Goal: Task Accomplishment & Management: Manage account settings

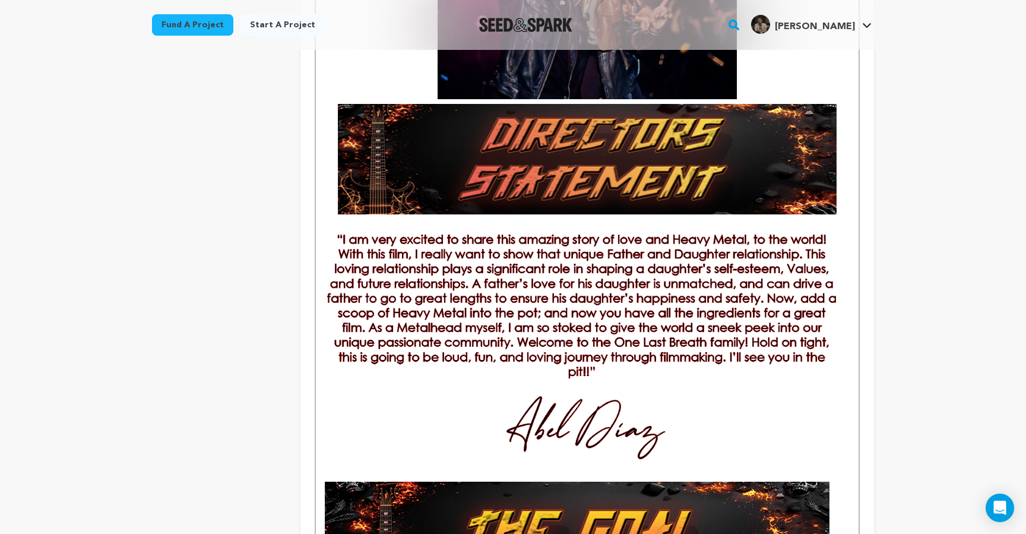
scroll to position [757, 0]
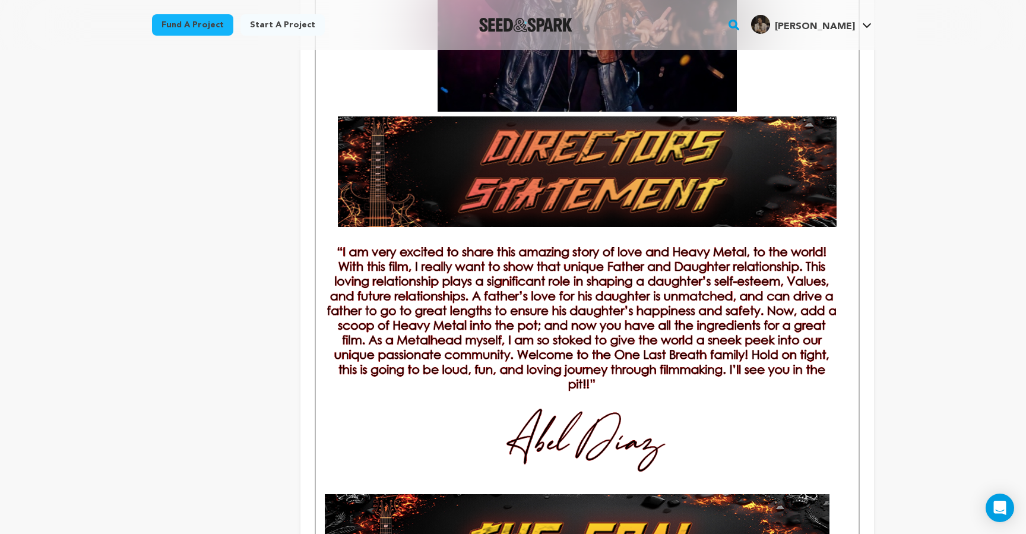
click at [732, 343] on img at bounding box center [587, 368] width 520 height 243
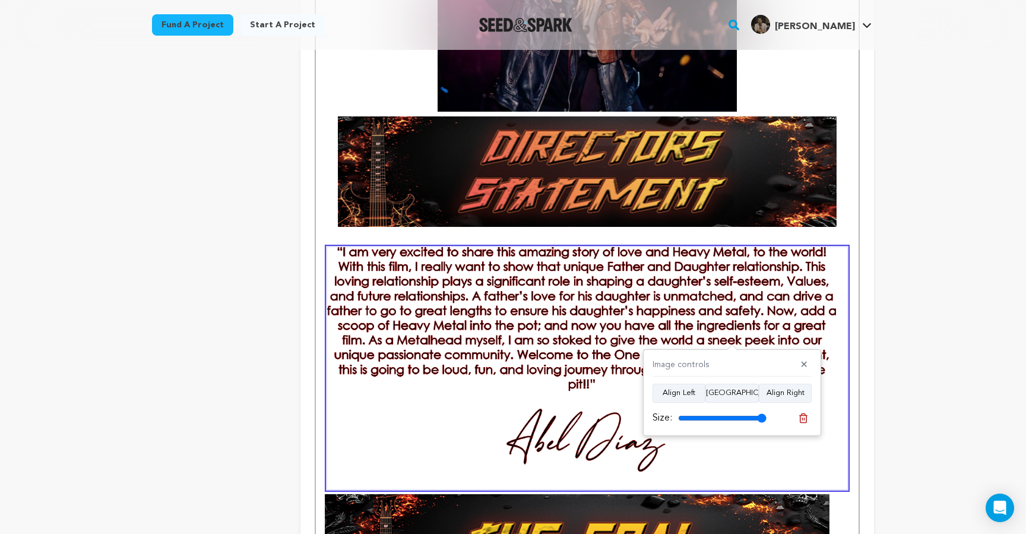
click at [726, 366] on div "Image controls ✕" at bounding box center [732, 368] width 159 height 18
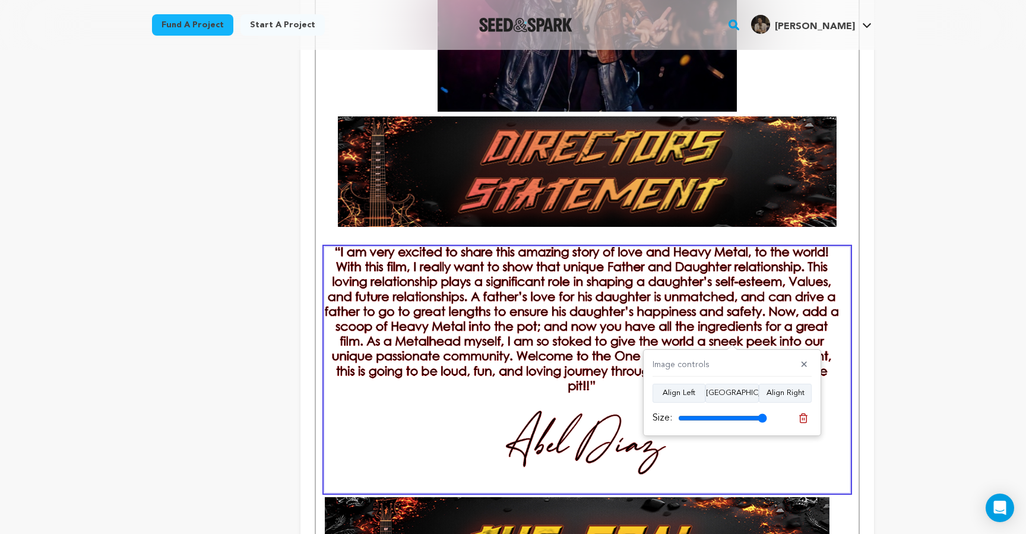
drag, startPoint x: 752, startPoint y: 413, endPoint x: 787, endPoint y: 415, distance: 35.1
click at [767, 415] on input "range" at bounding box center [722, 418] width 89 height 10
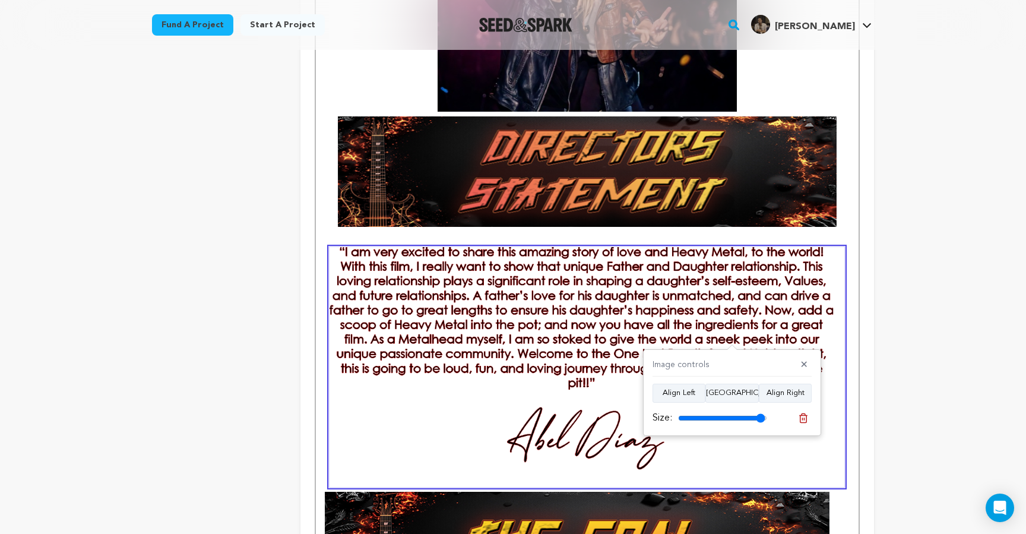
type input "98"
click at [761, 419] on input "range" at bounding box center [722, 418] width 89 height 10
click at [803, 365] on button "✕" at bounding box center [804, 365] width 15 height 12
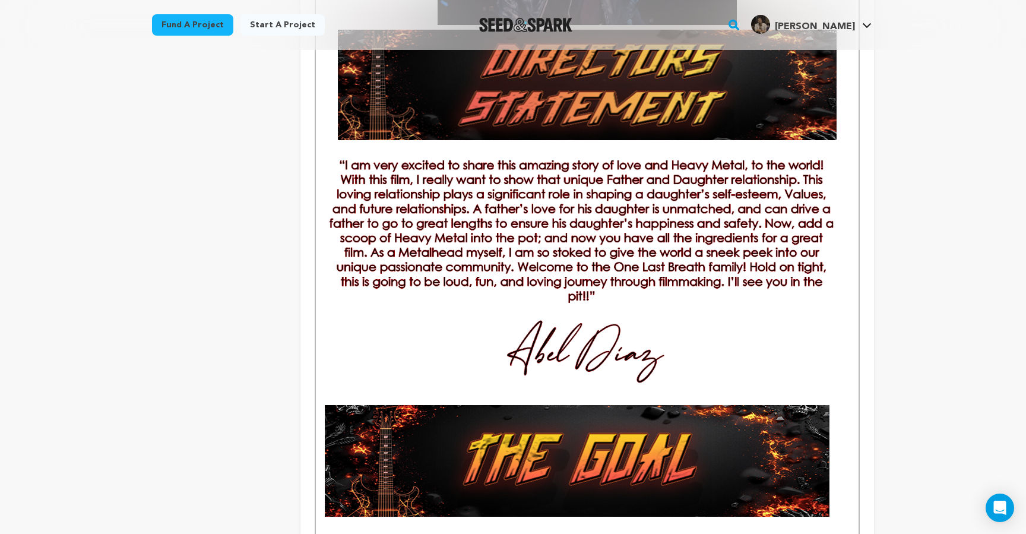
scroll to position [842, 0]
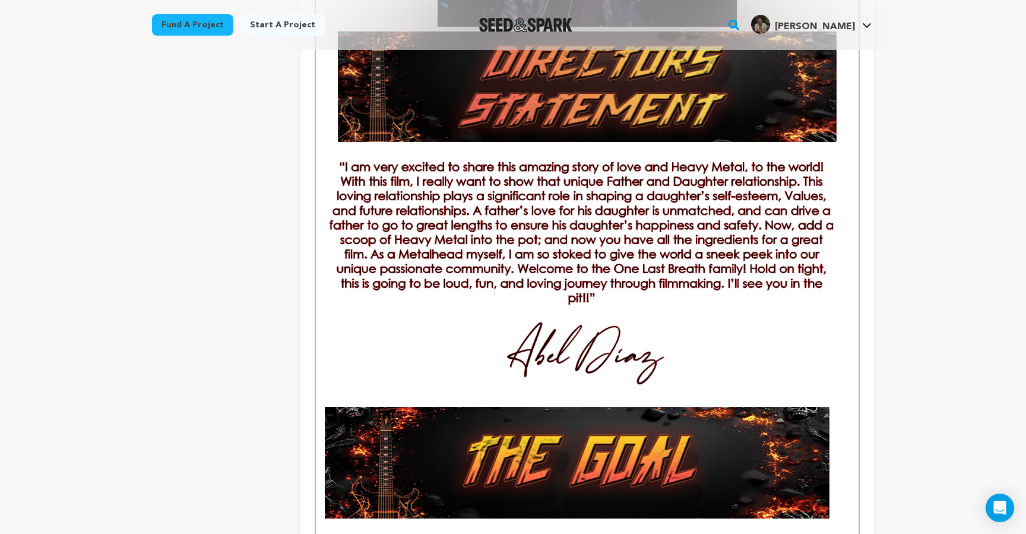
click at [489, 186] on img at bounding box center [587, 282] width 515 height 240
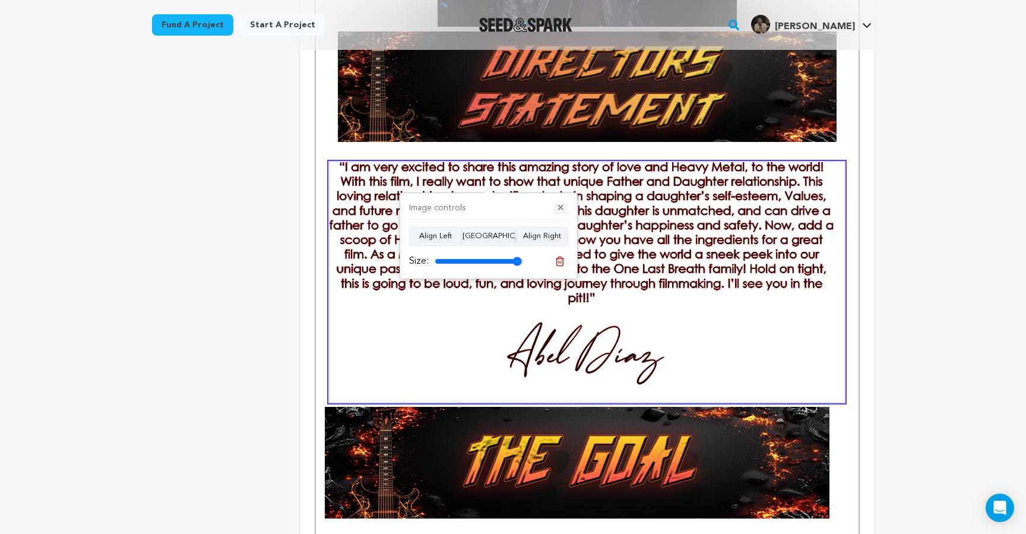
click at [564, 212] on button "✕" at bounding box center [560, 209] width 15 height 12
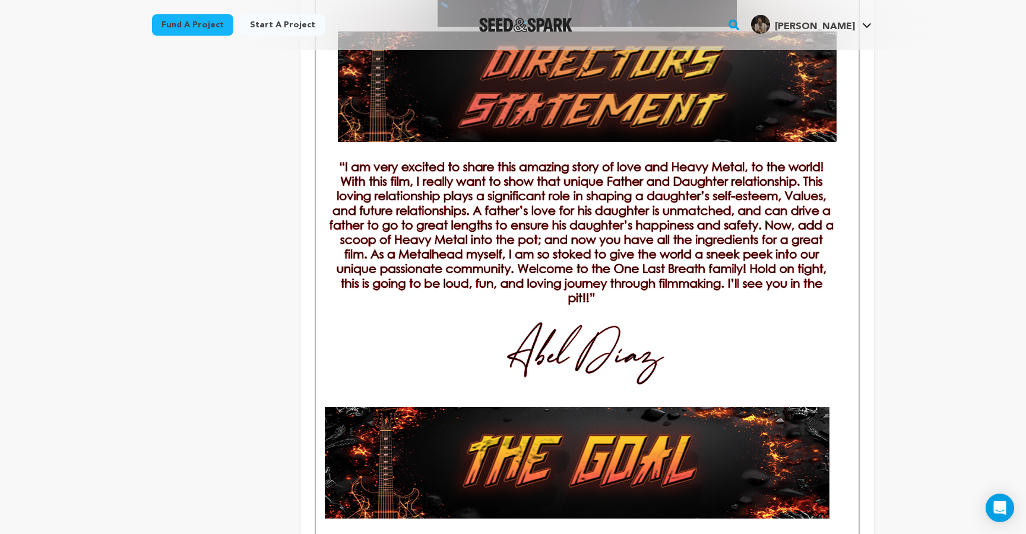
click at [387, 261] on img at bounding box center [587, 282] width 515 height 240
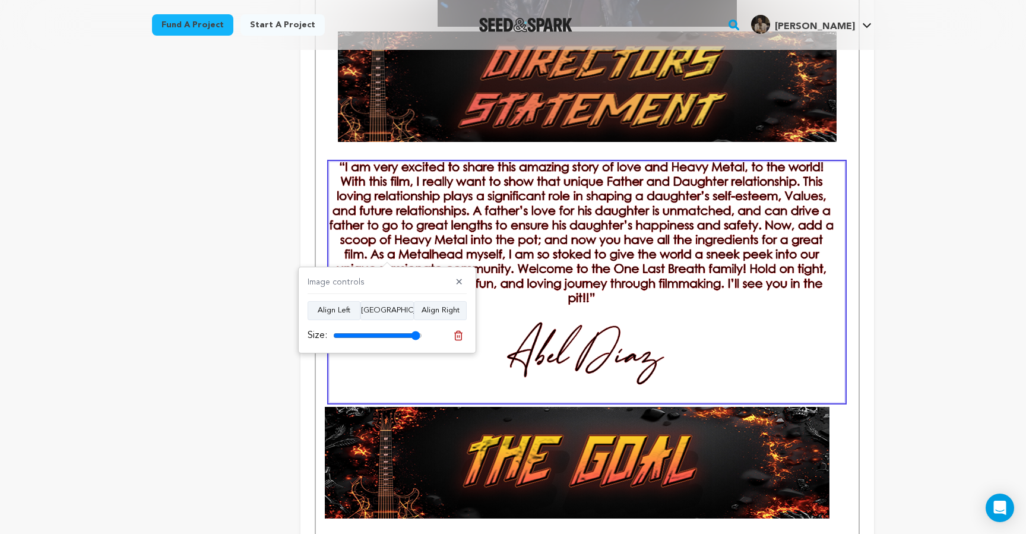
click at [387, 261] on img at bounding box center [587, 282] width 515 height 240
click at [455, 283] on button "✕" at bounding box center [459, 283] width 15 height 12
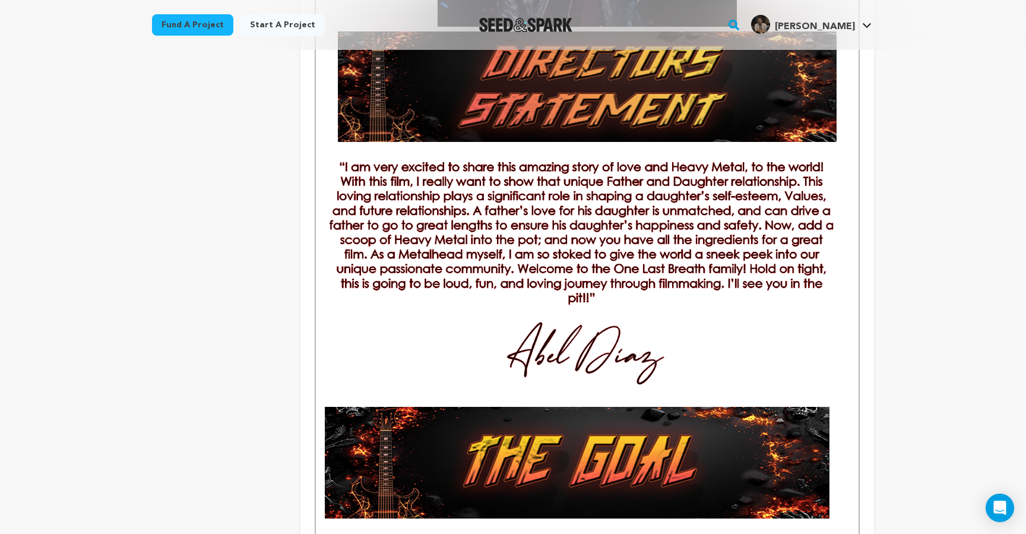
click at [421, 319] on img at bounding box center [587, 282] width 515 height 240
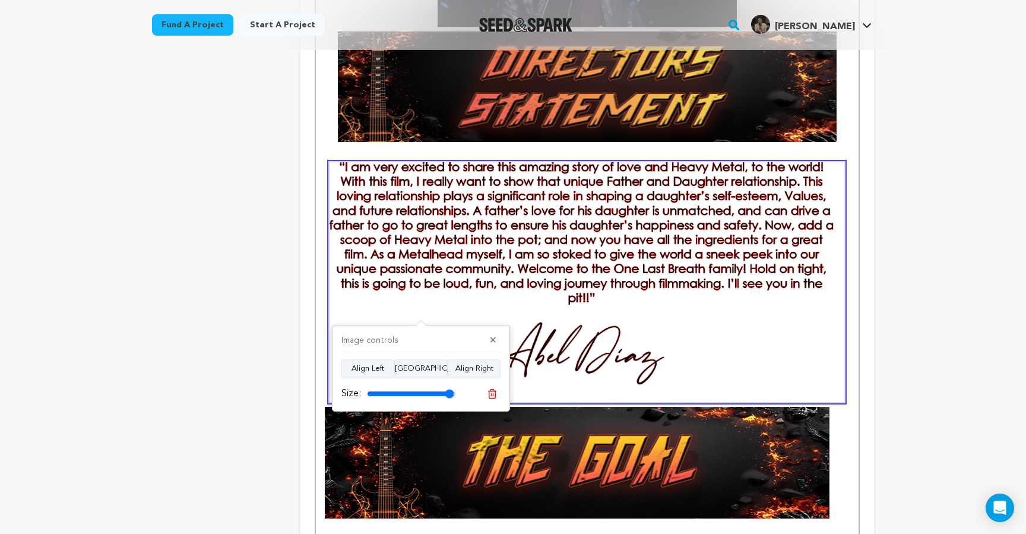
click at [379, 303] on img at bounding box center [587, 282] width 515 height 240
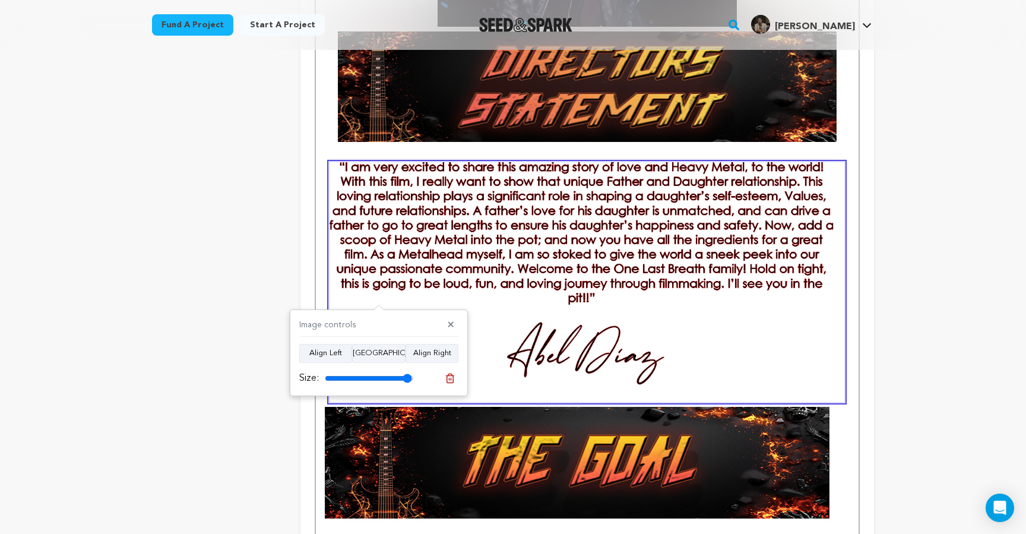
click at [510, 426] on img at bounding box center [577, 463] width 505 height 112
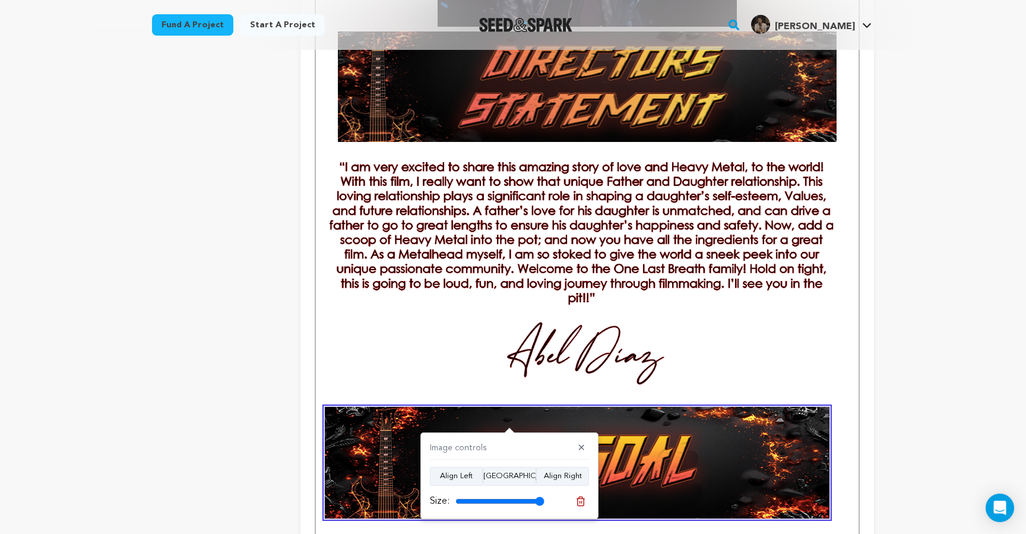
click at [871, 397] on div "Tell your audience about this project This is what people will see when they sc…" at bounding box center [587, 83] width 574 height 1536
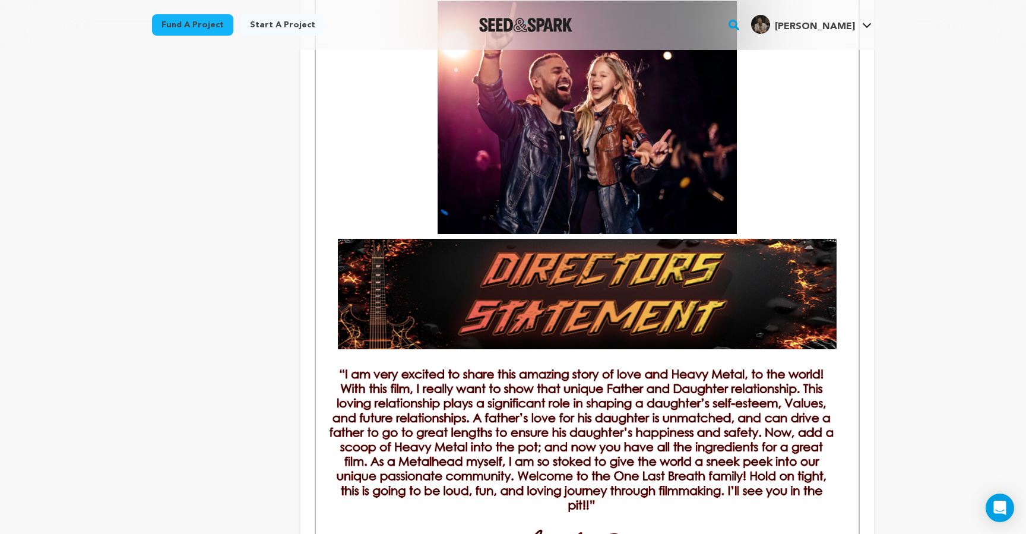
scroll to position [631, 0]
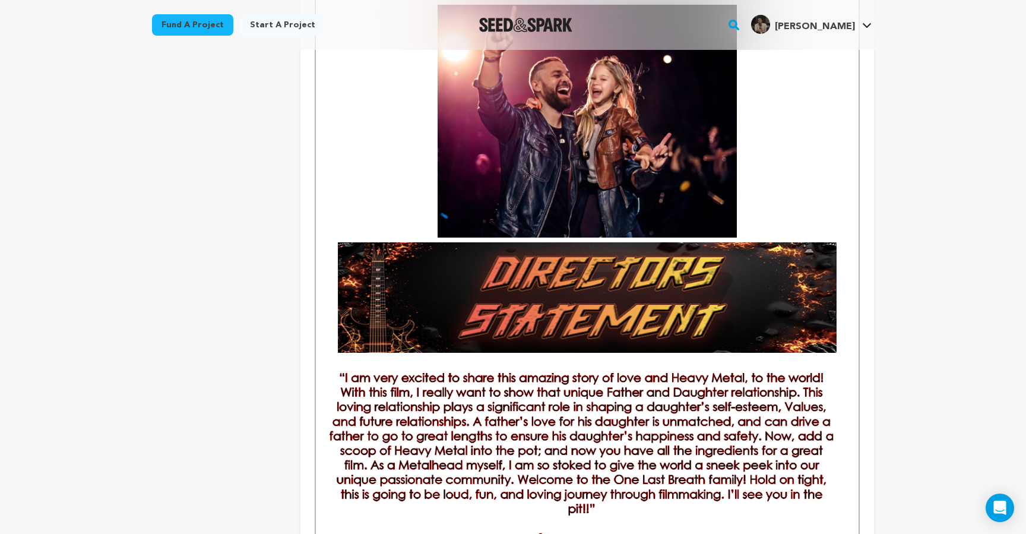
click at [346, 379] on img at bounding box center [587, 493] width 515 height 240
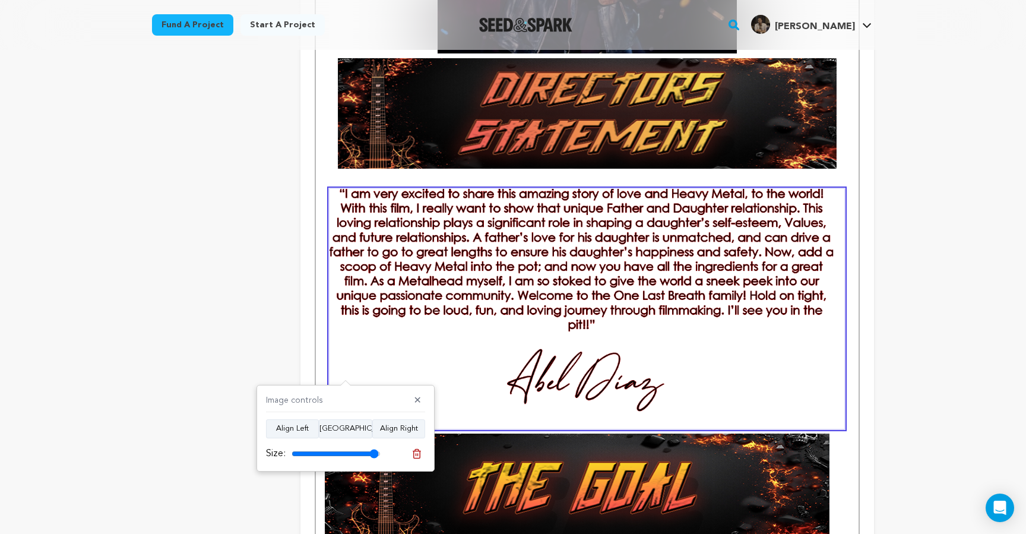
scroll to position [812, 0]
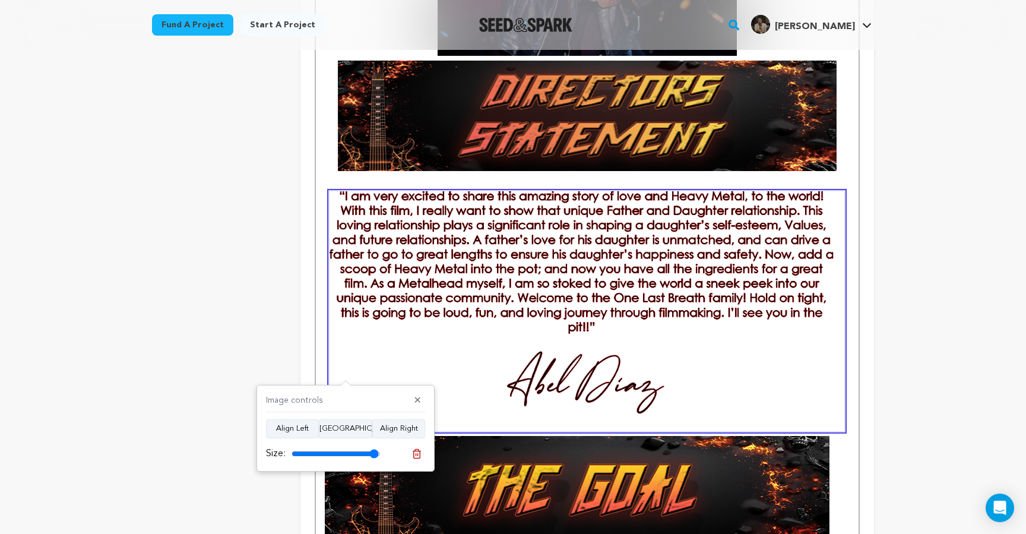
click at [1008, 327] on div "Back to Project Dashboard Edit Project Submit For feedback Submit For feedback …" at bounding box center [513, 287] width 1026 height 2100
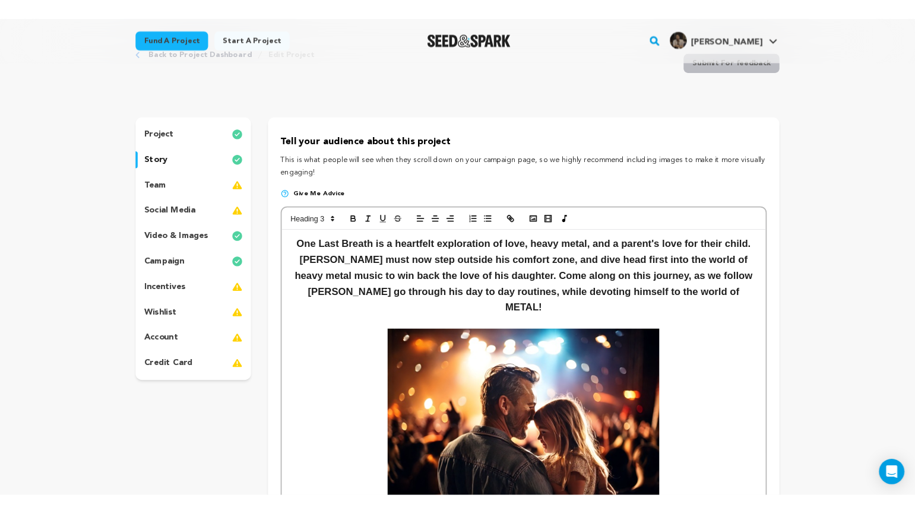
scroll to position [21, 0]
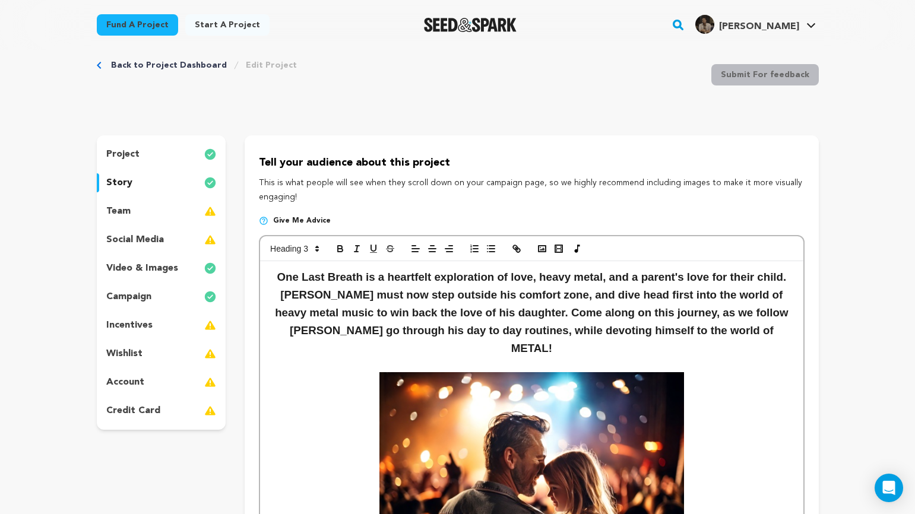
click at [159, 344] on div "wishlist" at bounding box center [161, 353] width 129 height 19
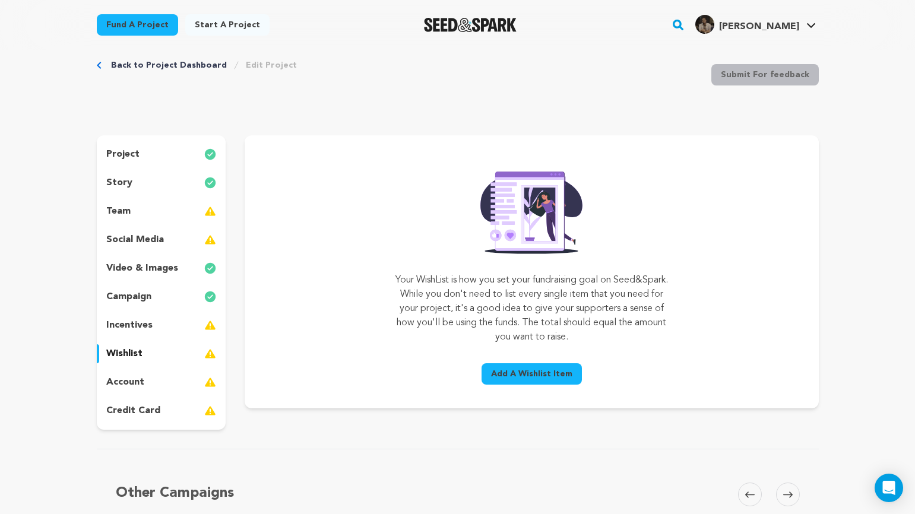
click at [518, 382] on button "Add A Wishlist Item" at bounding box center [532, 373] width 100 height 21
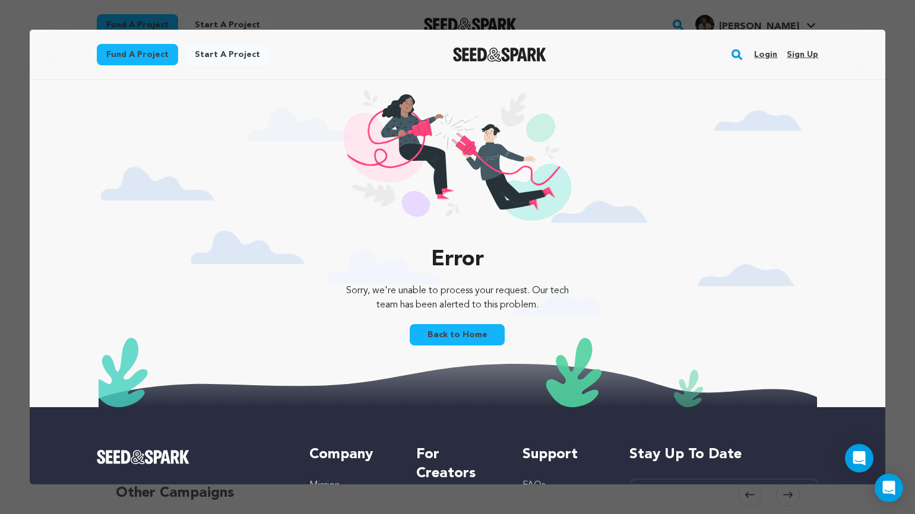
click at [449, 338] on link "Back to Home" at bounding box center [457, 334] width 95 height 21
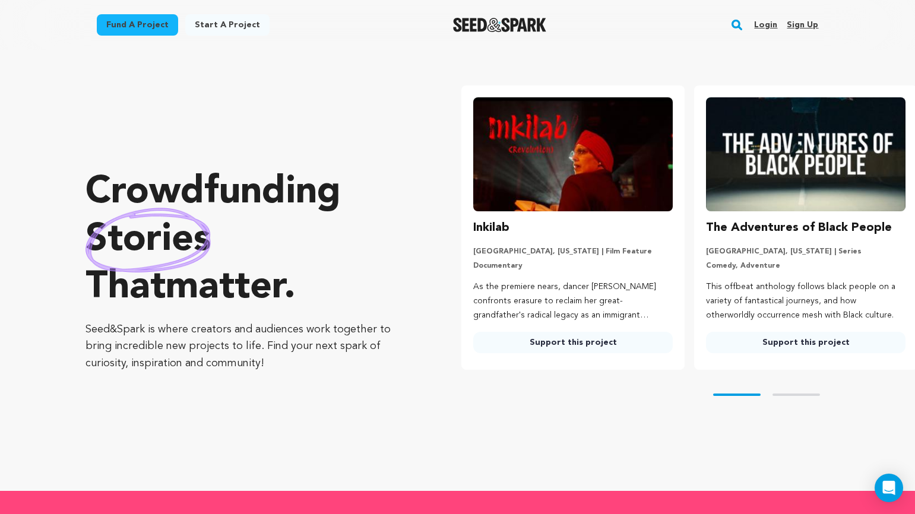
click at [772, 25] on link "Login" at bounding box center [765, 24] width 23 height 19
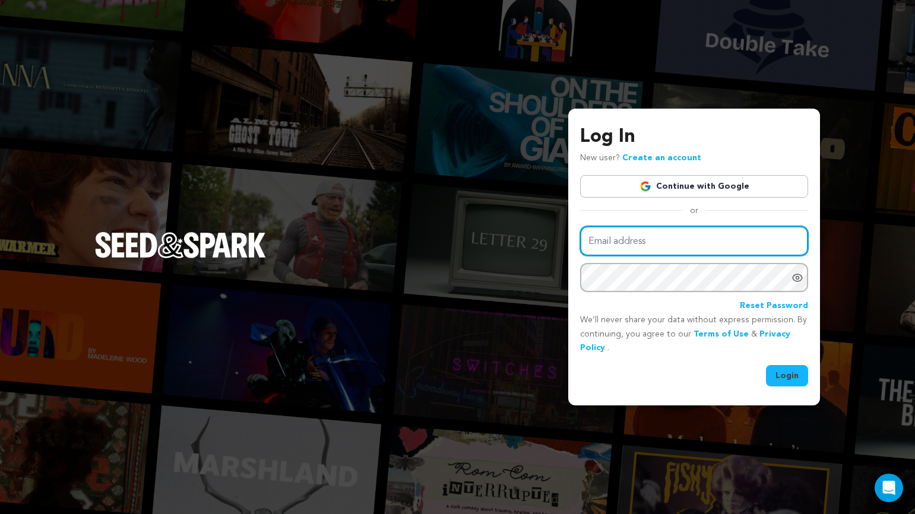
type input "[EMAIL_ADDRESS][DOMAIN_NAME]"
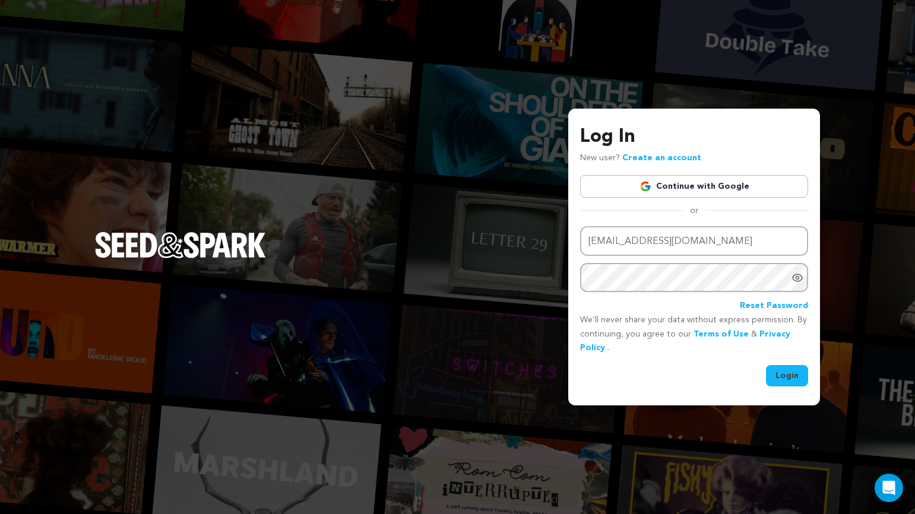
click at [770, 373] on button "Login" at bounding box center [787, 375] width 42 height 21
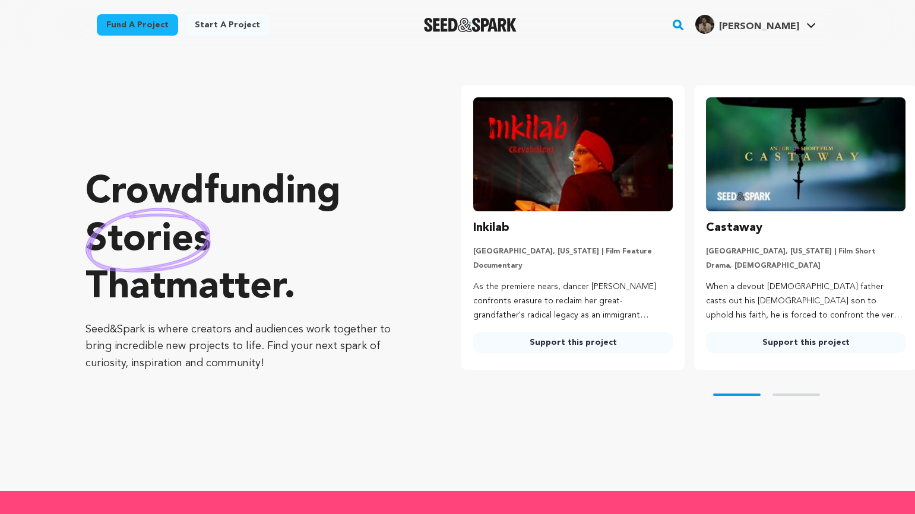
click at [794, 382] on div "Skip to prev slide page Skip to next slide page" at bounding box center [688, 395] width 454 height 50
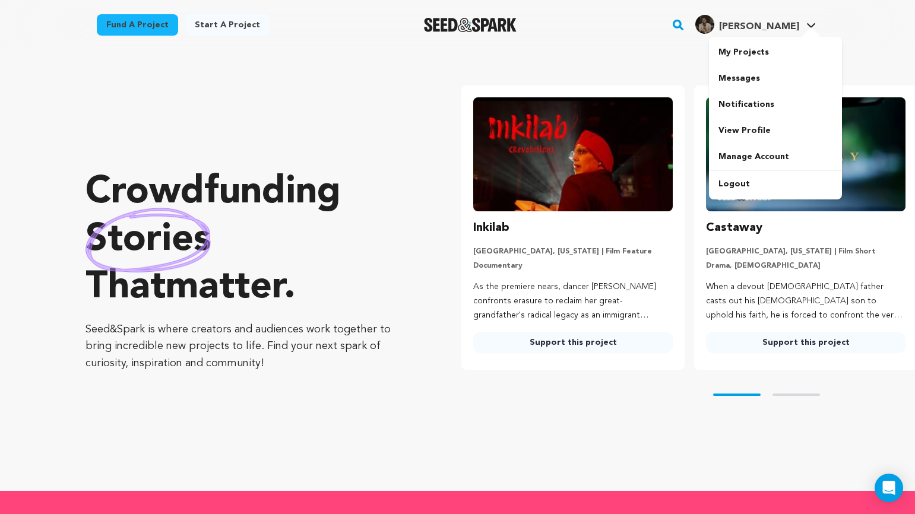
click at [786, 17] on div "Abel D." at bounding box center [747, 24] width 104 height 19
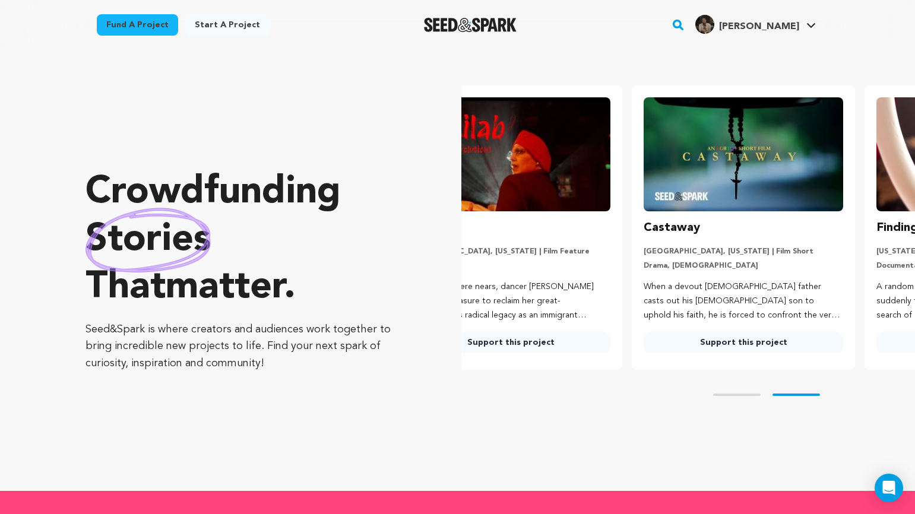
scroll to position [0, 132]
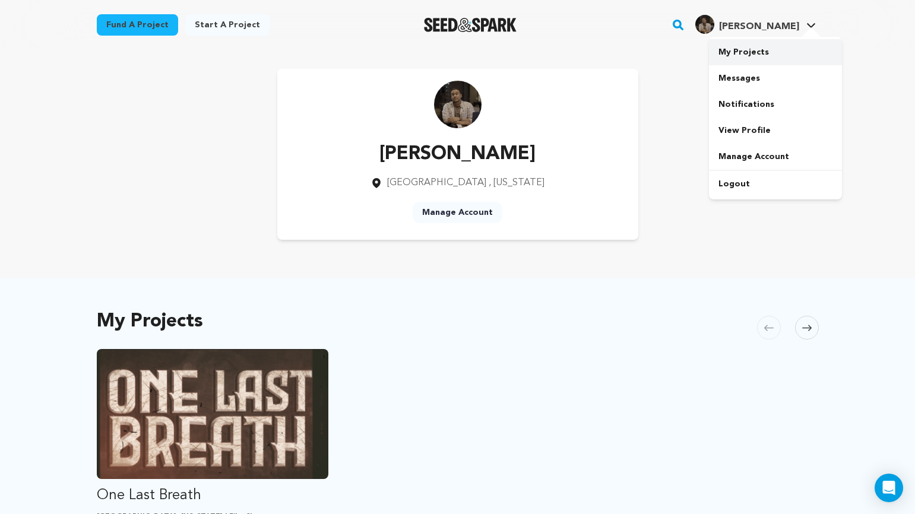
click at [760, 52] on link "My Projects" at bounding box center [775, 52] width 133 height 26
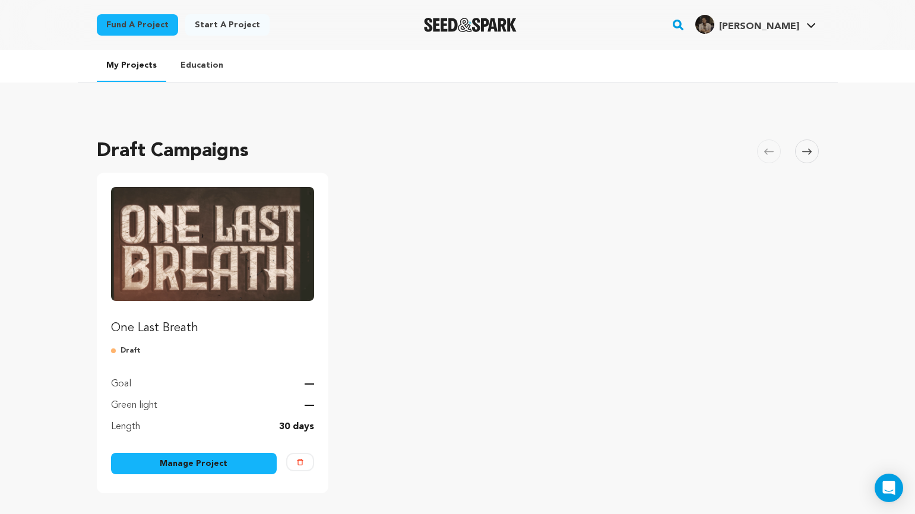
click at [213, 251] on img "Fund One Last Breath" at bounding box center [213, 244] width 204 height 114
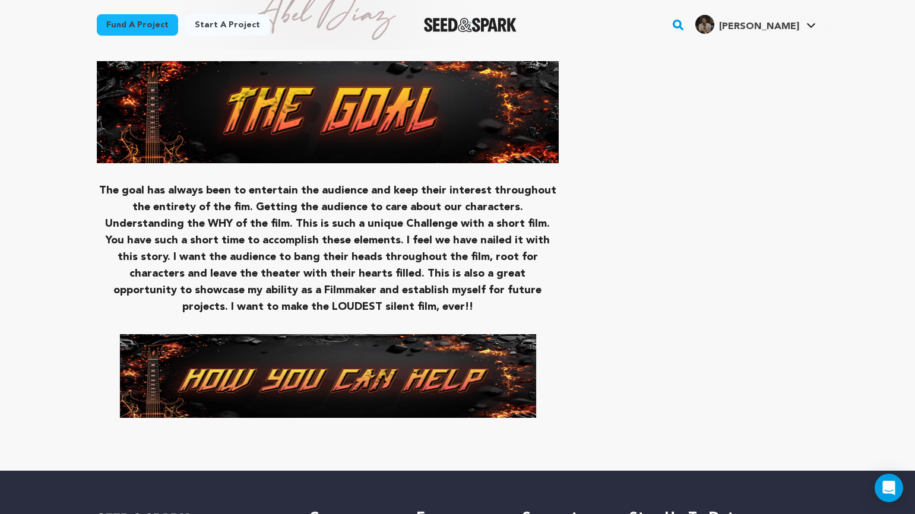
scroll to position [1641, 0]
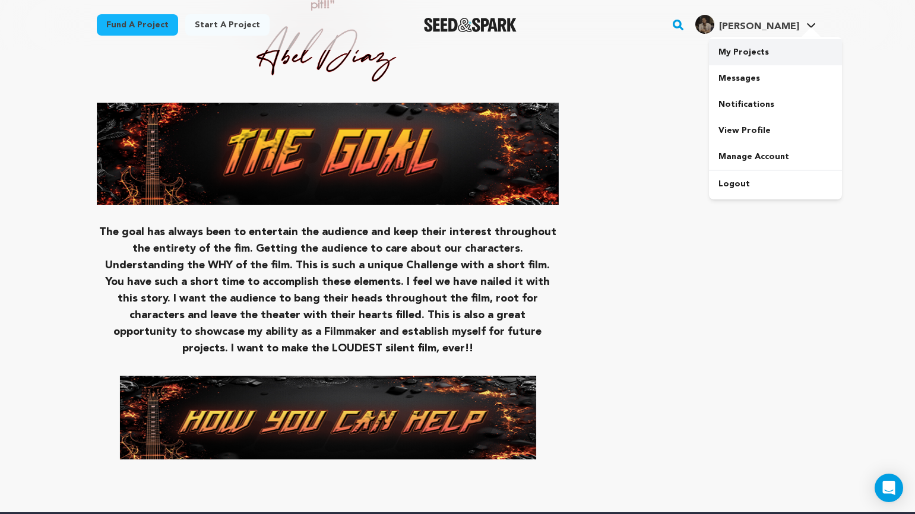
click at [755, 47] on link "My Projects" at bounding box center [775, 52] width 133 height 26
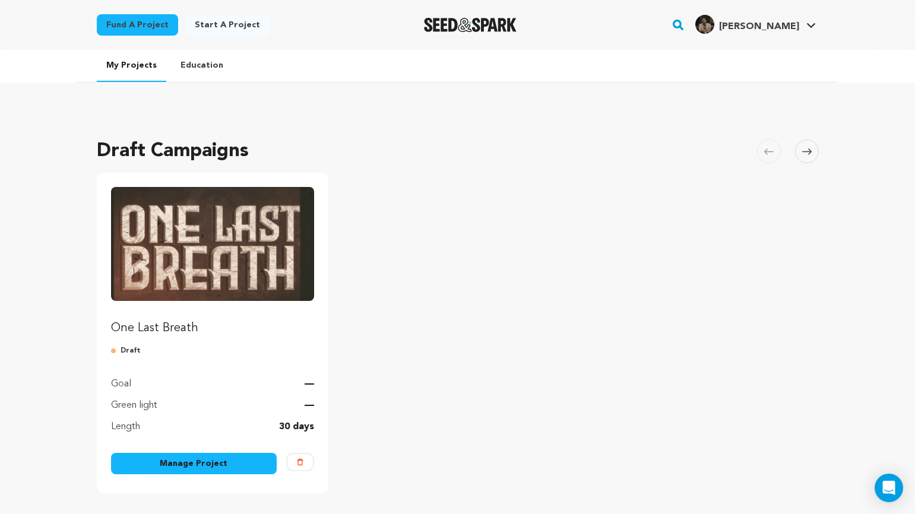
click at [178, 466] on link "Manage Project" at bounding box center [194, 463] width 166 height 21
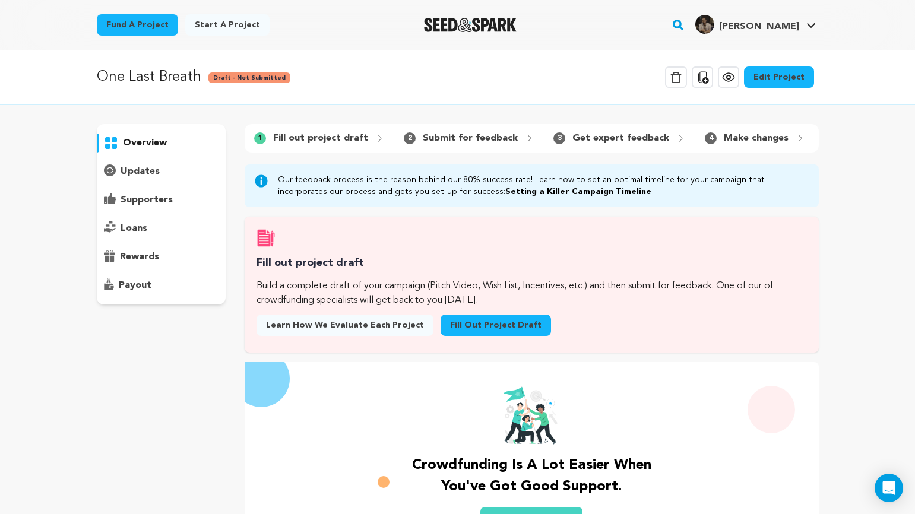
click at [802, 75] on link "Edit Project" at bounding box center [779, 77] width 70 height 21
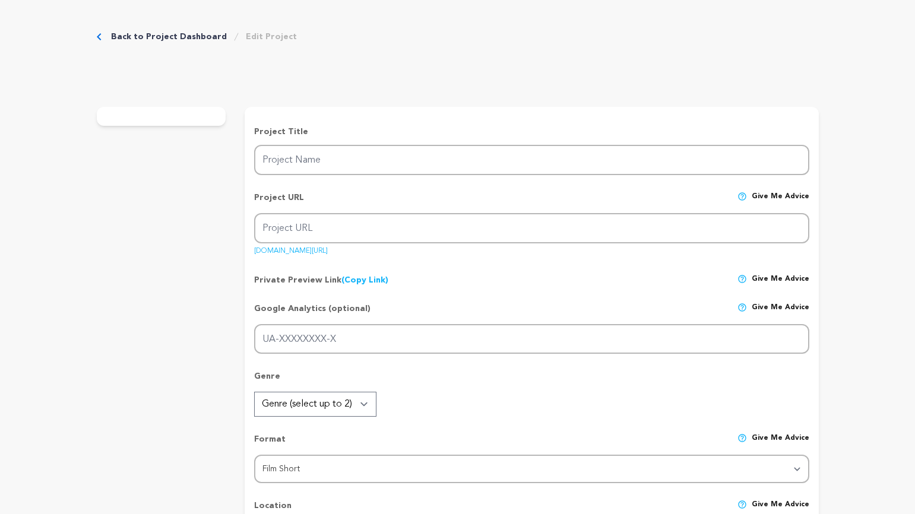
type input "One Last Breath"
type input "one-last-breath"
type input "A heartfelt exploration of love, Heavy Metal and the lengths a parent will go t…"
type textarea "In a heartfelt quest to reconnect with his estranged daughter, a recently divor…"
type textarea "“One Last Breath” is more than just a short film, it's a heartfelt story about …"
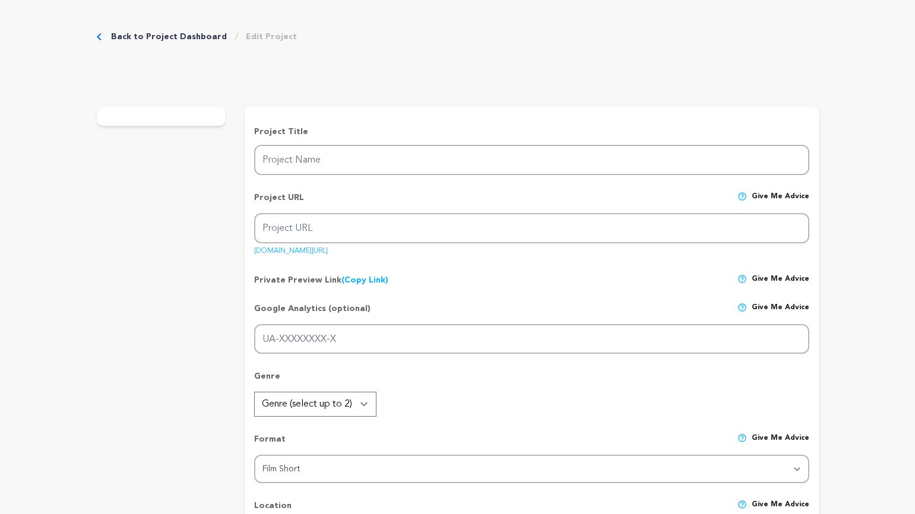
type textarea "Film Independent"
radio input "true"
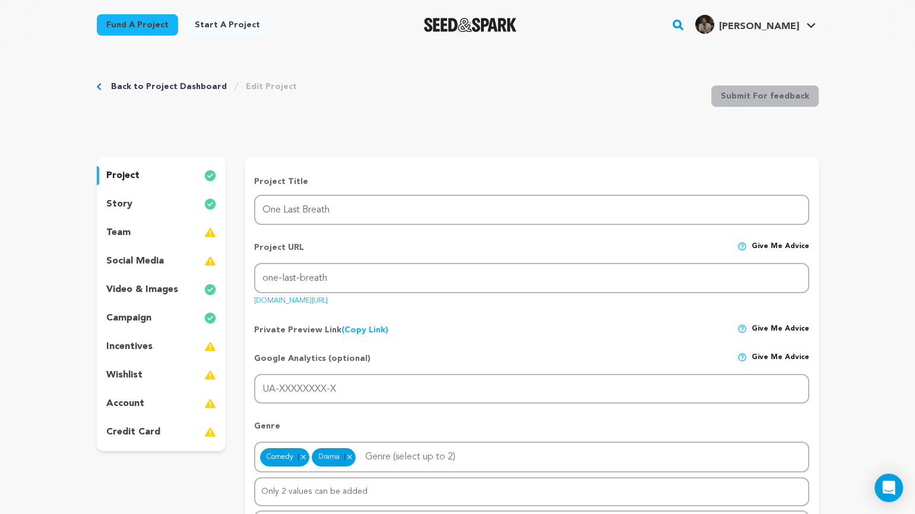
click at [163, 197] on div "story" at bounding box center [161, 204] width 129 height 19
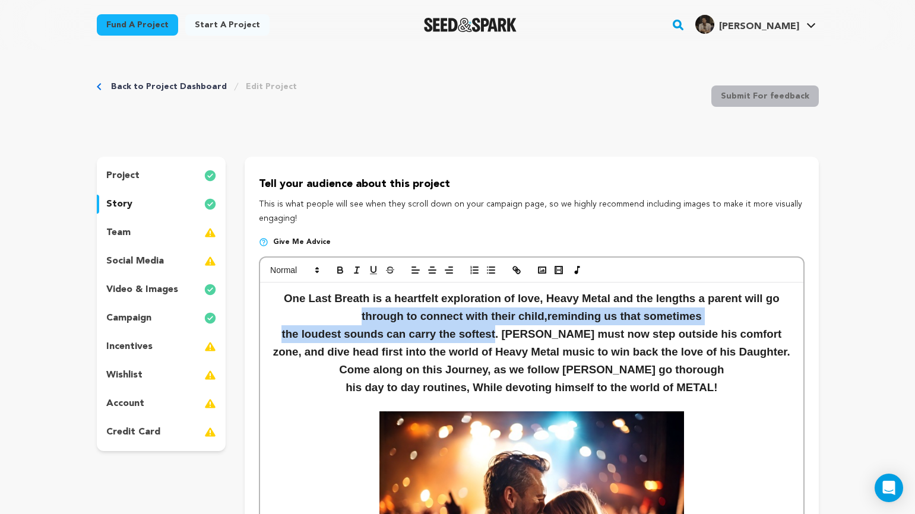
drag, startPoint x: 503, startPoint y: 337, endPoint x: 274, endPoint y: 321, distance: 229.2
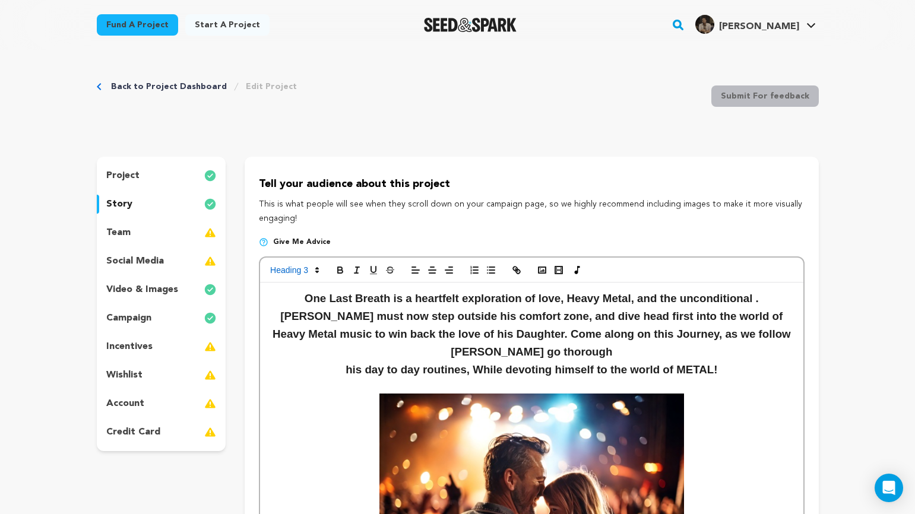
click at [674, 300] on strong "One Last Breath is a heartfelt exploration of love, Heavy Metal, and the uncond…" at bounding box center [533, 325] width 521 height 66
click at [782, 300] on strong "One Last Breath is a heartfelt exploration of love, Heavy Metal, and a parent's…" at bounding box center [533, 325] width 521 height 66
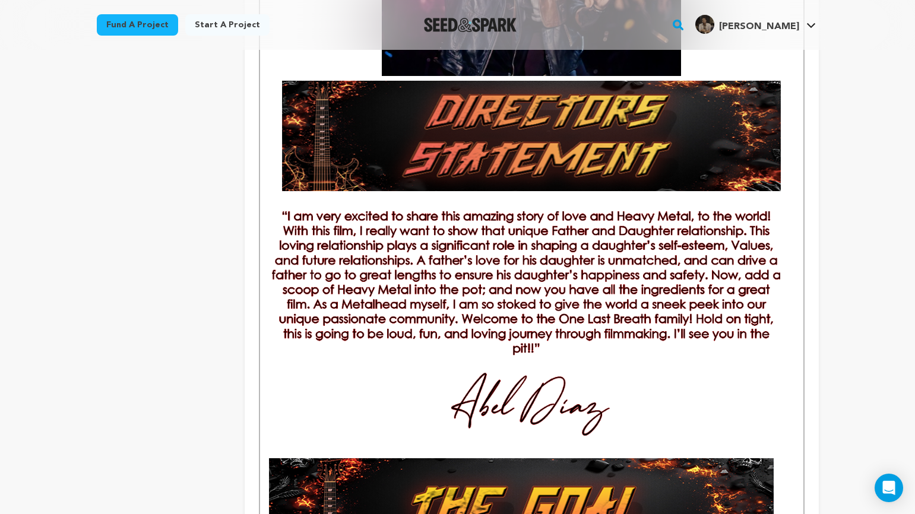
scroll to position [970, 0]
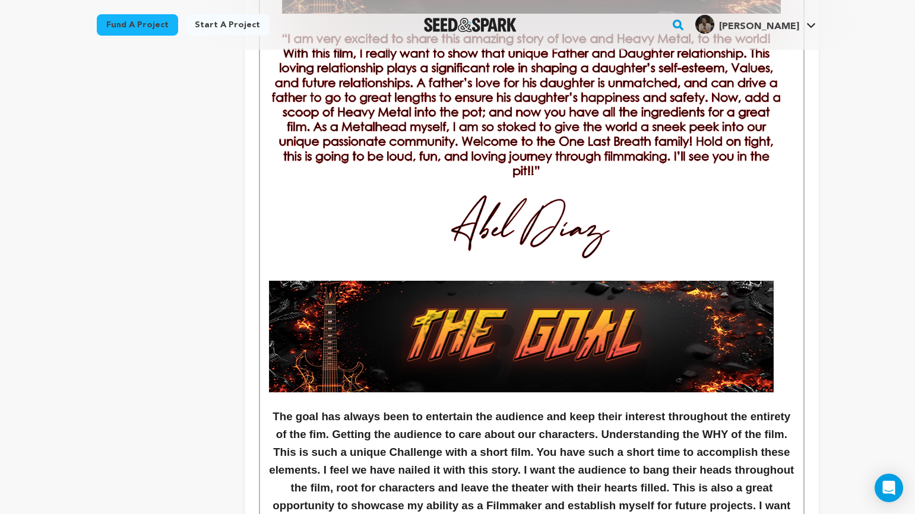
click at [362, 435] on strong "The goal has always been to entertain the audience and keep their interest thro…" at bounding box center [533, 469] width 528 height 119
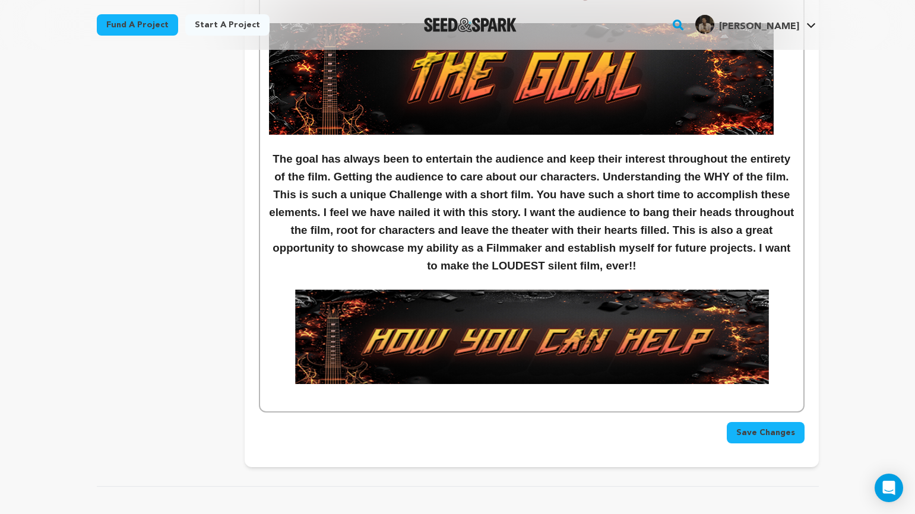
scroll to position [1260, 0]
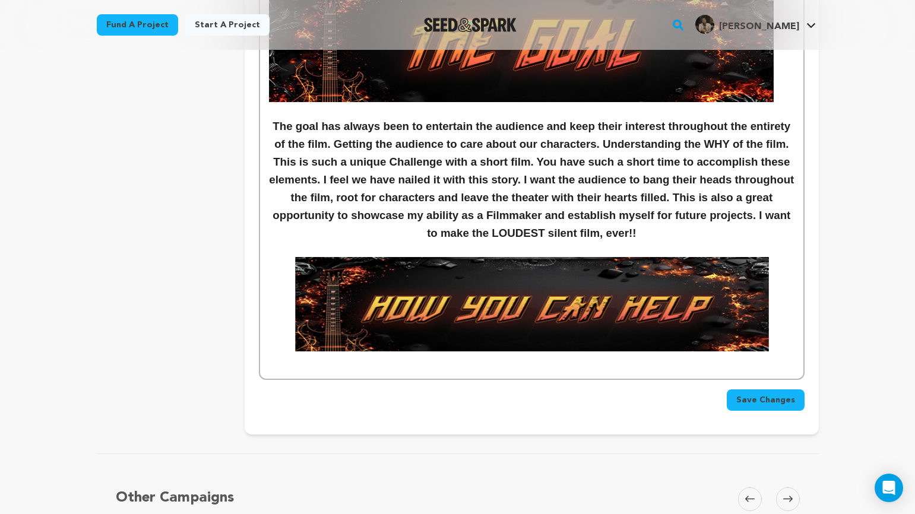
click at [382, 366] on p at bounding box center [531, 363] width 525 height 15
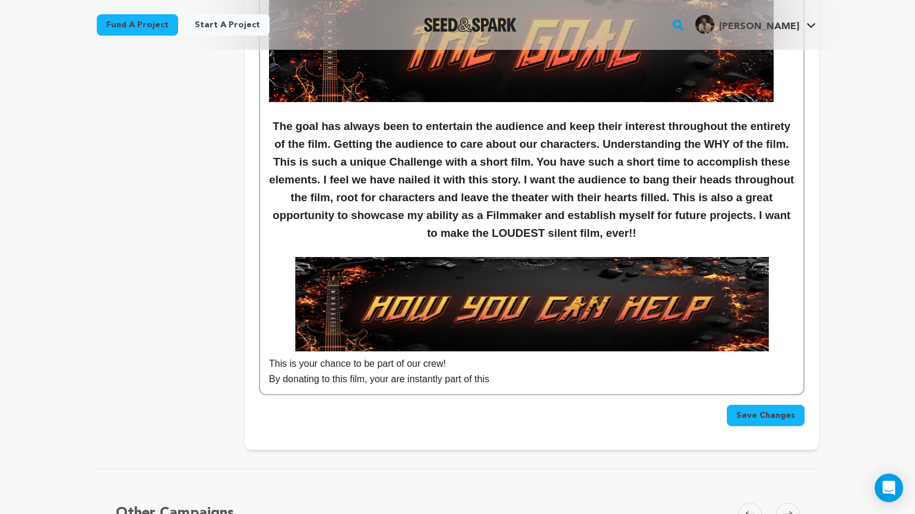
drag, startPoint x: 459, startPoint y: 363, endPoint x: 259, endPoint y: 358, distance: 200.2
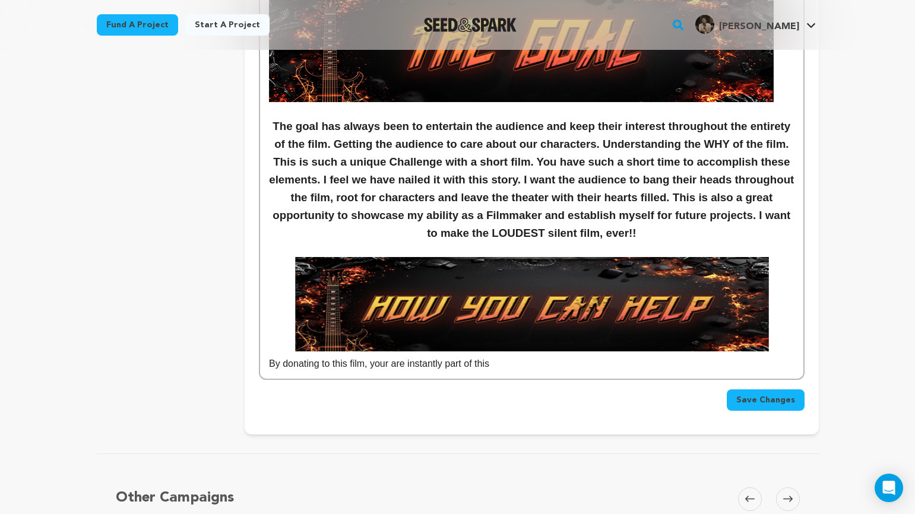
click at [515, 369] on p "By donating to this film, your are instantly part of this" at bounding box center [531, 363] width 525 height 15
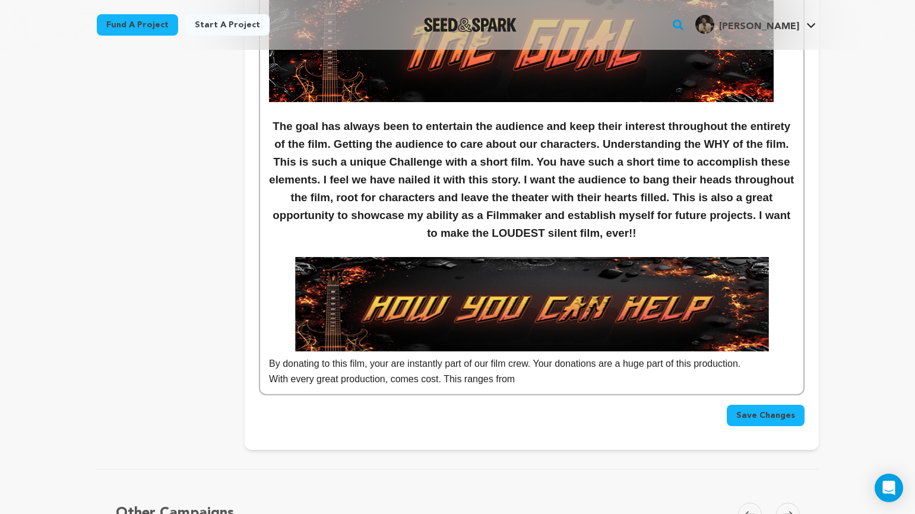
drag, startPoint x: 539, startPoint y: 382, endPoint x: 265, endPoint y: 369, distance: 274.1
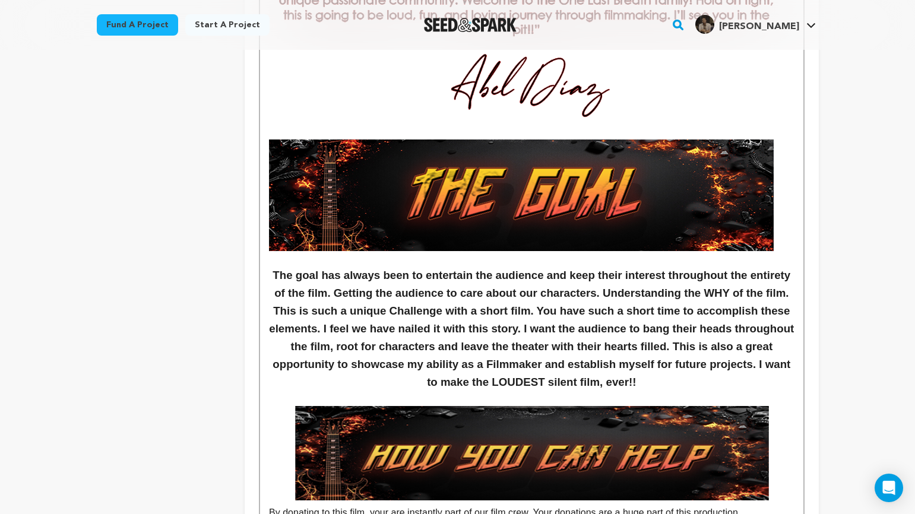
scroll to position [1147, 0]
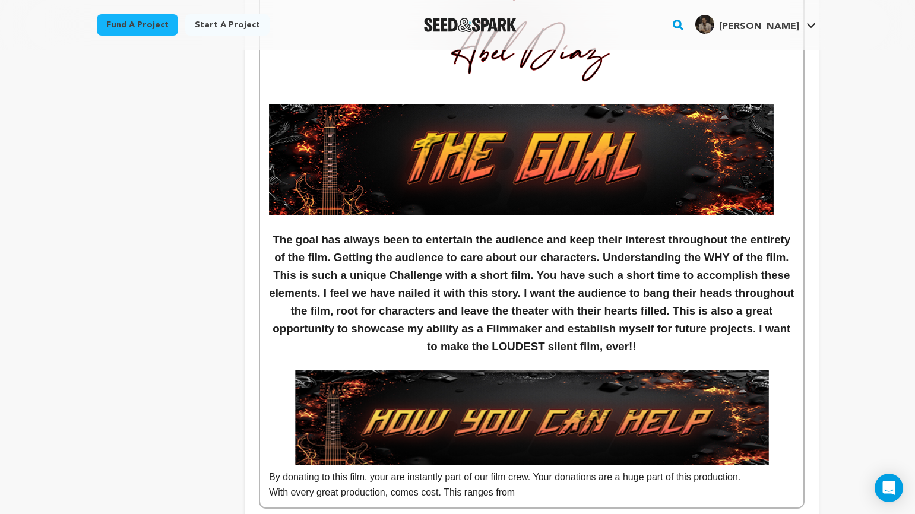
click at [450, 483] on p "By donating to this film, your are instantly part of our film crew. Your donati…" at bounding box center [531, 477] width 525 height 15
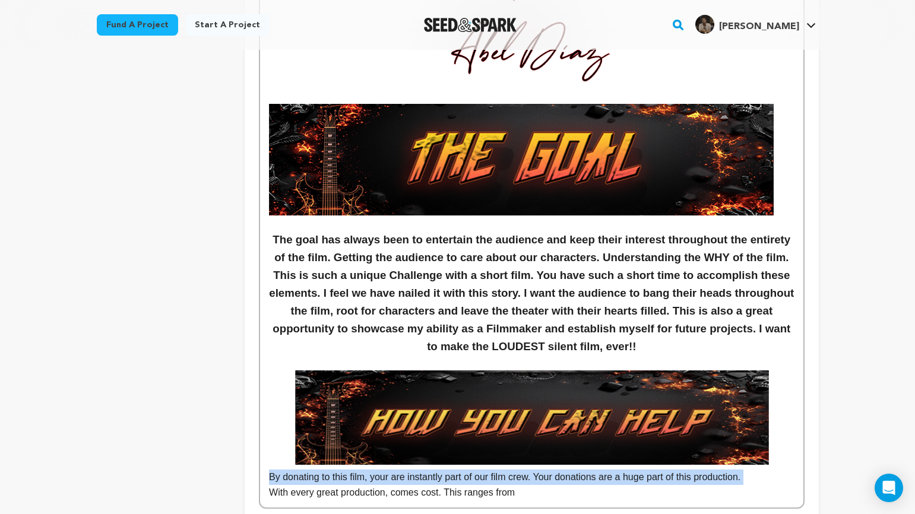
click at [450, 483] on p "By donating to this film, your are instantly part of our film crew. Your donati…" at bounding box center [531, 477] width 525 height 15
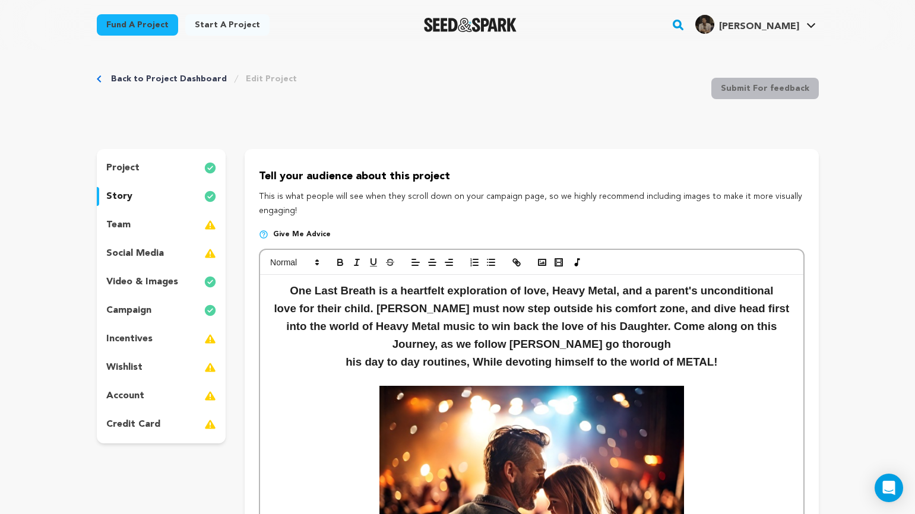
scroll to position [0, 0]
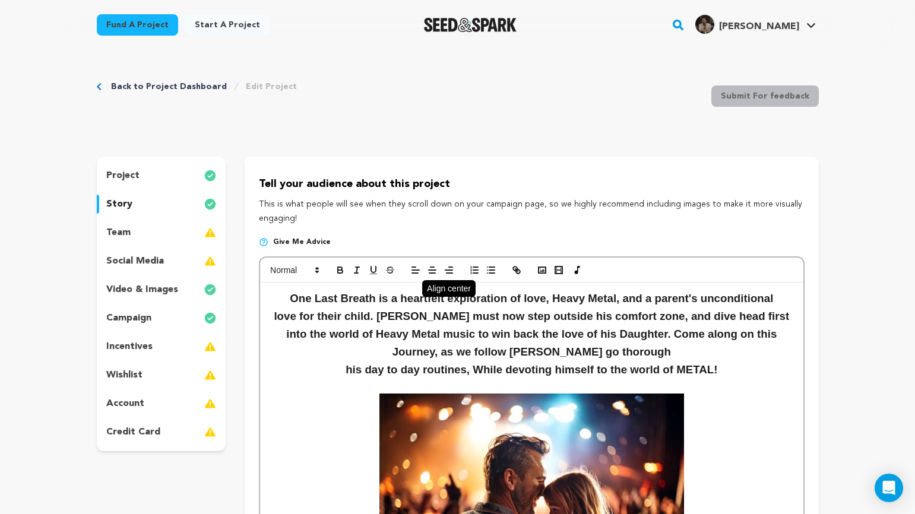
click at [432, 272] on icon "button" at bounding box center [432, 270] width 11 height 11
click at [308, 262] on div at bounding box center [531, 270] width 543 height 25
click at [311, 267] on span at bounding box center [294, 270] width 58 height 14
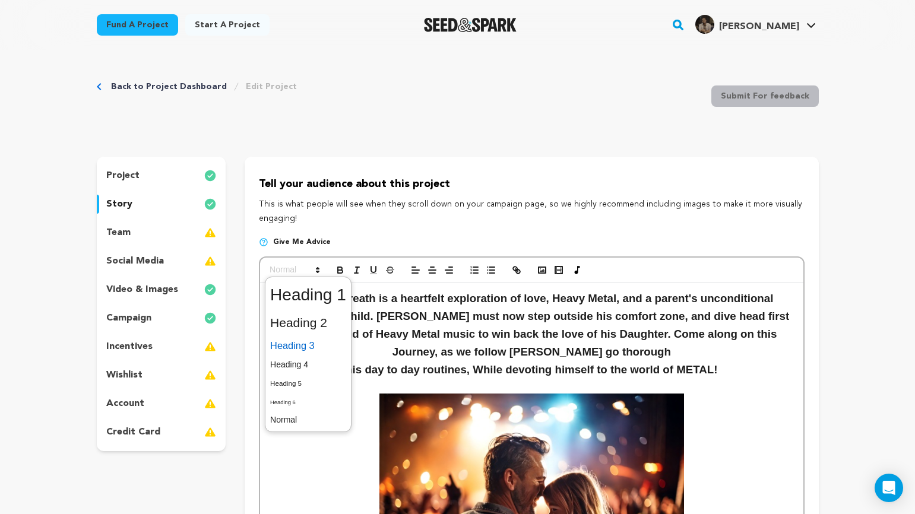
click at [320, 340] on span at bounding box center [308, 346] width 76 height 21
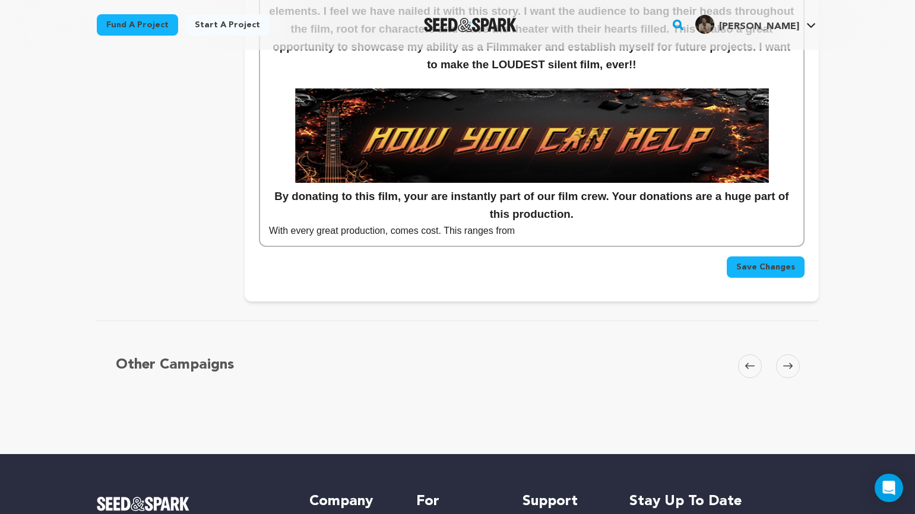
scroll to position [1421, 0]
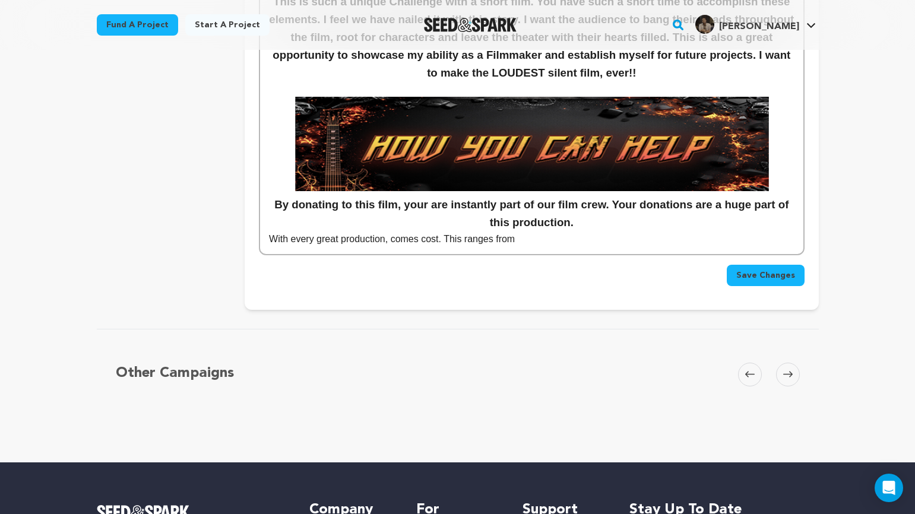
click at [582, 236] on p "With every great production, comes cost. This ranges from" at bounding box center [531, 239] width 525 height 15
drag, startPoint x: 525, startPoint y: 246, endPoint x: 265, endPoint y: 238, distance: 260.2
click at [578, 223] on h3 "By donating to this film, your are instantly part of our film crew. Your donati…" at bounding box center [531, 214] width 525 height 36
click at [615, 210] on h3 "By donating to this film, your are instantly part of our film crew. Your donati…" at bounding box center [531, 214] width 525 height 36
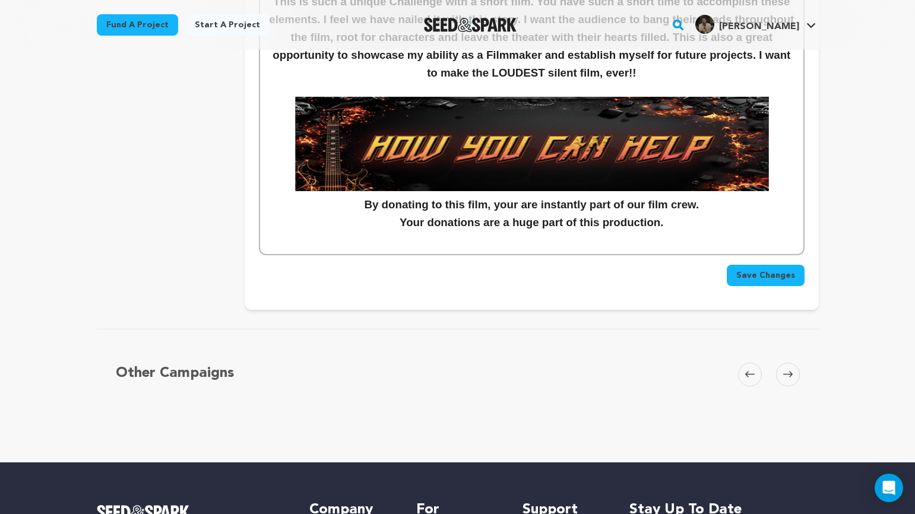
click at [671, 225] on h3 "Your donations are a huge part of this production." at bounding box center [531, 223] width 525 height 18
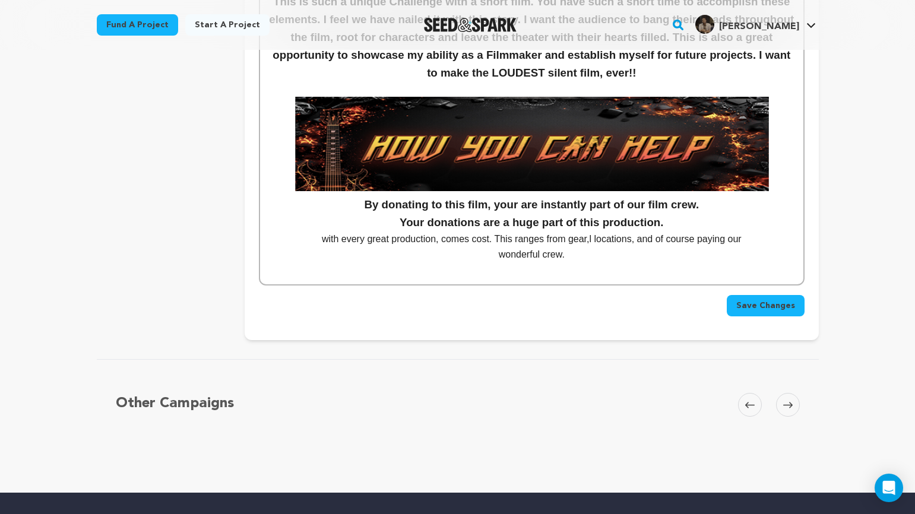
click at [568, 245] on p "with every great production, comes cost. This ranges from gear,l locations, and…" at bounding box center [531, 239] width 525 height 15
click at [604, 240] on p "with every great production, comes cost. This ranges from rental gear,l locatio…" at bounding box center [531, 239] width 525 height 15
click at [606, 241] on p "with every great production, comes cost. This ranges from rental gear, l locati…" at bounding box center [531, 239] width 525 height 15
click at [586, 254] on p "wonderful crew." at bounding box center [531, 254] width 525 height 15
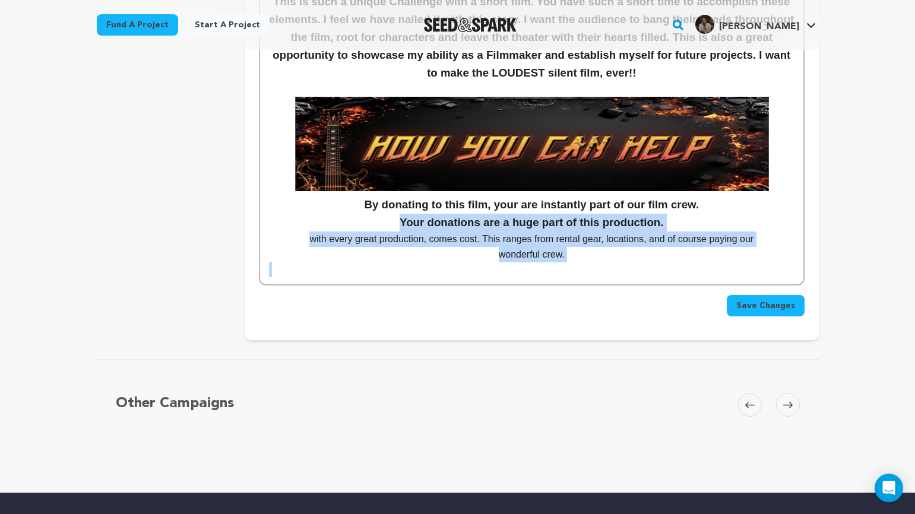
drag, startPoint x: 403, startPoint y: 222, endPoint x: 751, endPoint y: 267, distance: 351.5
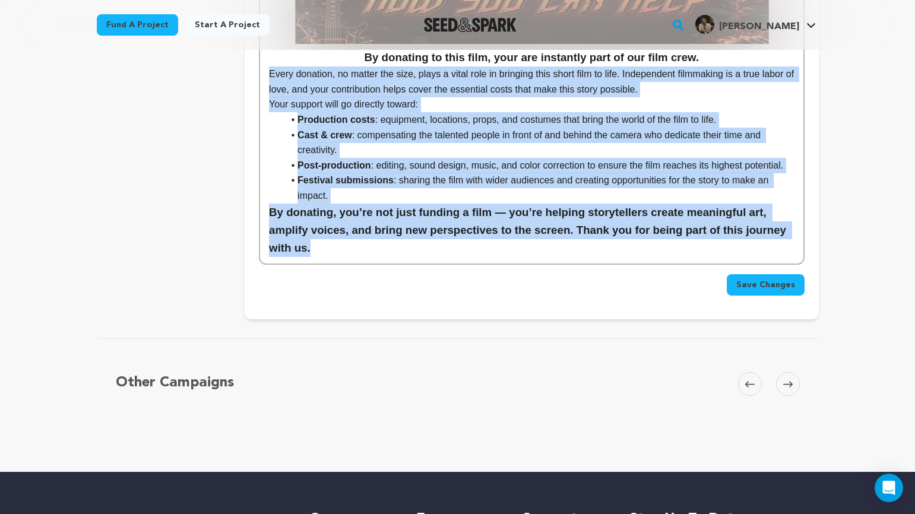
scroll to position [1865, 0]
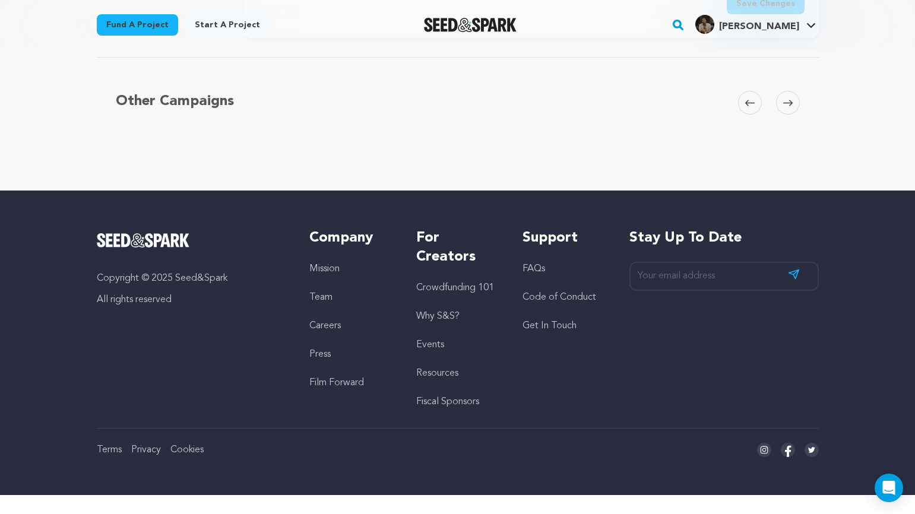
drag, startPoint x: 268, startPoint y: 345, endPoint x: 660, endPoint y: 337, distance: 392.0
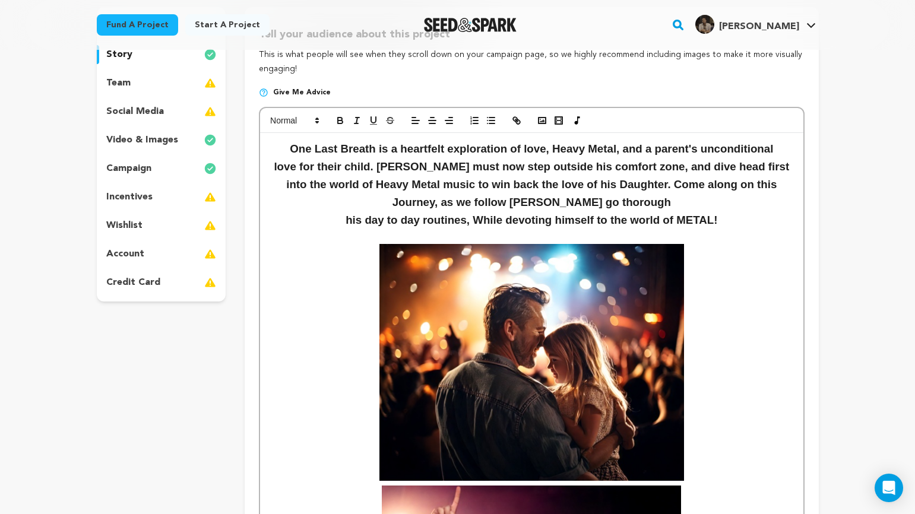
scroll to position [0, 0]
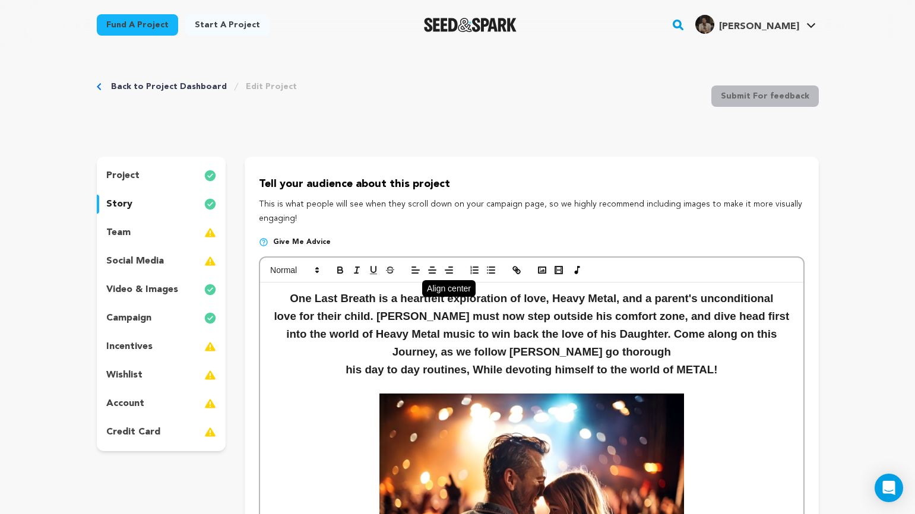
click at [429, 273] on line "button" at bounding box center [432, 273] width 6 height 0
click at [298, 266] on span at bounding box center [294, 270] width 58 height 14
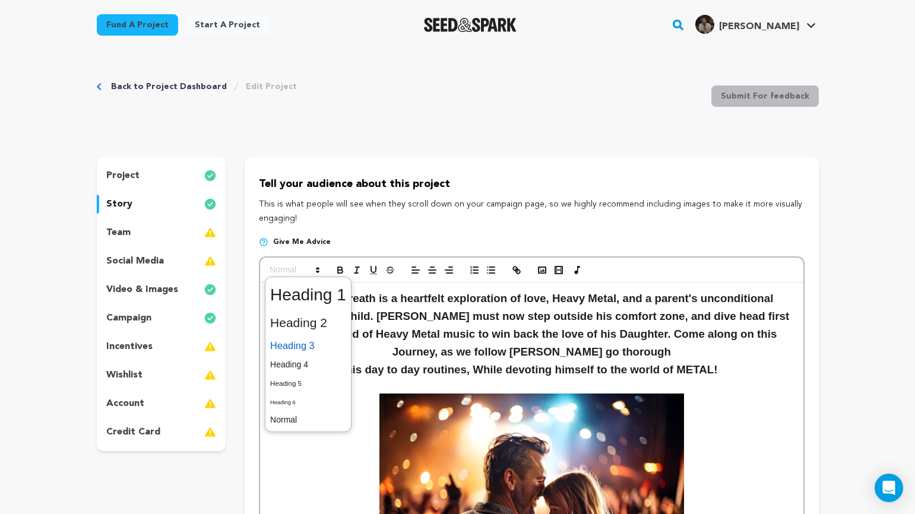
click at [325, 343] on span at bounding box center [308, 346] width 76 height 21
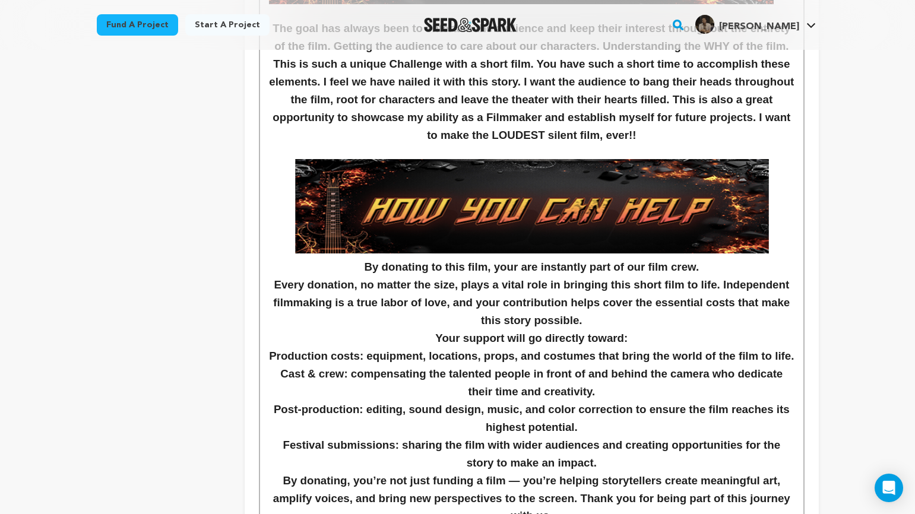
scroll to position [1360, 0]
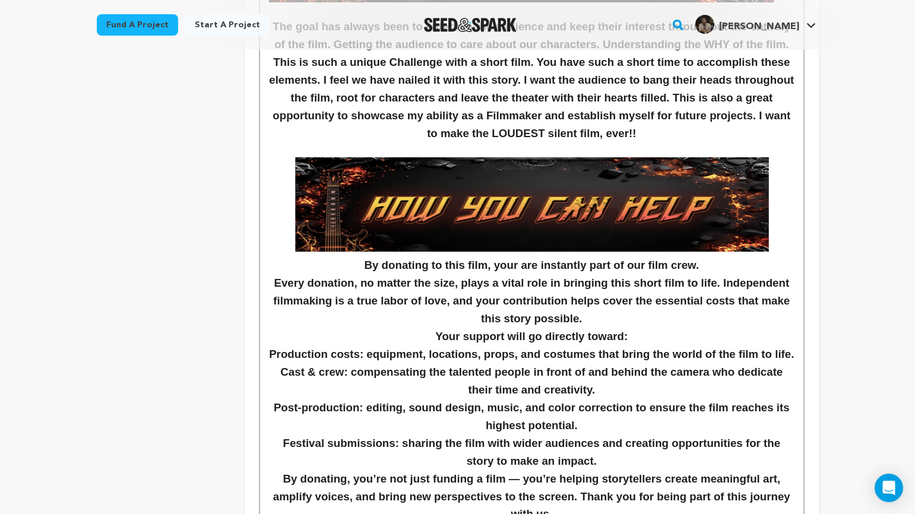
click at [666, 333] on h3 "Your support will go directly toward:" at bounding box center [531, 337] width 525 height 18
click at [603, 304] on h3 "Every donation, no matter the size, plays a vital role in bringing this short f…" at bounding box center [531, 300] width 525 height 53
click at [654, 302] on h3 "Every donation, no matter the size, plays a vital role in bringing this short f…" at bounding box center [531, 300] width 525 height 53
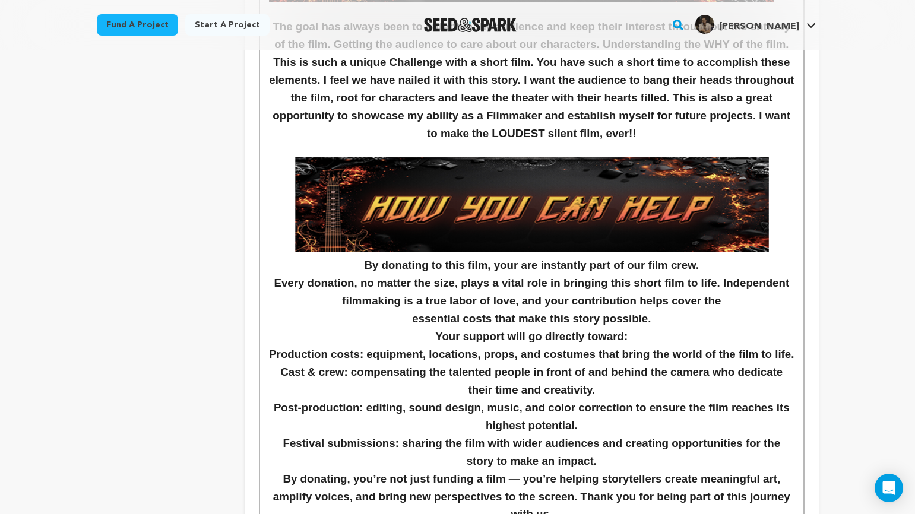
click at [689, 315] on h3 "essential costs that make this story possible." at bounding box center [531, 319] width 525 height 18
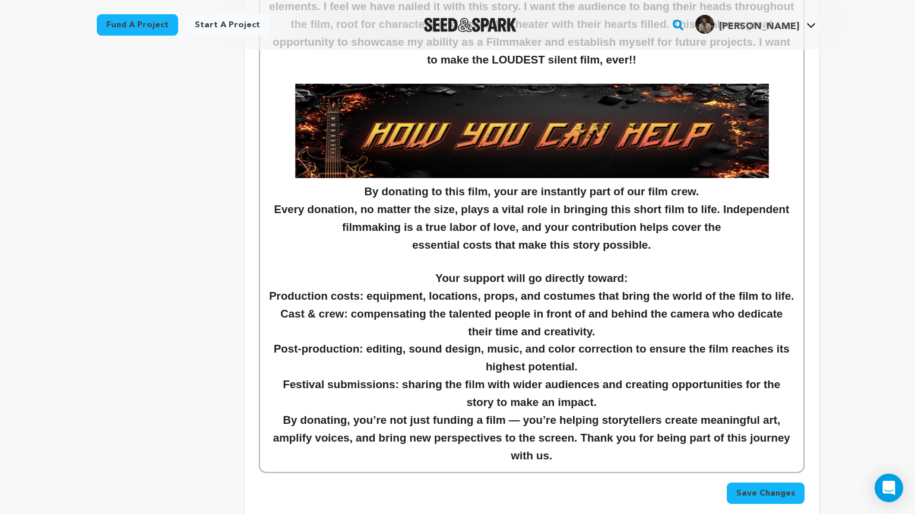
scroll to position [1428, 0]
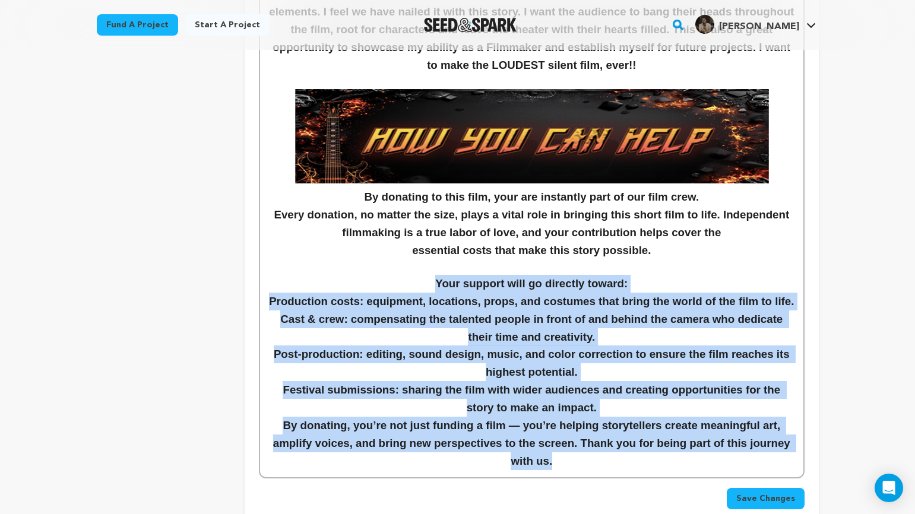
drag, startPoint x: 436, startPoint y: 281, endPoint x: 766, endPoint y: 506, distance: 399.1
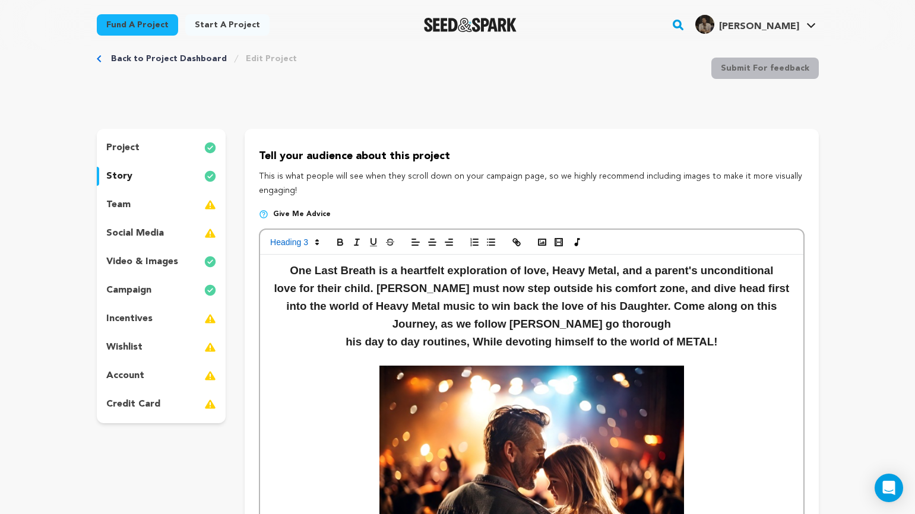
scroll to position [0, 0]
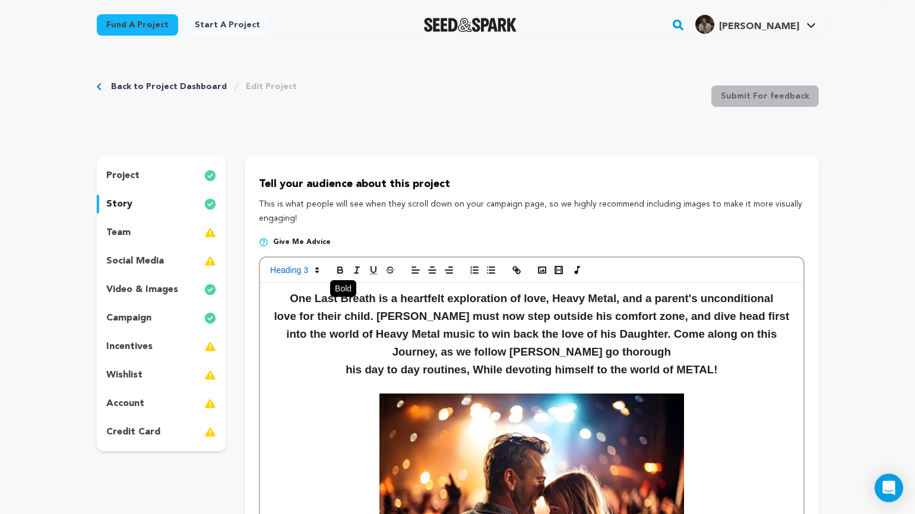
click at [337, 274] on icon "button" at bounding box center [340, 270] width 11 height 11
click at [339, 272] on icon "button" at bounding box center [340, 270] width 11 height 11
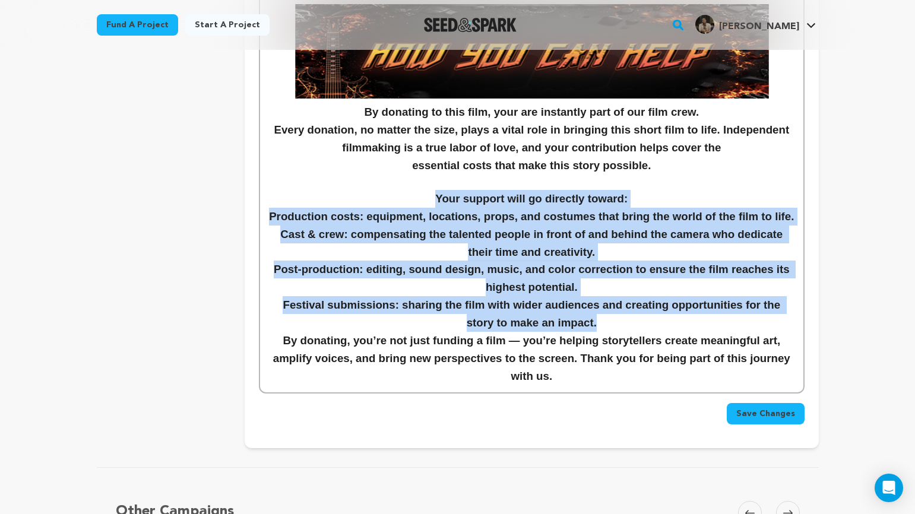
scroll to position [1511, 0]
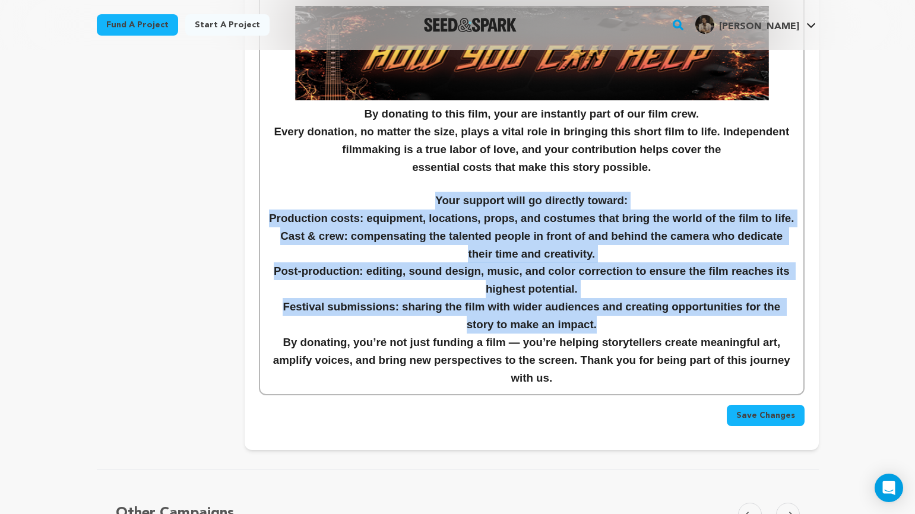
click at [388, 203] on h3 "Your support will go directly toward:" at bounding box center [531, 201] width 525 height 18
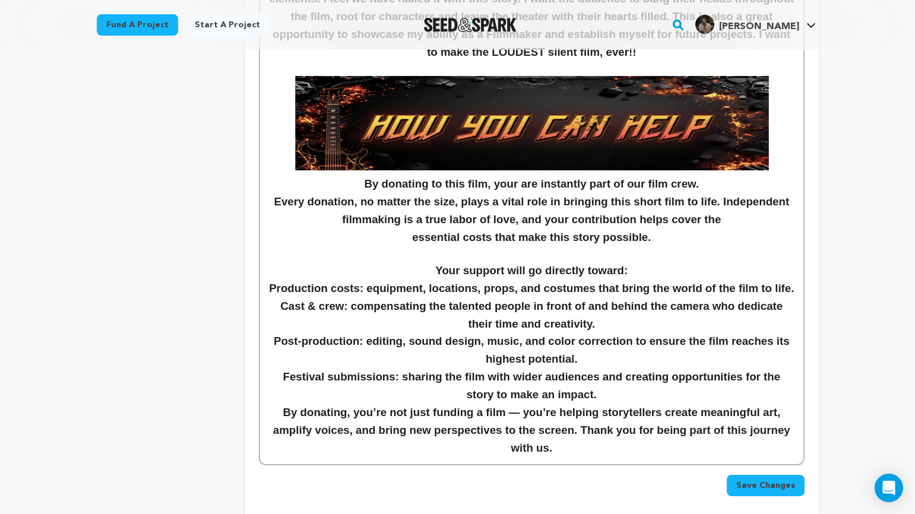
scroll to position [1438, 0]
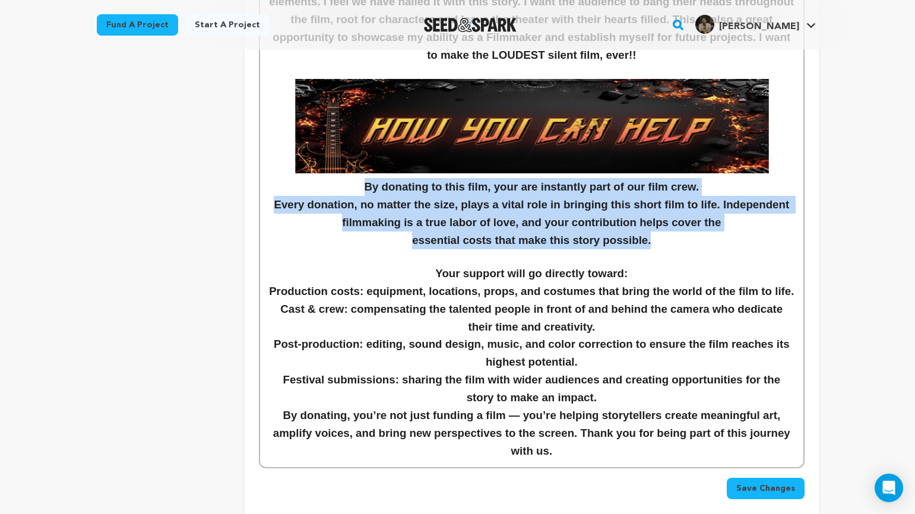
drag, startPoint x: 654, startPoint y: 243, endPoint x: 284, endPoint y: 188, distance: 374.0
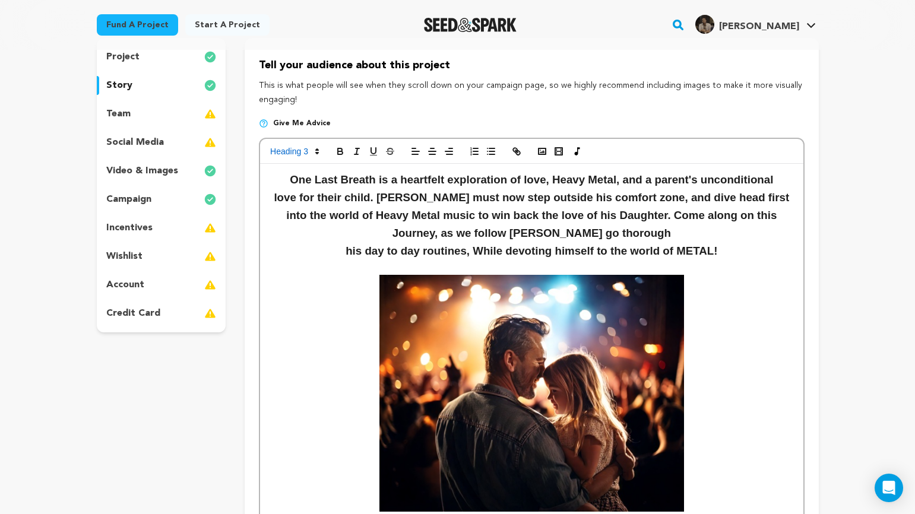
scroll to position [0, 0]
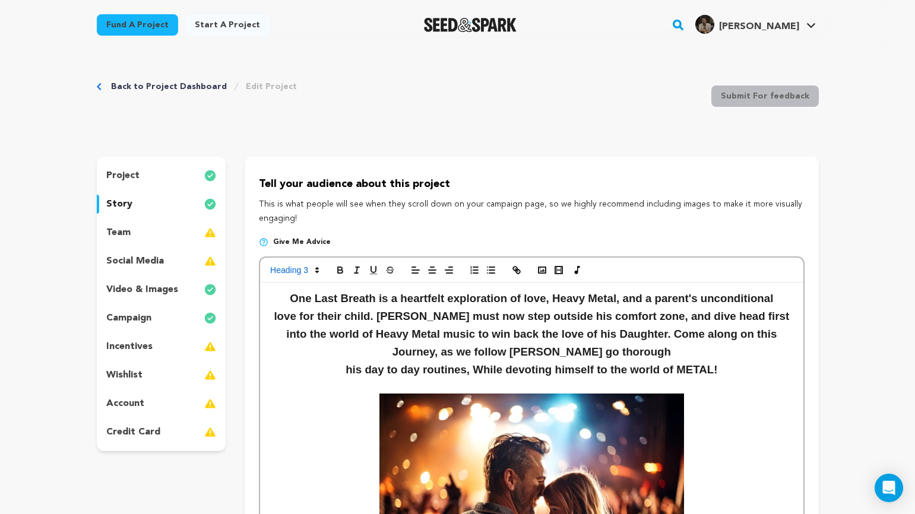
click at [341, 282] on div at bounding box center [531, 270] width 543 height 25
click at [341, 275] on icon "button" at bounding box center [340, 270] width 11 height 11
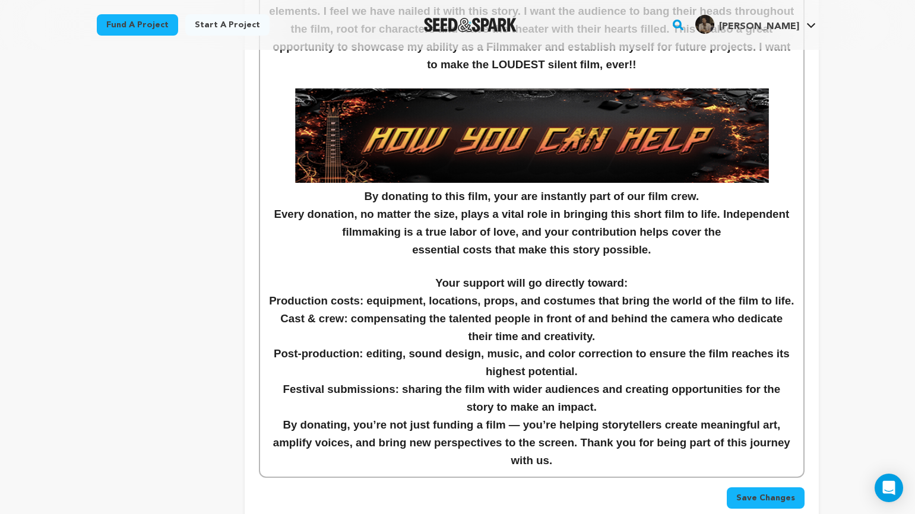
scroll to position [1440, 0]
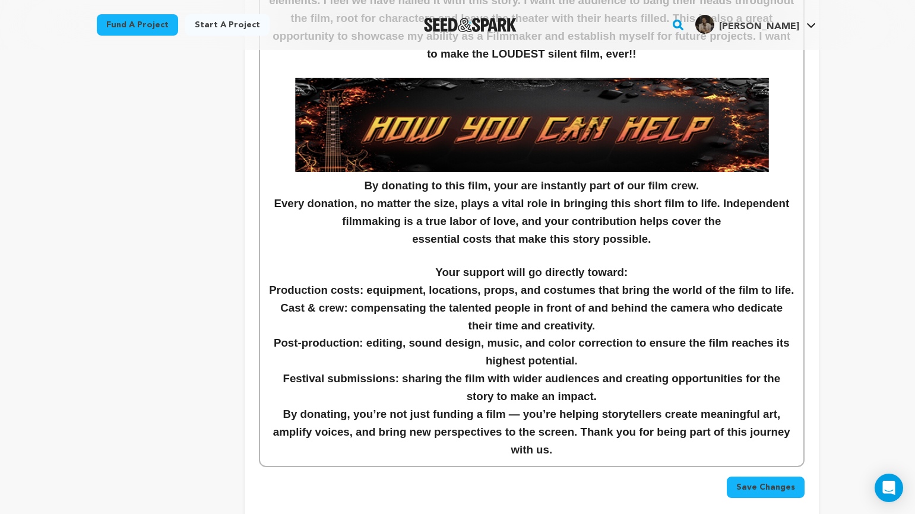
click at [329, 265] on h3 "Your support will go directly toward:" at bounding box center [531, 273] width 525 height 18
drag, startPoint x: 428, startPoint y: 279, endPoint x: 649, endPoint y: 270, distance: 220.5
click at [649, 270] on h3 "Your support will go directly toward:" at bounding box center [531, 273] width 525 height 18
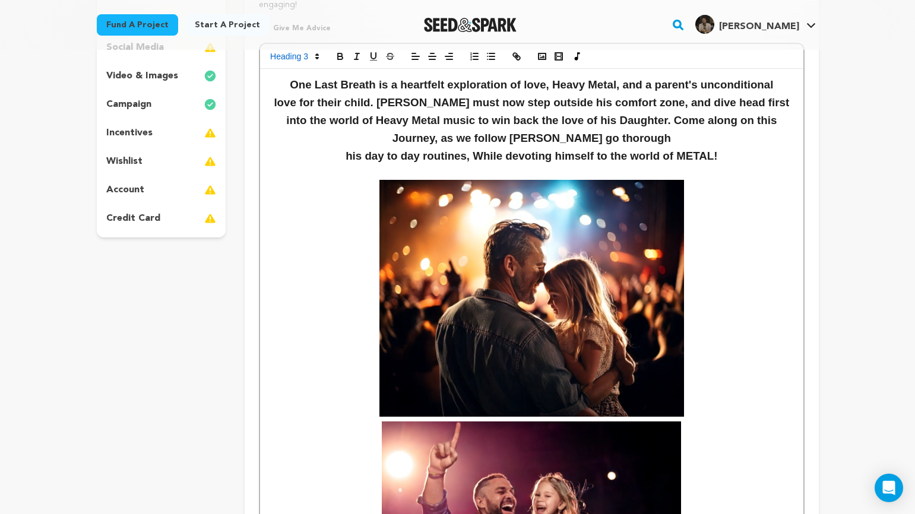
scroll to position [0, 0]
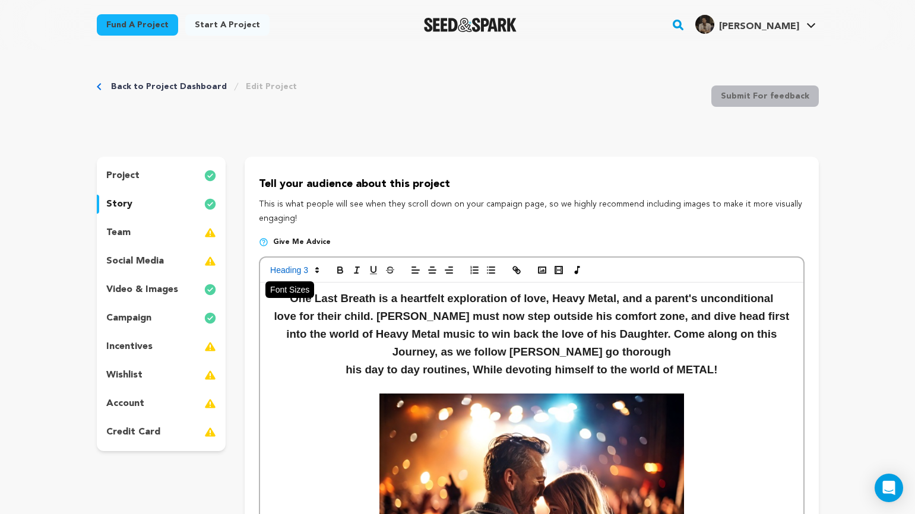
click at [290, 271] on span at bounding box center [294, 270] width 58 height 14
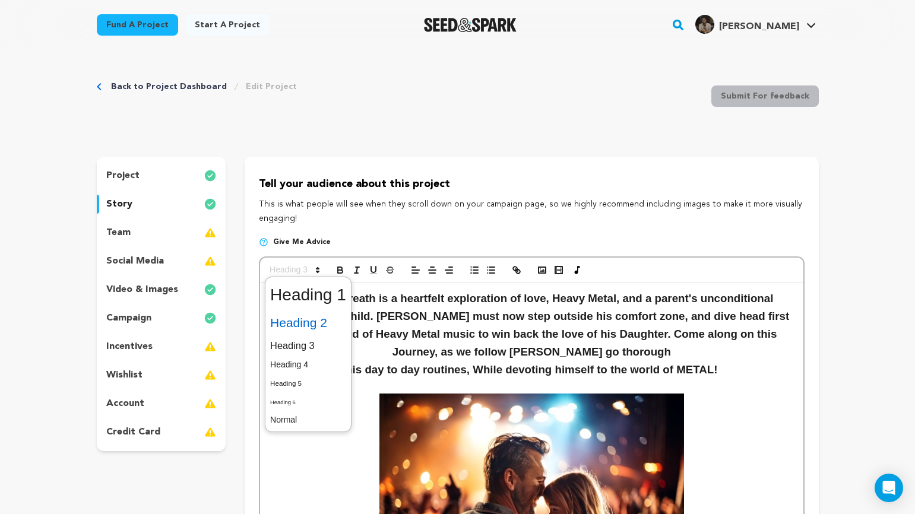
click at [315, 326] on span at bounding box center [308, 323] width 76 height 25
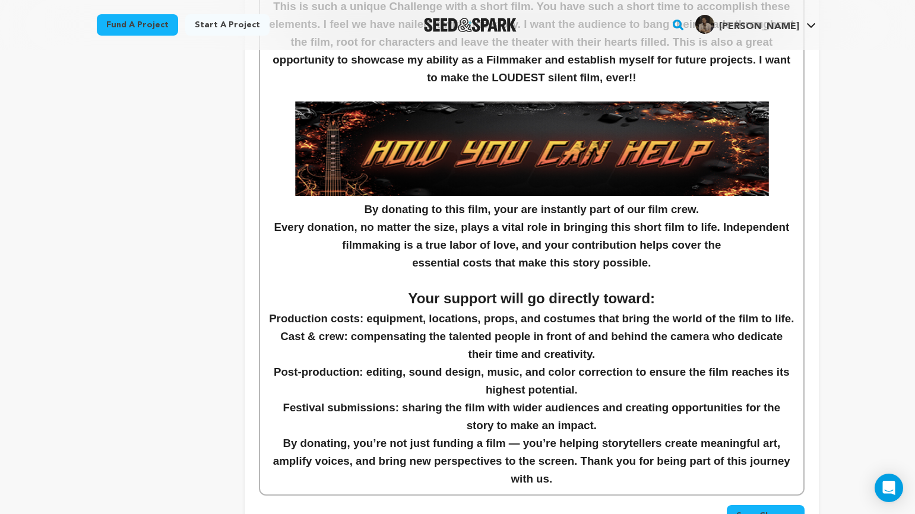
scroll to position [1333, 0]
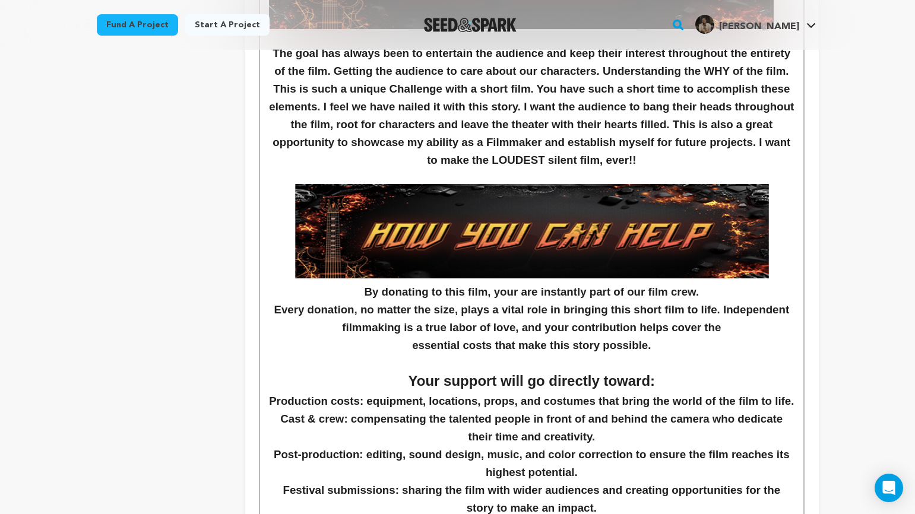
click at [687, 363] on p at bounding box center [531, 362] width 525 height 15
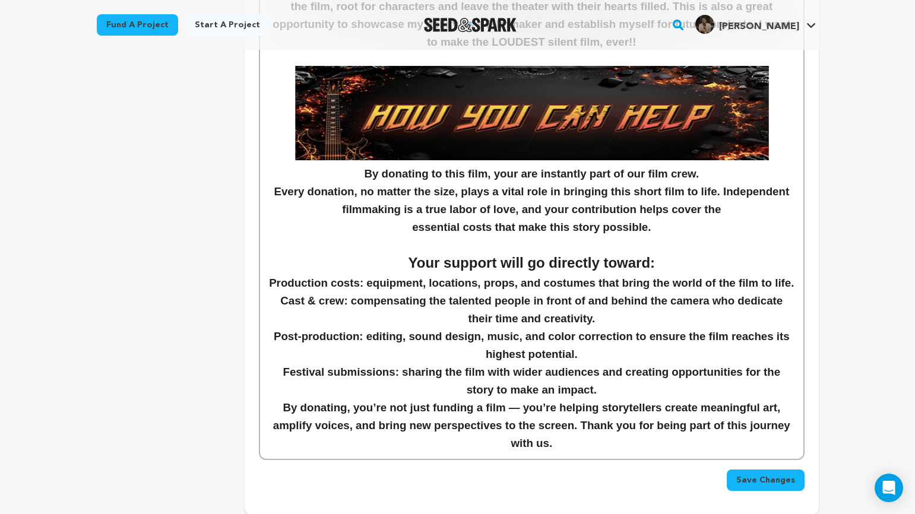
scroll to position [1452, 0]
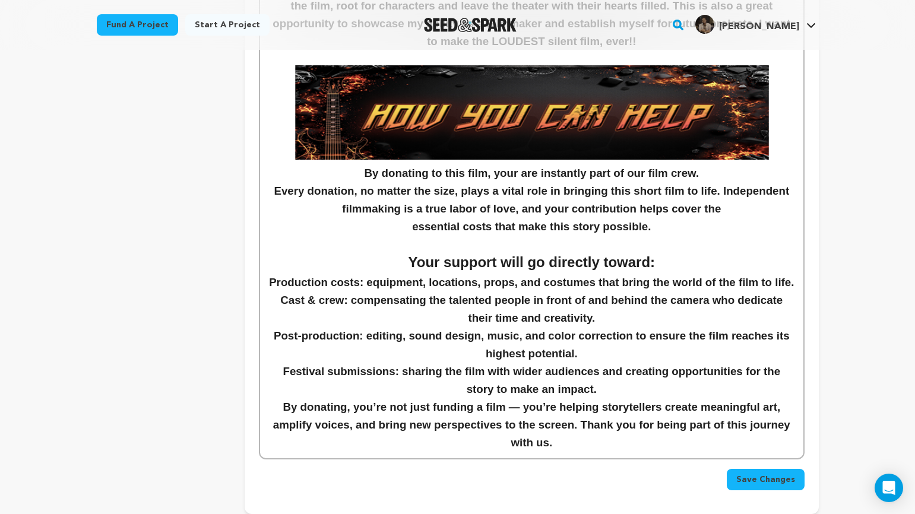
click at [521, 289] on strong "Production costs: equipment, locations, props, and costumes that bring the worl…" at bounding box center [531, 282] width 525 height 12
click at [613, 287] on strong "Production costs: equipment, locations, props, and costumes that bring the worl…" at bounding box center [531, 282] width 525 height 12
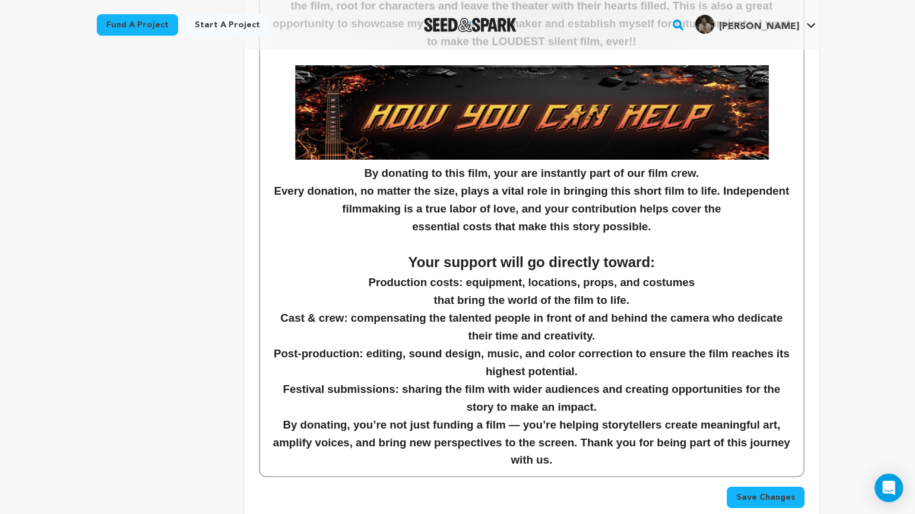
click at [697, 302] on h3 "﻿ that bring the world of the film to life." at bounding box center [531, 301] width 525 height 18
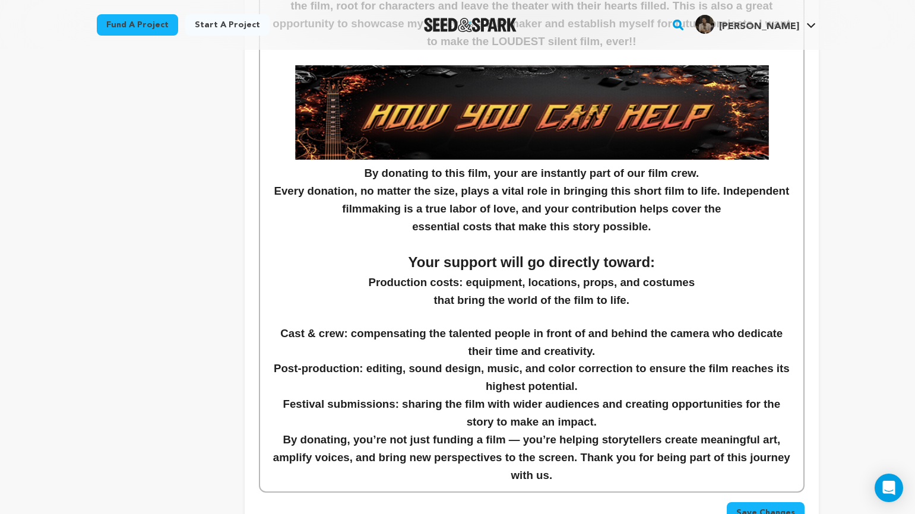
click at [613, 337] on strong "Cast & crew: compensating the talented people in front of and behind the camera…" at bounding box center [532, 342] width 505 height 30
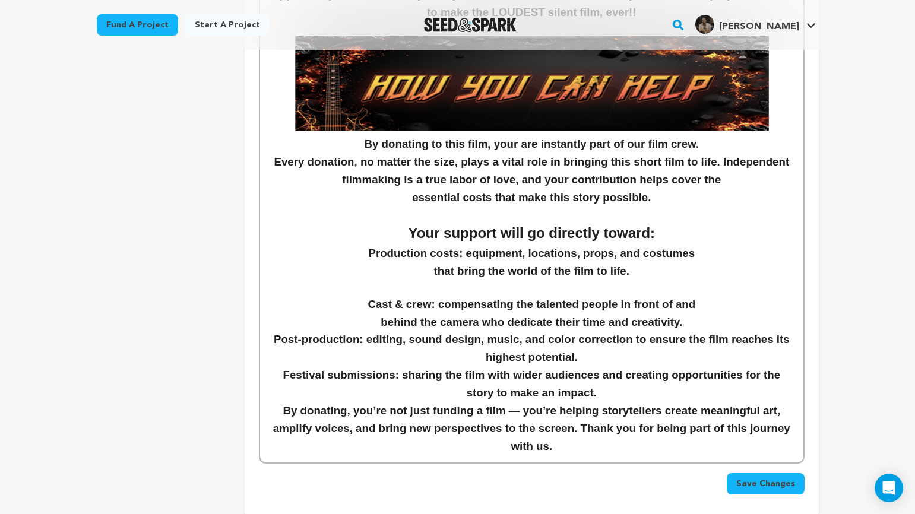
scroll to position [1481, 0]
click at [697, 326] on h3 "﻿ behind the camera who dedicate their time and creativity." at bounding box center [531, 323] width 525 height 18
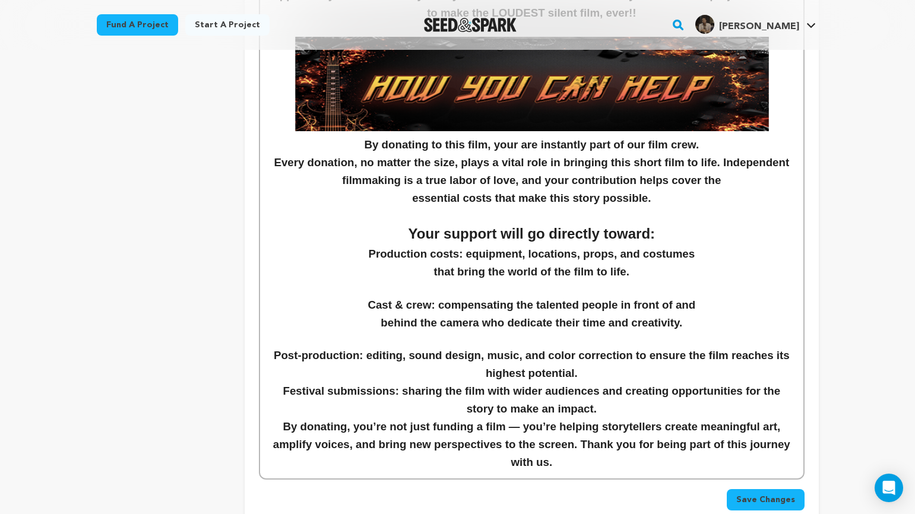
click at [648, 356] on strong "Post-production: editing, sound design, music, and color correction to ensure t…" at bounding box center [533, 364] width 519 height 30
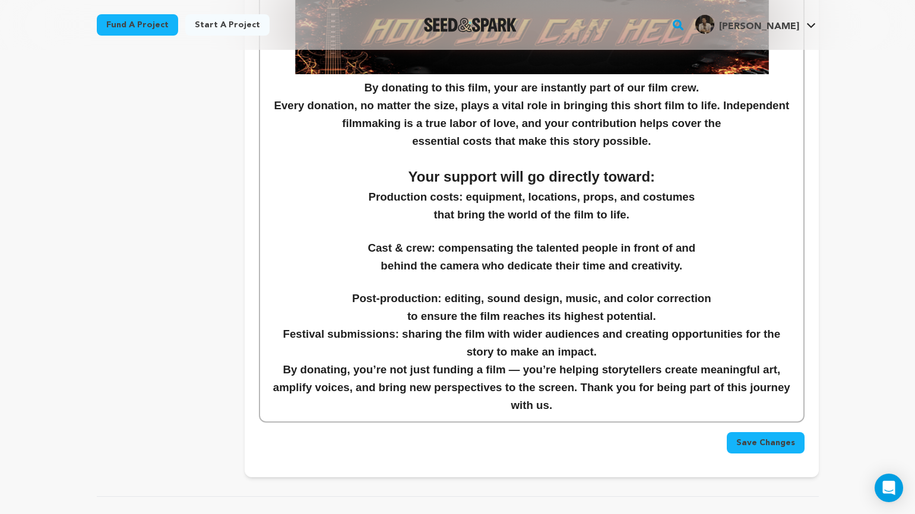
scroll to position [1541, 0]
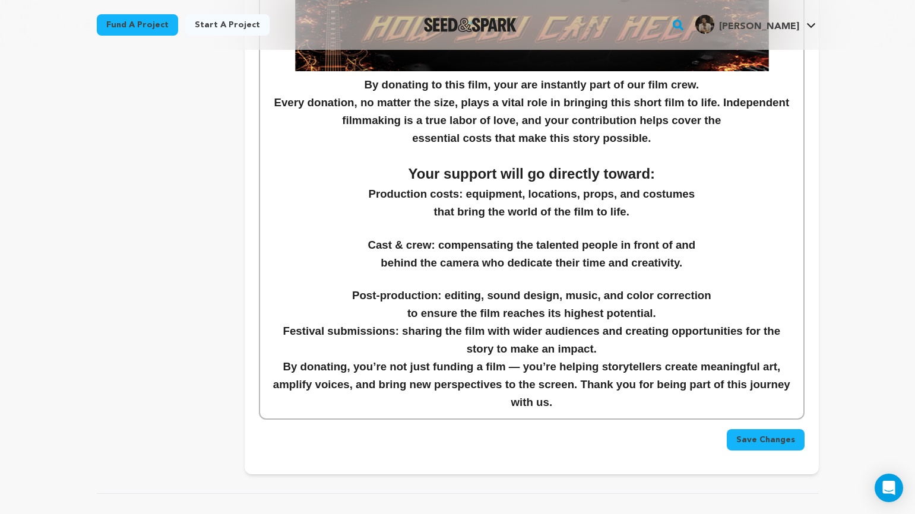
click at [701, 316] on h3 "﻿ to ensure the film reaches its highest potential." at bounding box center [531, 314] width 525 height 18
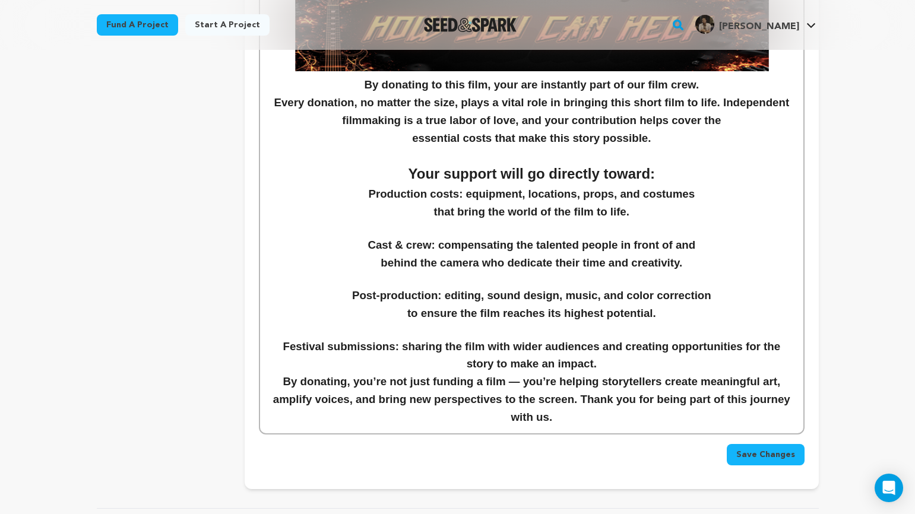
click at [605, 349] on strong "Festival submissions: sharing the film with wider audiences and creating opport…" at bounding box center [533, 355] width 501 height 30
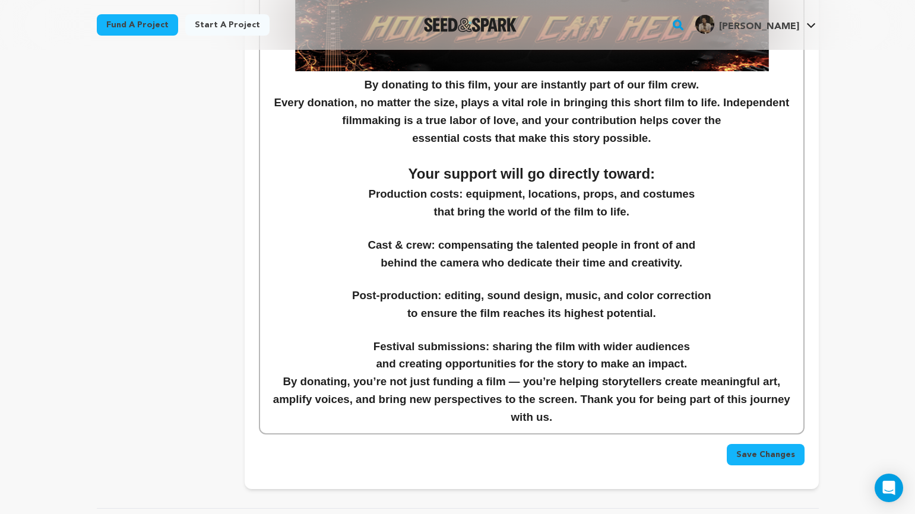
click at [712, 363] on h3 "﻿ and creating opportunities for the story to make an impact." at bounding box center [531, 364] width 525 height 18
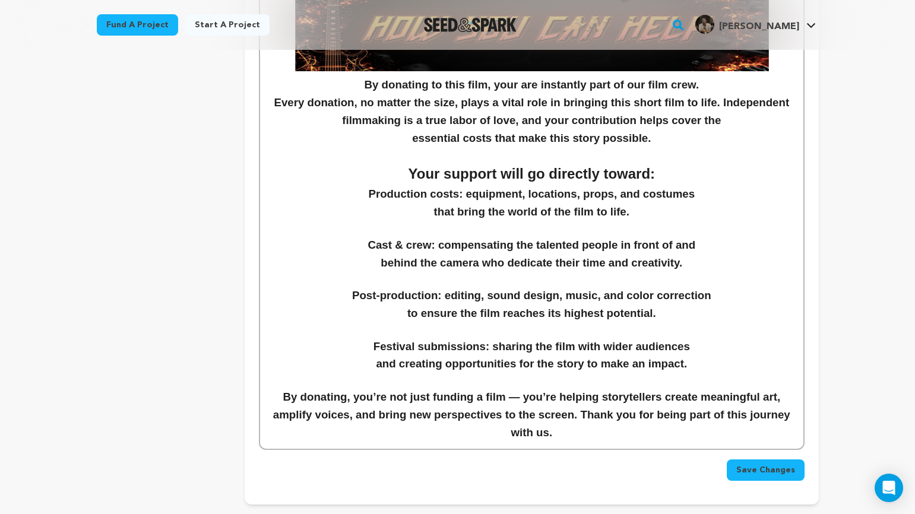
click at [772, 330] on p at bounding box center [531, 329] width 525 height 15
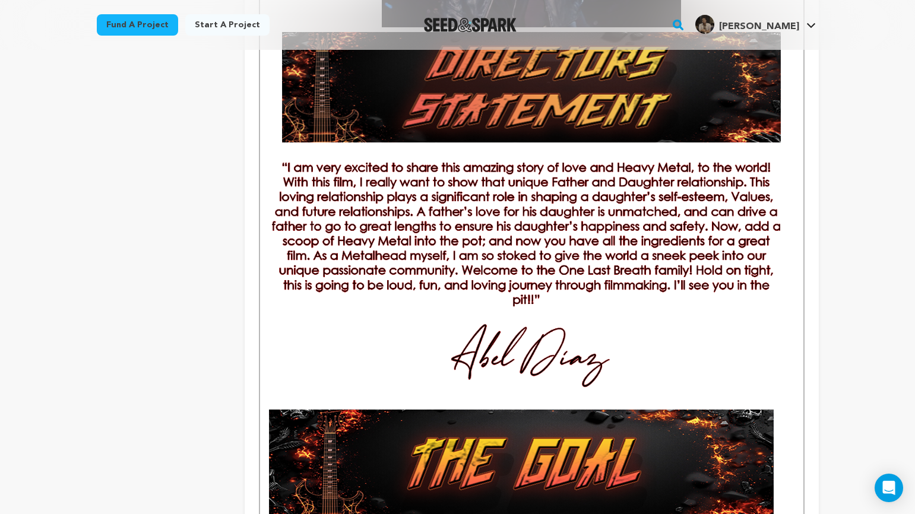
scroll to position [839, 0]
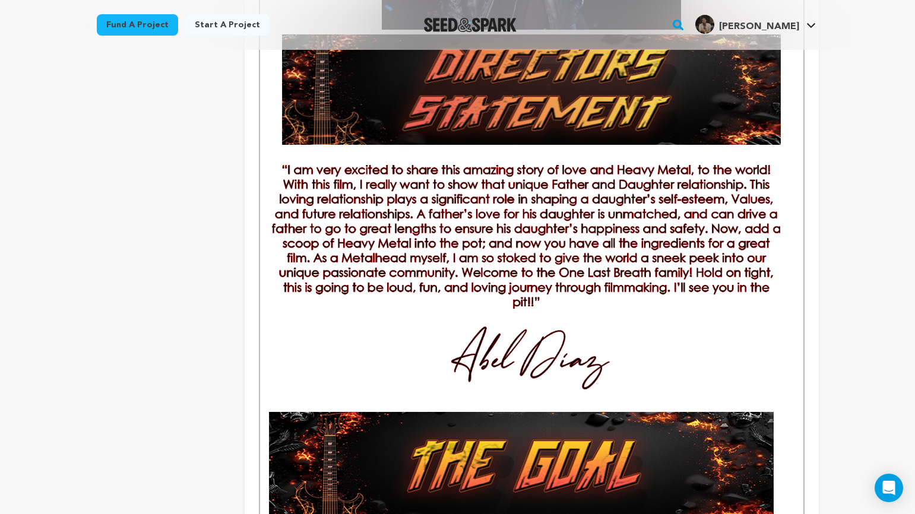
click at [592, 287] on img at bounding box center [532, 286] width 520 height 243
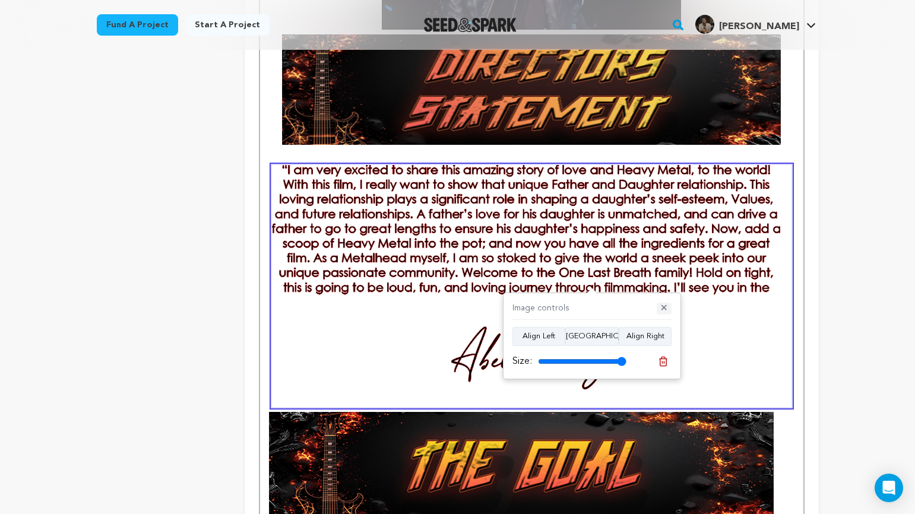
click at [663, 308] on button "✕" at bounding box center [664, 309] width 15 height 12
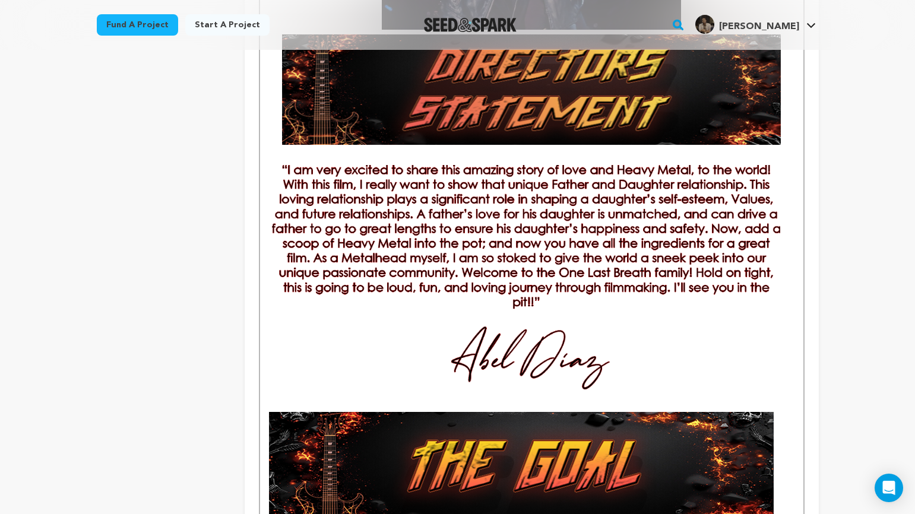
click at [851, 315] on div "Back to Project Dashboard Edit Project Submit For feedback Submit For feedback …" at bounding box center [457, 437] width 915 height 2453
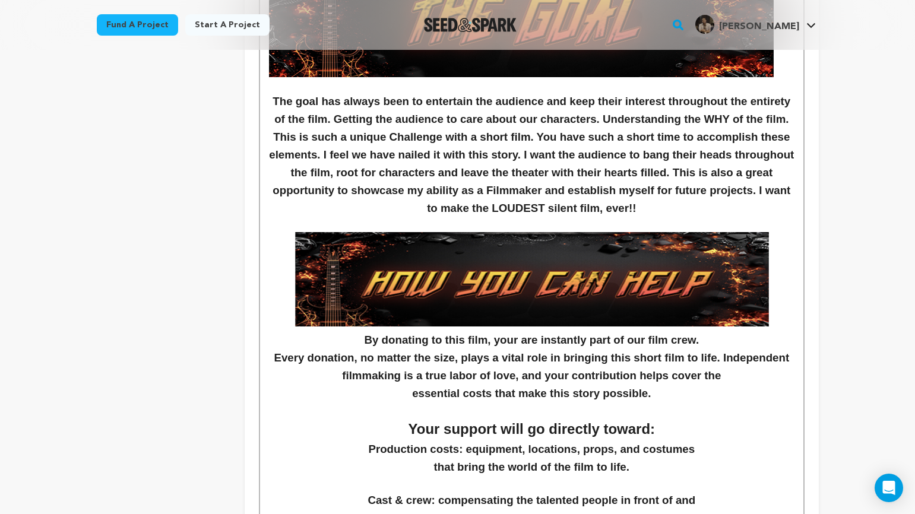
scroll to position [1286, 0]
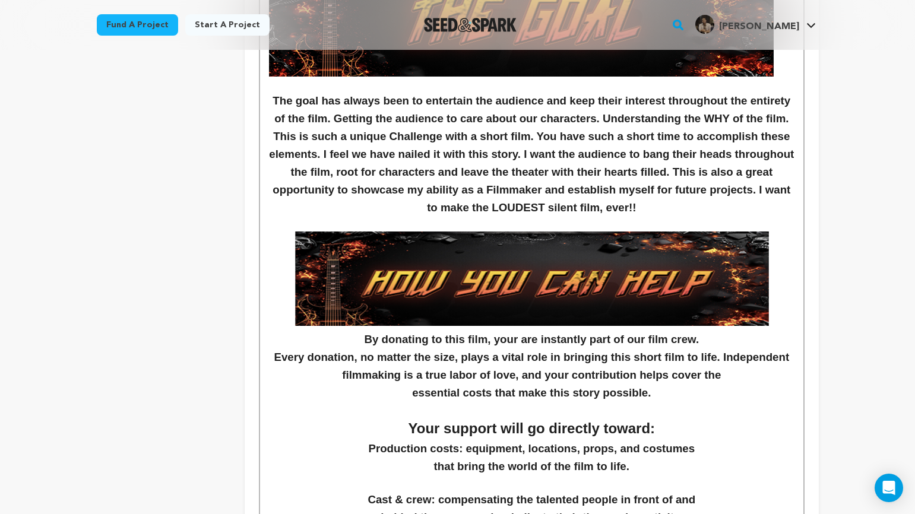
click at [471, 138] on strong "The goal has always been to entertain the audience and keep their interest thro…" at bounding box center [533, 153] width 528 height 119
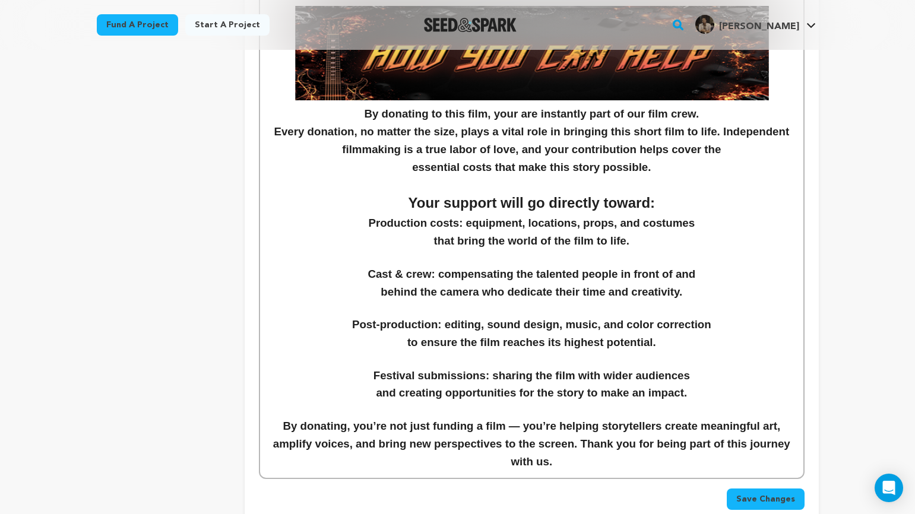
scroll to position [1514, 0]
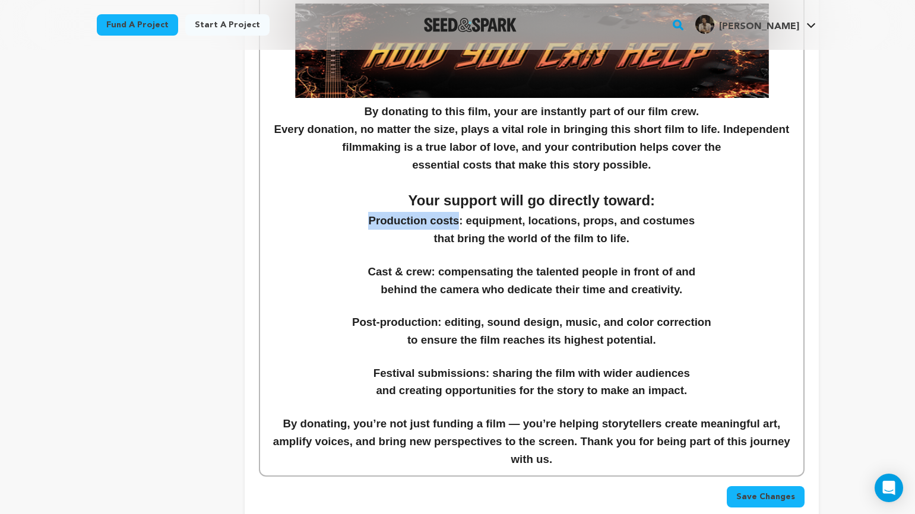
drag, startPoint x: 360, startPoint y: 221, endPoint x: 454, endPoint y: 219, distance: 93.3
click at [454, 219] on strong "Production costs: equipment, locations, props, and costumes" at bounding box center [531, 220] width 327 height 12
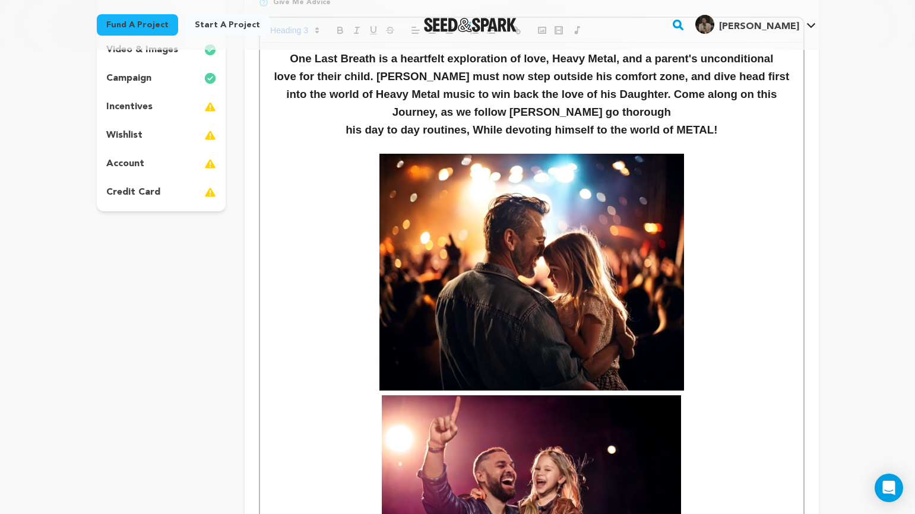
scroll to position [0, 0]
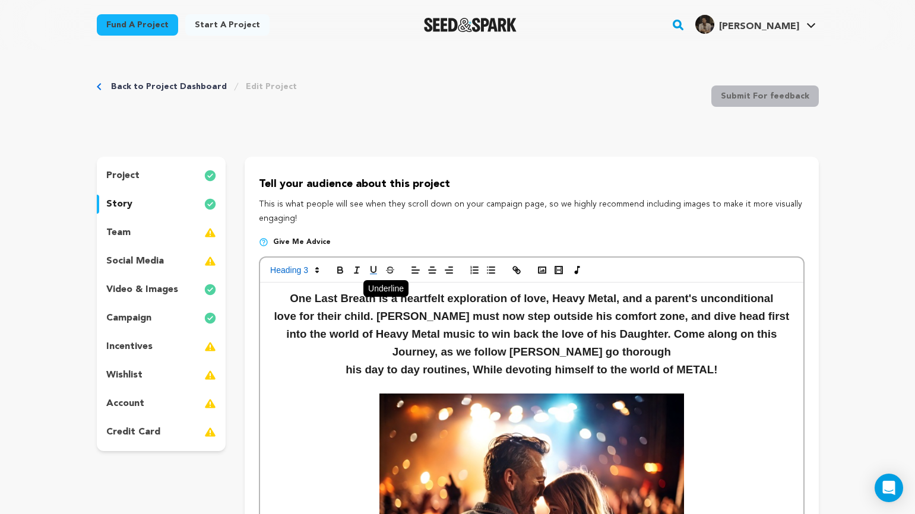
click at [376, 269] on icon "button" at bounding box center [373, 270] width 5 height 6
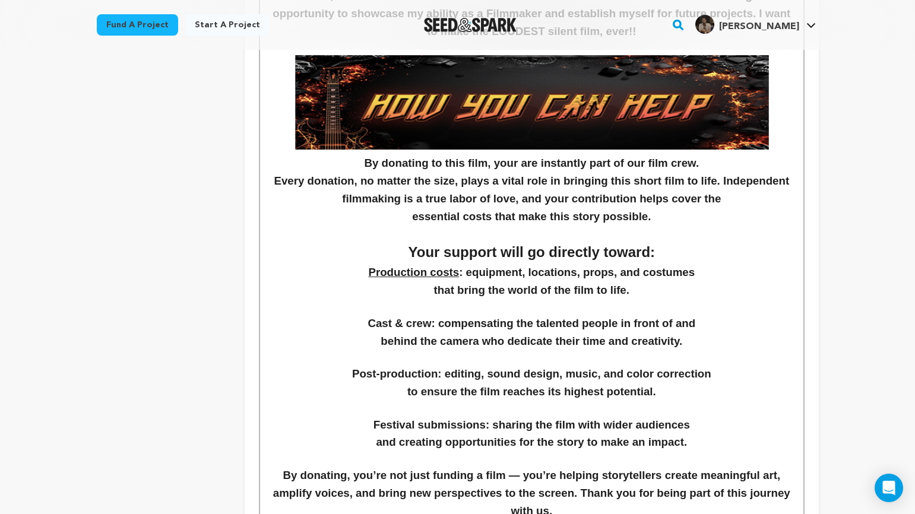
scroll to position [1499, 0]
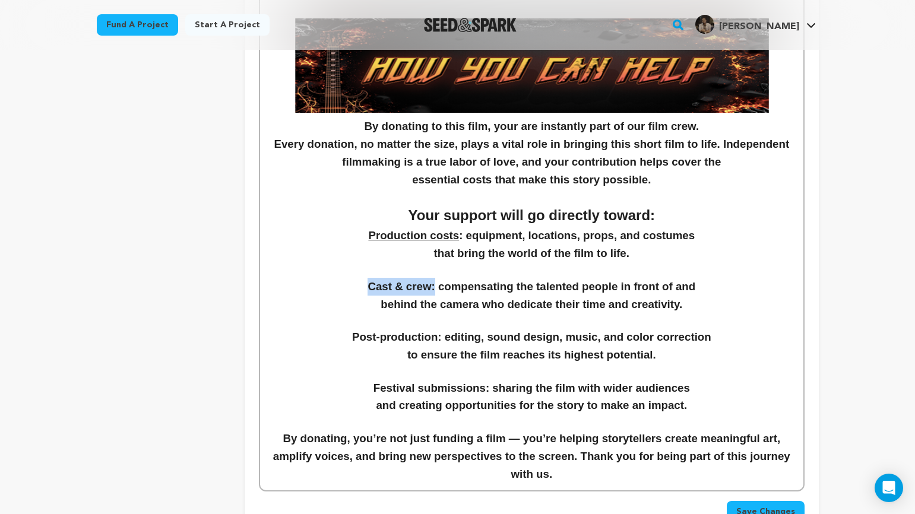
drag, startPoint x: 359, startPoint y: 287, endPoint x: 427, endPoint y: 284, distance: 68.4
click at [427, 284] on h3 "Cast & crew: compensating the talented people in front of and" at bounding box center [531, 287] width 525 height 18
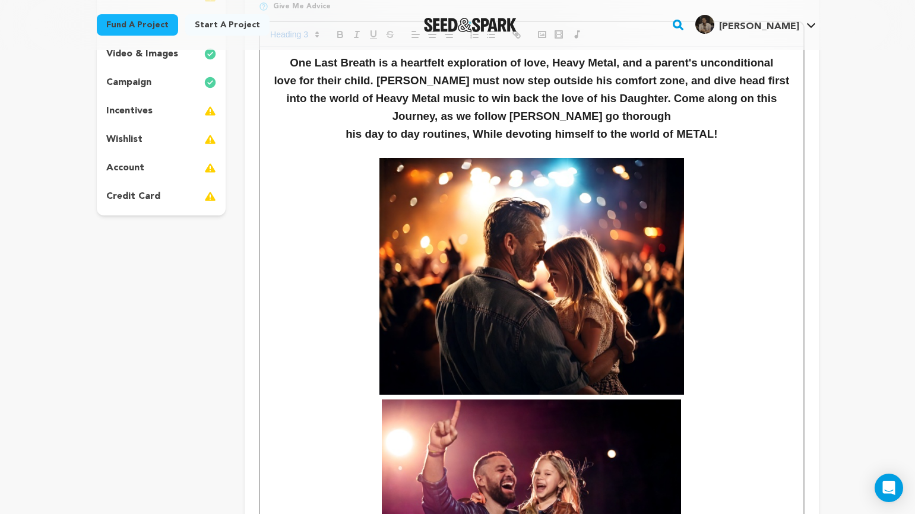
scroll to position [0, 0]
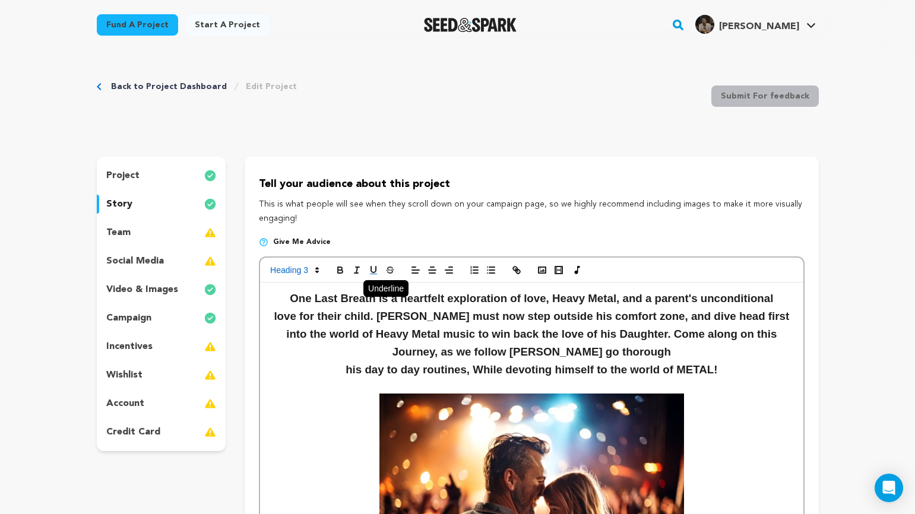
click at [372, 273] on icon "button" at bounding box center [373, 270] width 5 height 6
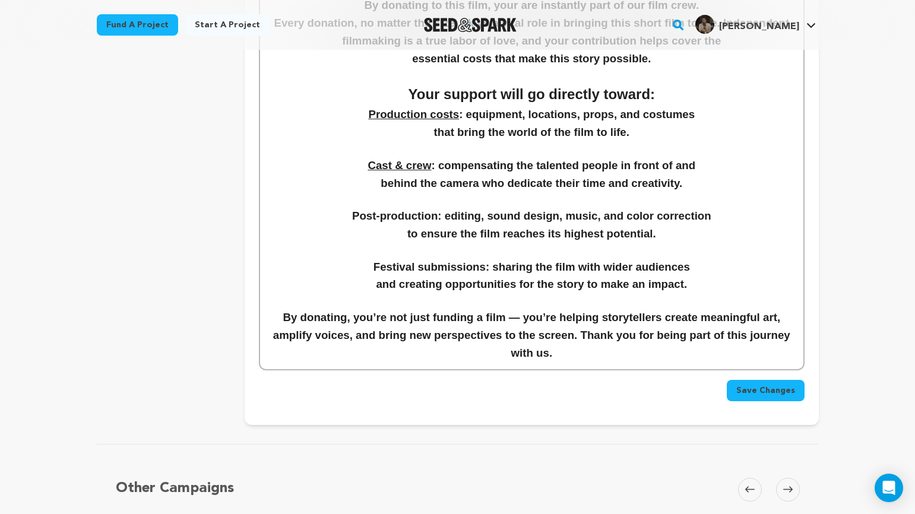
scroll to position [1616, 0]
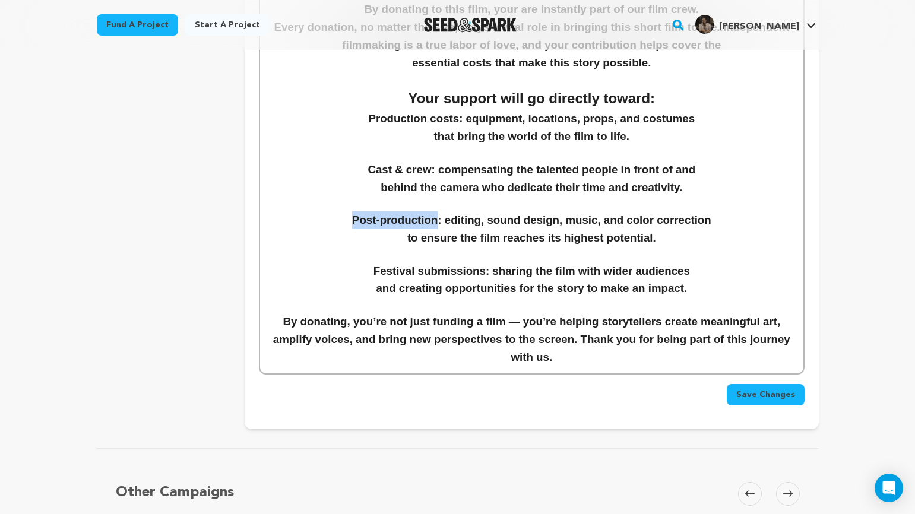
drag, startPoint x: 342, startPoint y: 223, endPoint x: 432, endPoint y: 226, distance: 89.7
click at [432, 226] on h3 "Post-production: editing, sound design, music, and color correction" at bounding box center [531, 220] width 525 height 18
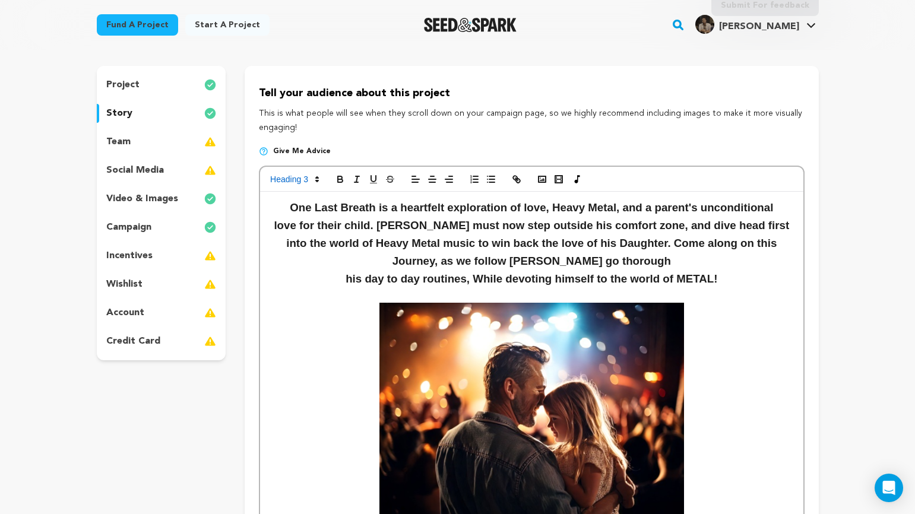
scroll to position [0, 0]
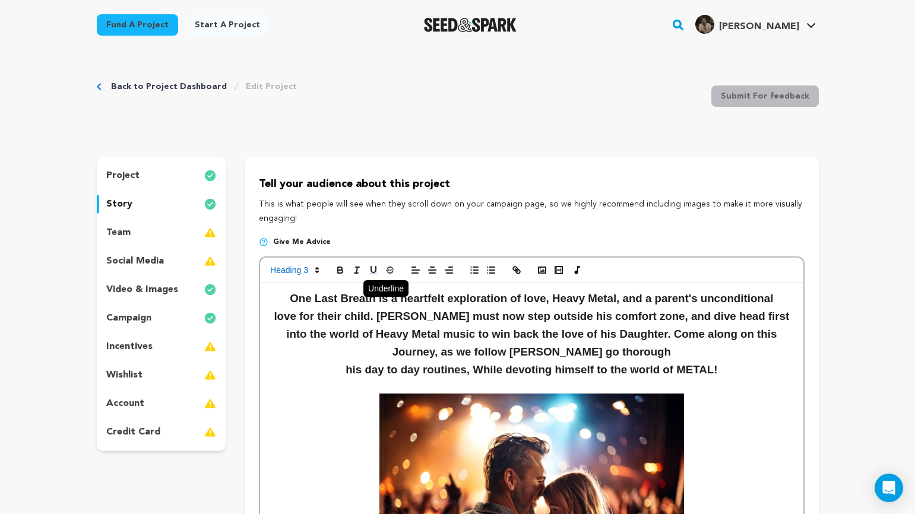
click at [372, 268] on icon "button" at bounding box center [373, 270] width 11 height 11
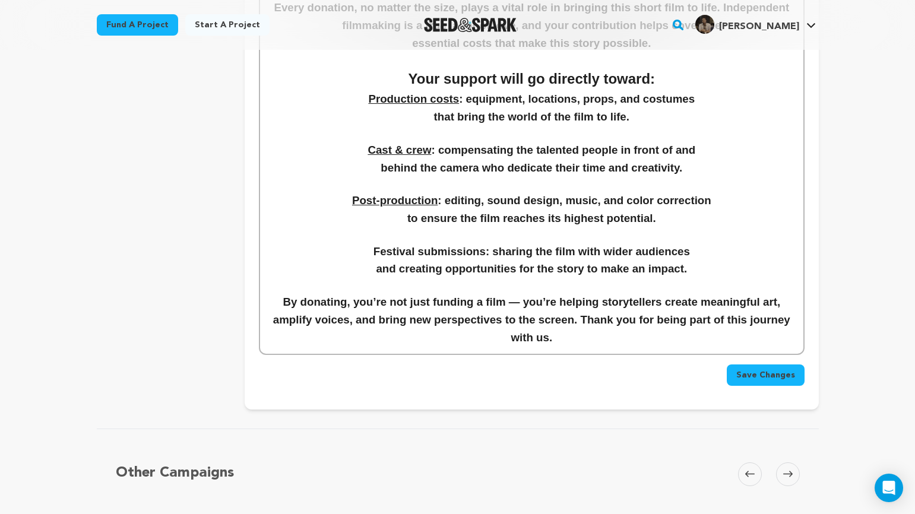
scroll to position [1652, 0]
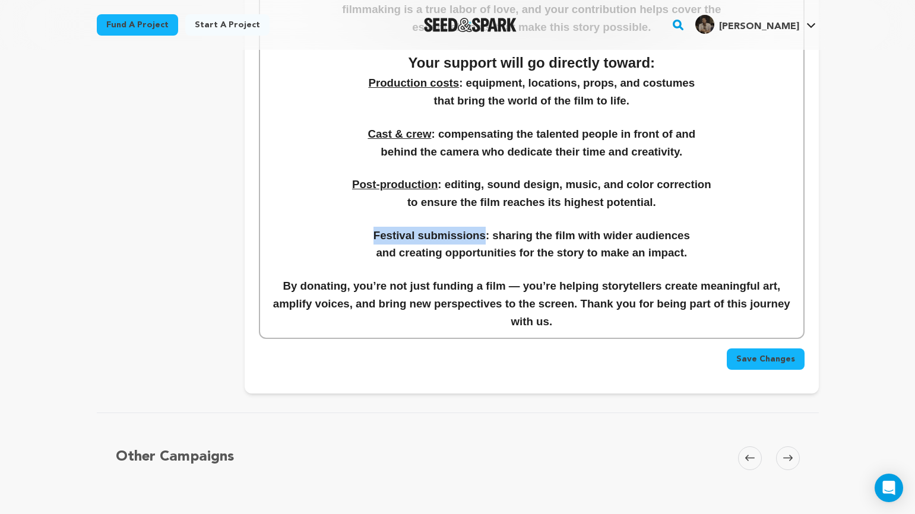
drag, startPoint x: 365, startPoint y: 237, endPoint x: 480, endPoint y: 242, distance: 114.7
click at [480, 242] on h3 "Festival submissions: sharing the film with wider audiences" at bounding box center [531, 236] width 525 height 18
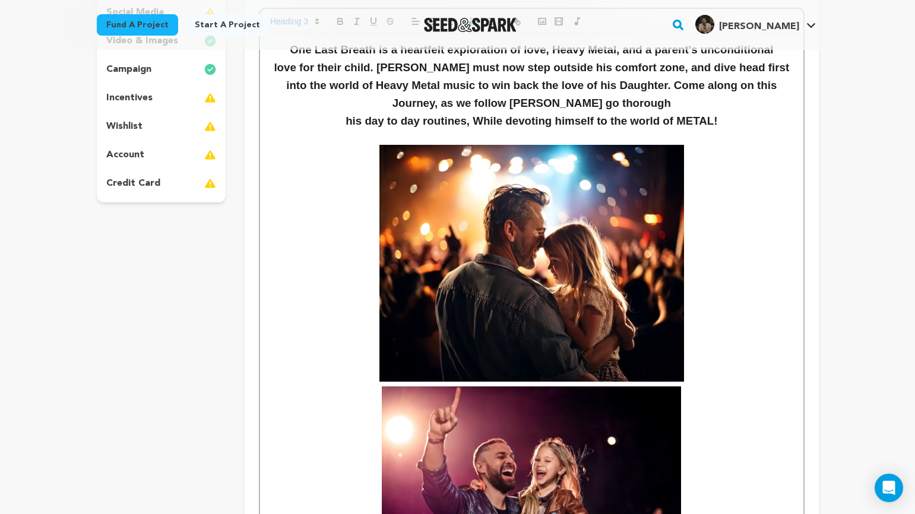
scroll to position [0, 0]
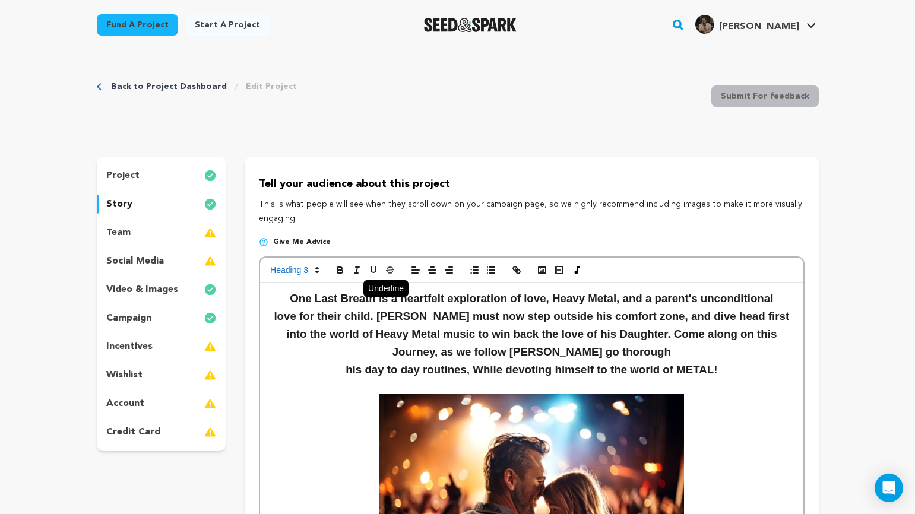
click at [373, 274] on rect "button" at bounding box center [373, 274] width 7 height 1
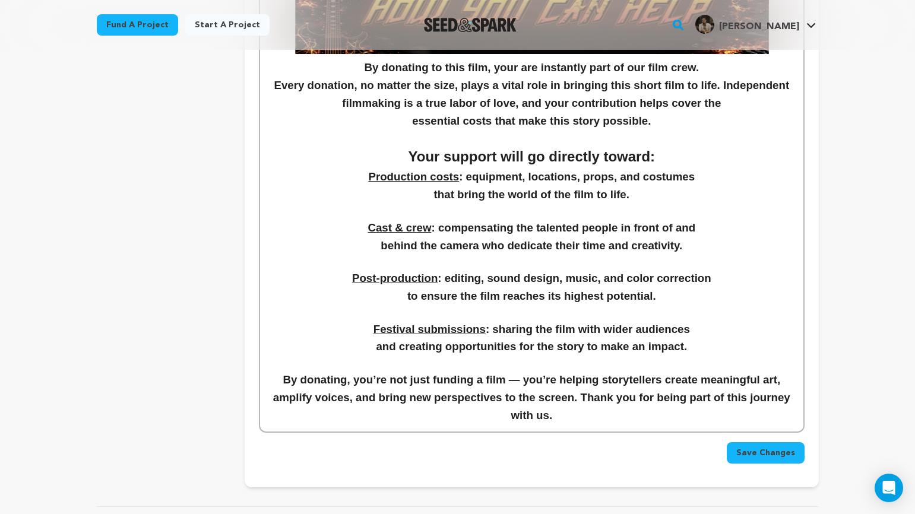
scroll to position [1558, 0]
click at [599, 421] on h3 "By donating, you’re not just funding a film — you’re helping storytellers creat…" at bounding box center [531, 397] width 525 height 53
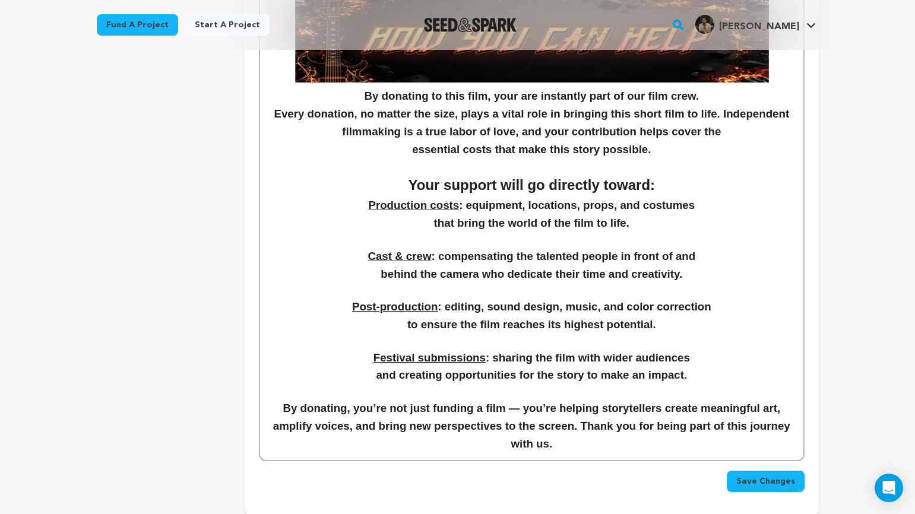
scroll to position [1526, 0]
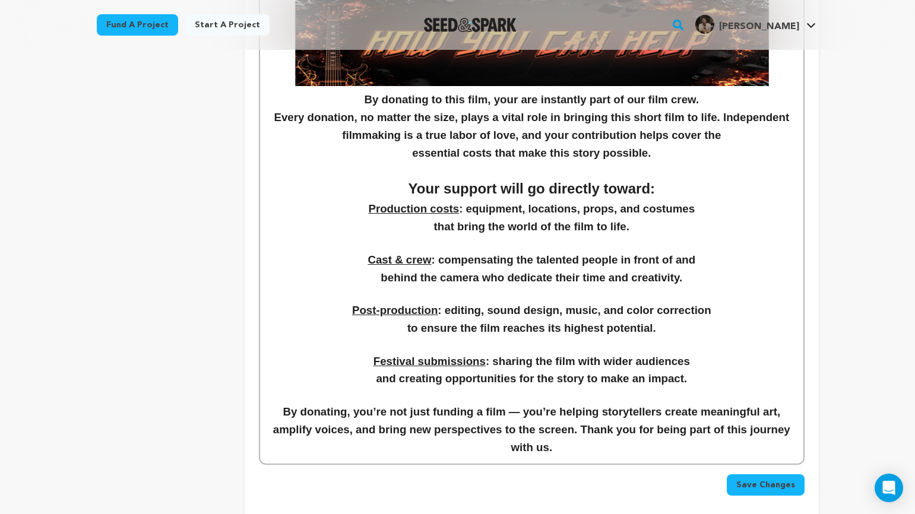
drag, startPoint x: 587, startPoint y: 453, endPoint x: 227, endPoint y: 441, distance: 360.1
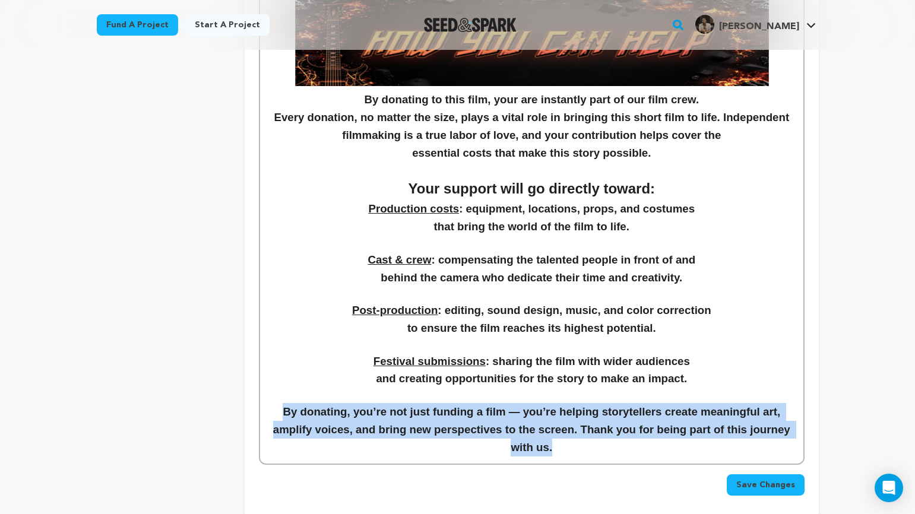
drag, startPoint x: 274, startPoint y: 414, endPoint x: 756, endPoint y: 483, distance: 486.6
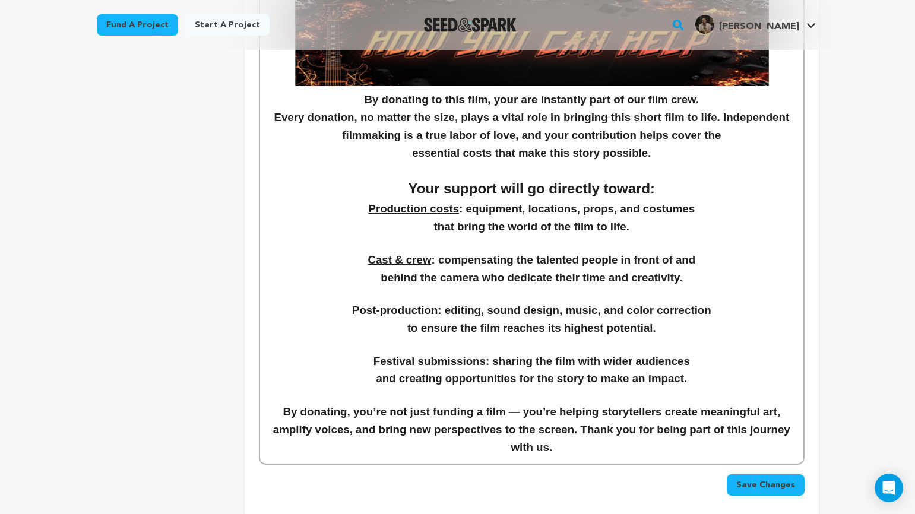
click at [673, 328] on h3 "to ensure the film reaches its highest potential." at bounding box center [531, 329] width 525 height 18
click at [699, 279] on h3 "behind the camera who dedicate their time and creativity." at bounding box center [531, 278] width 525 height 18
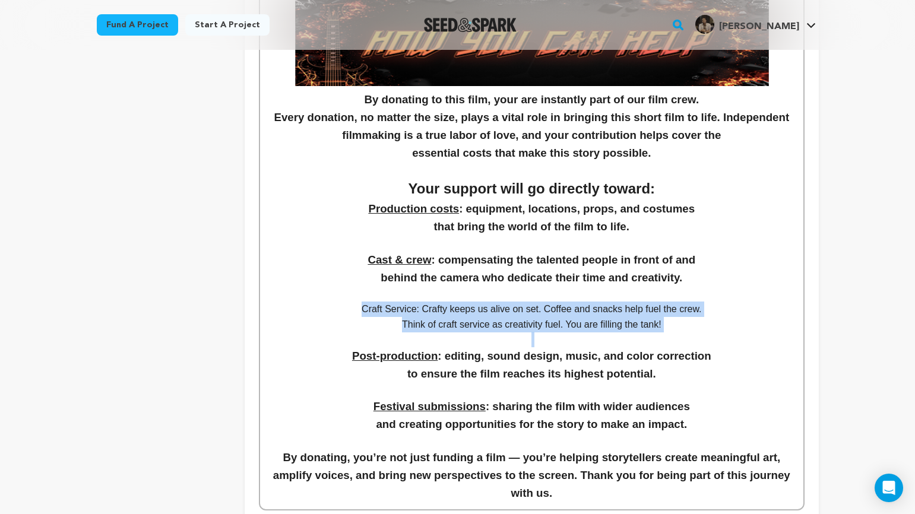
drag, startPoint x: 358, startPoint y: 311, endPoint x: 663, endPoint y: 339, distance: 305.9
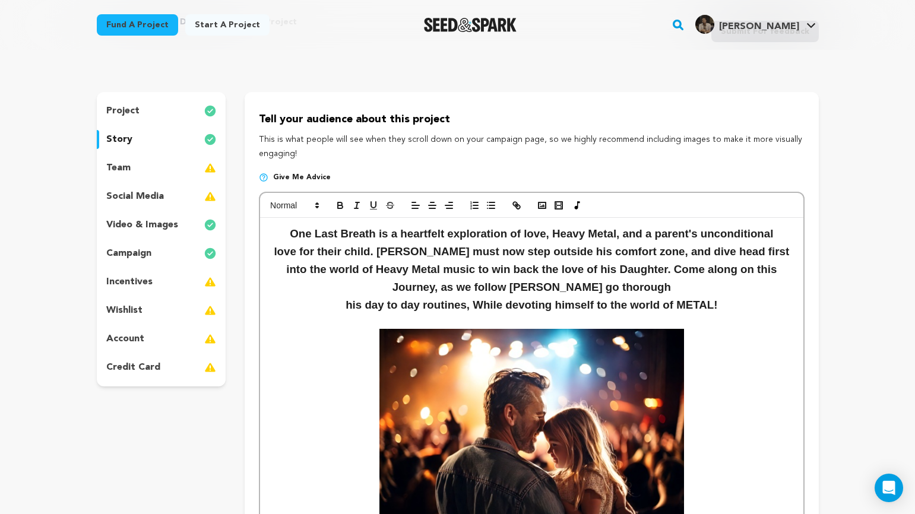
scroll to position [64, 0]
click at [290, 204] on span at bounding box center [294, 206] width 58 height 14
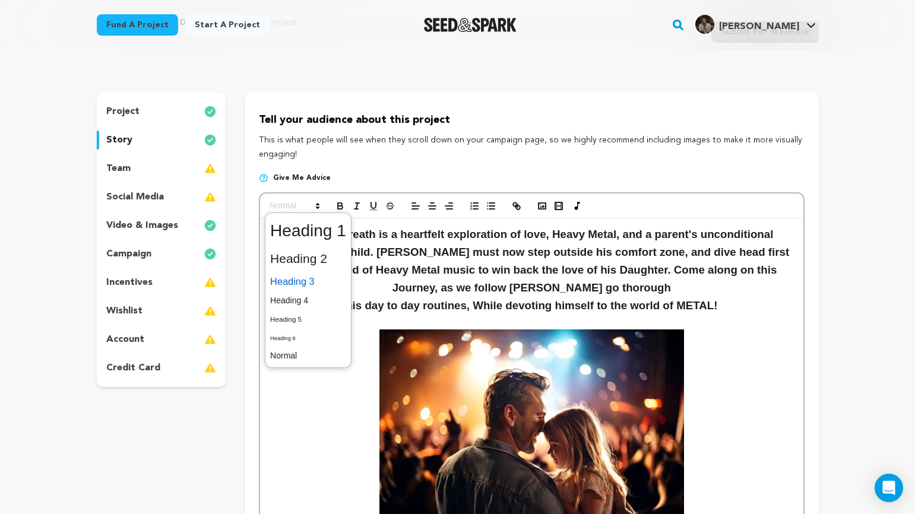
click at [311, 286] on span at bounding box center [308, 281] width 76 height 21
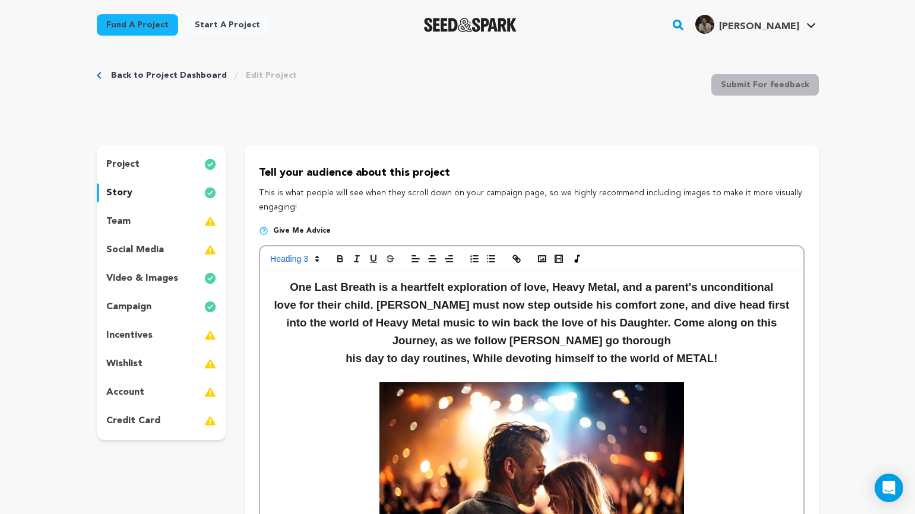
scroll to position [0, 0]
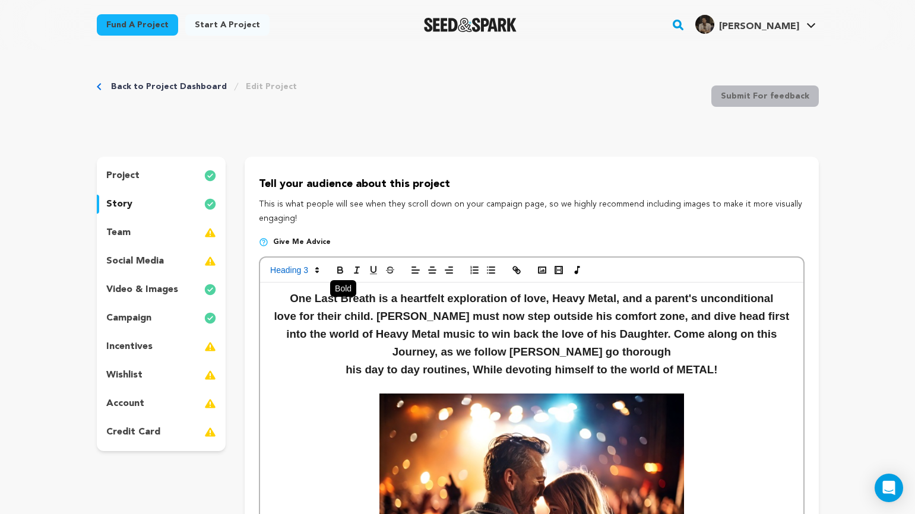
click at [343, 268] on icon "button" at bounding box center [340, 270] width 11 height 11
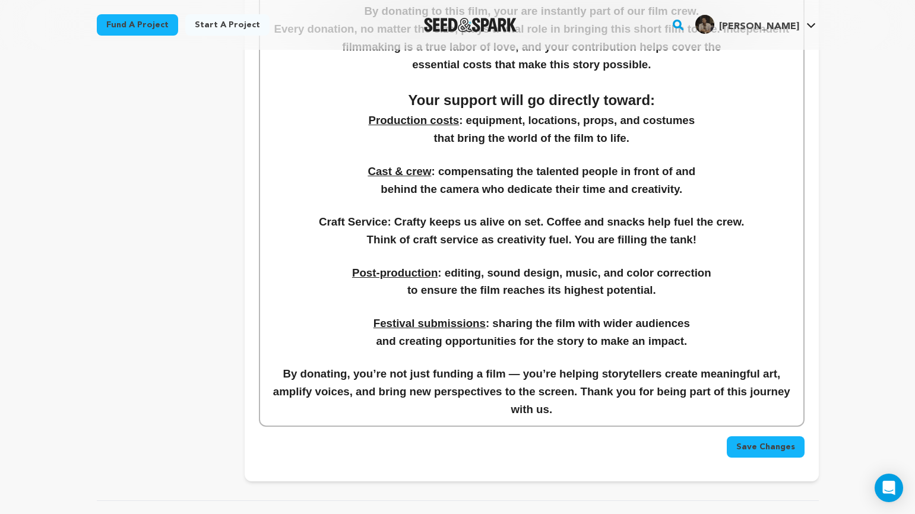
scroll to position [1612, 0]
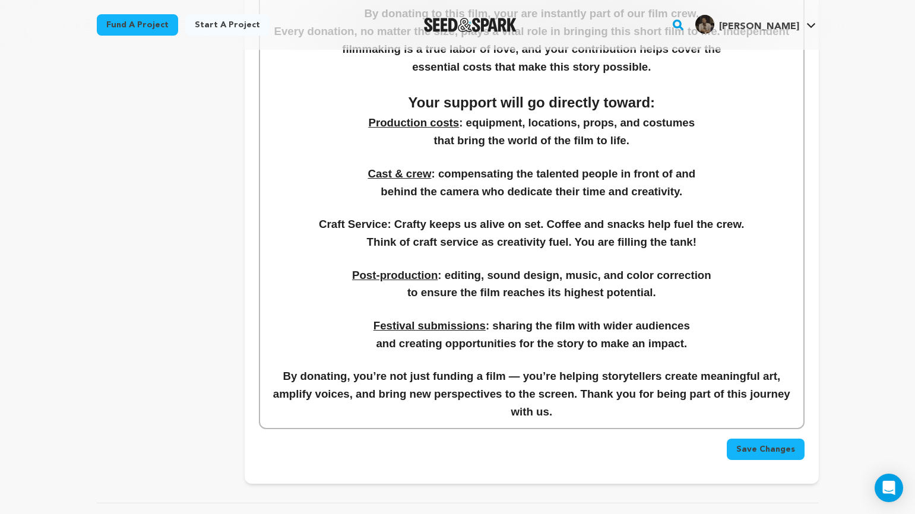
click at [673, 233] on h3 "Craft Service: Crafty keeps us alive on set. Coffee and snacks help fuel the cr…" at bounding box center [531, 225] width 525 height 18
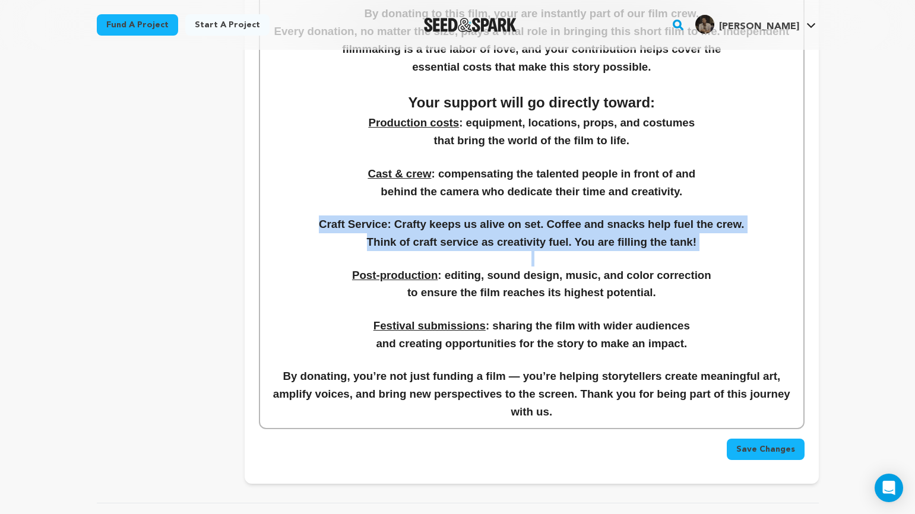
click at [727, 253] on p at bounding box center [531, 258] width 525 height 15
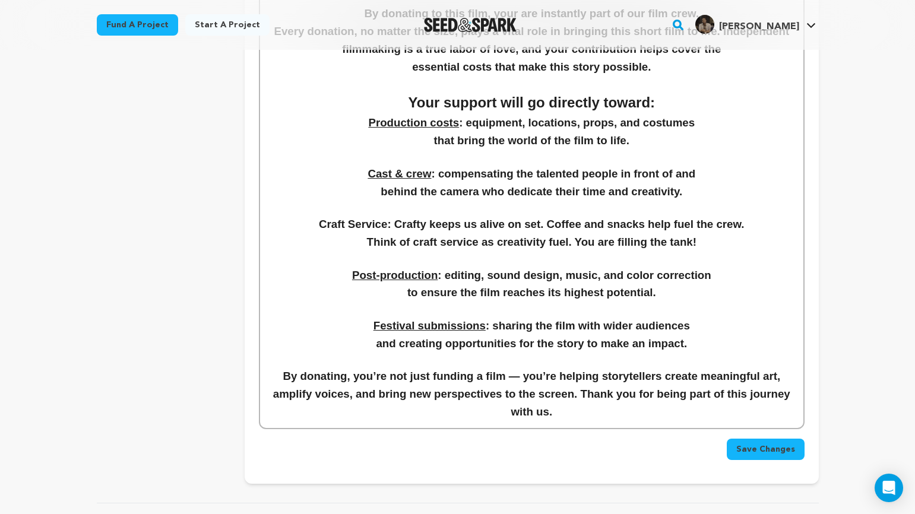
click at [731, 288] on h3 "to ensure the film reaches its highest potential." at bounding box center [531, 293] width 525 height 18
drag, startPoint x: 381, startPoint y: 222, endPoint x: 312, endPoint y: 216, distance: 69.7
click at [312, 216] on h3 "Craft Service: Crafty keeps us alive on set. Coffee and snacks help fuel the cr…" at bounding box center [531, 225] width 525 height 18
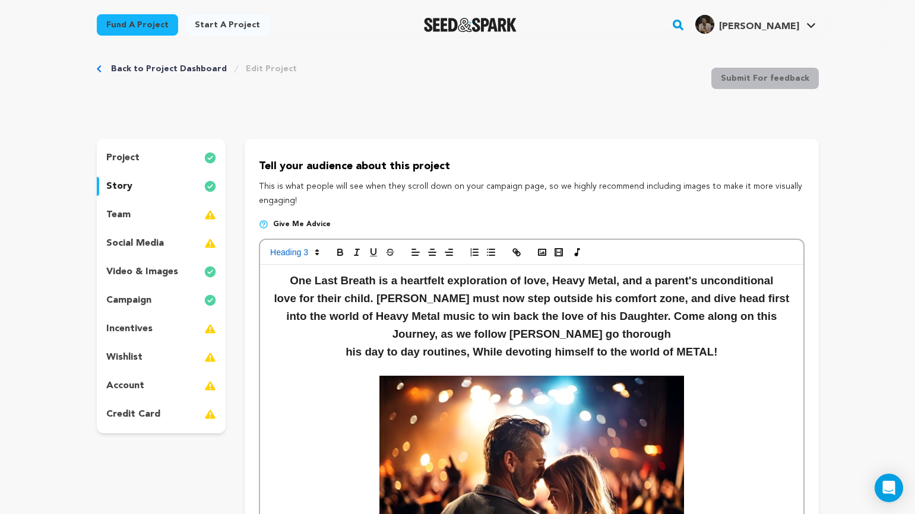
scroll to position [15, 0]
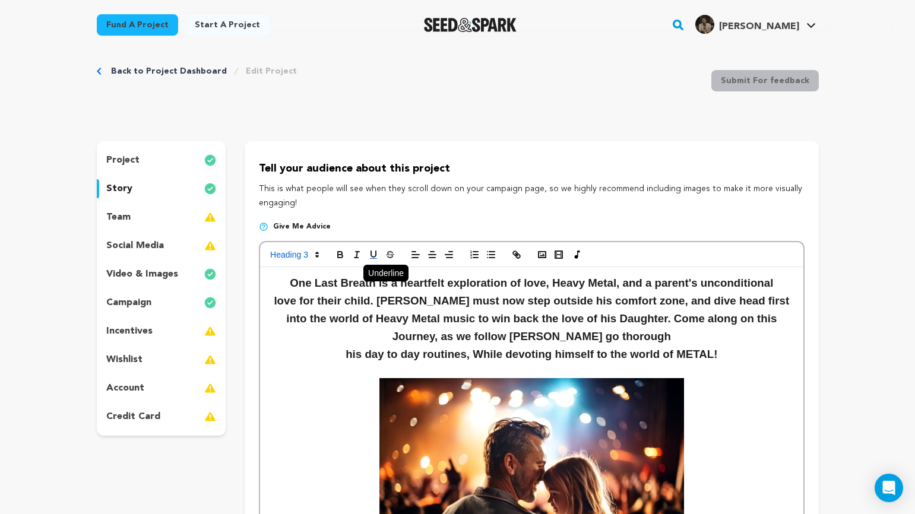
click at [372, 257] on icon "button" at bounding box center [373, 254] width 5 height 6
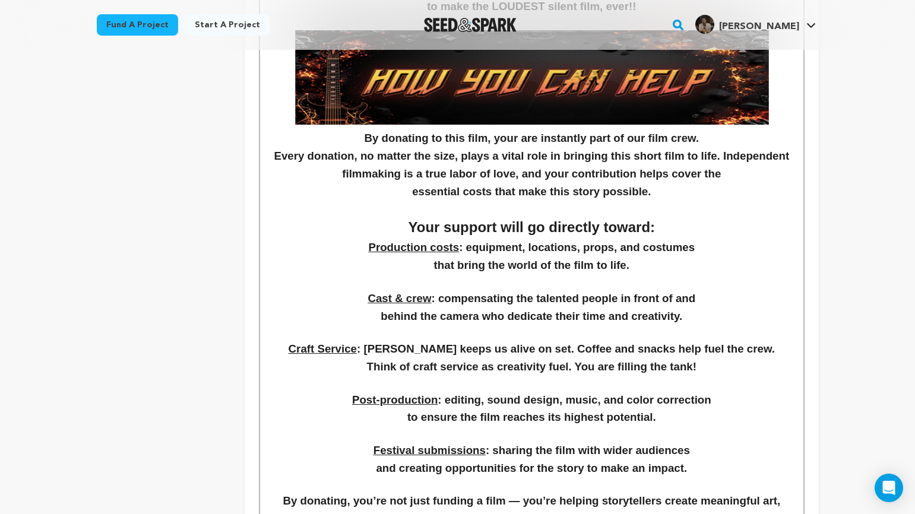
scroll to position [1491, 0]
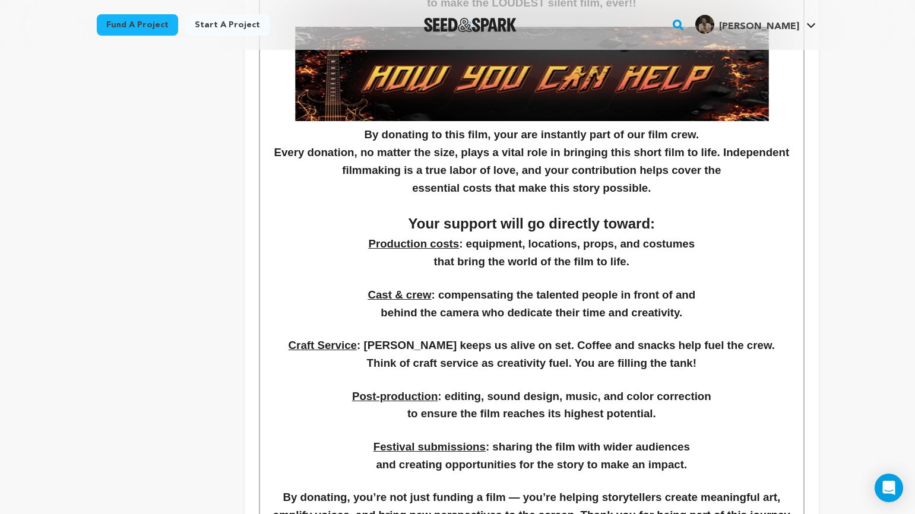
click at [758, 311] on h3 "behind the camera who dedicate their time and creativity." at bounding box center [531, 313] width 525 height 18
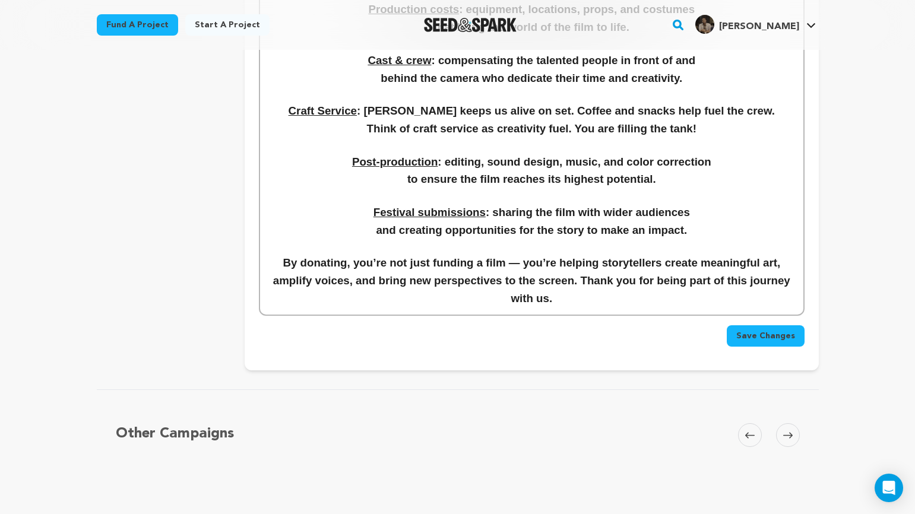
scroll to position [1738, 0]
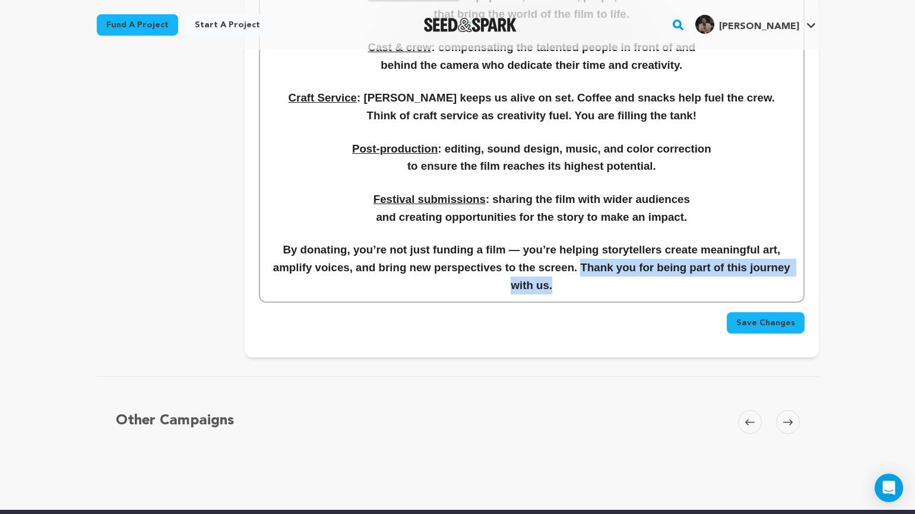
drag, startPoint x: 608, startPoint y: 268, endPoint x: 716, endPoint y: 289, distance: 110.2
click at [716, 289] on h3 "By donating, you’re not just funding a film — you’re helping storytellers creat…" at bounding box center [531, 267] width 525 height 53
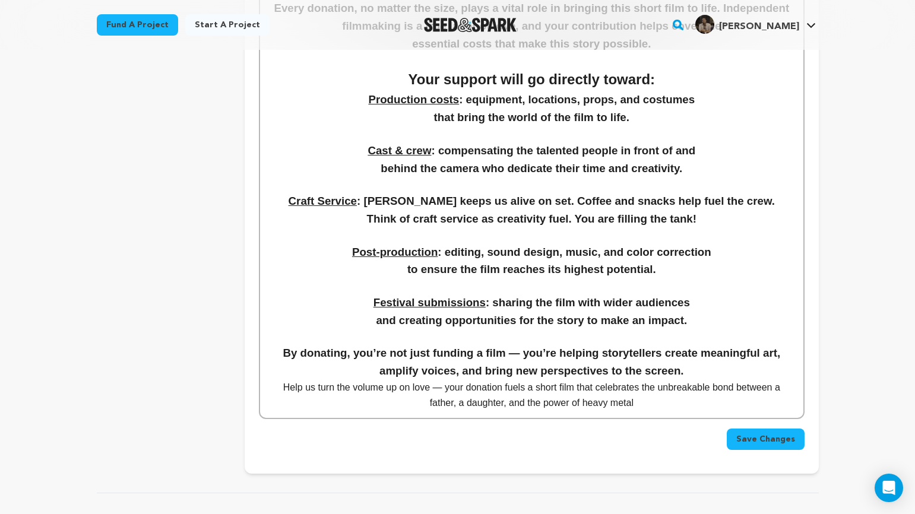
scroll to position [1638, 0]
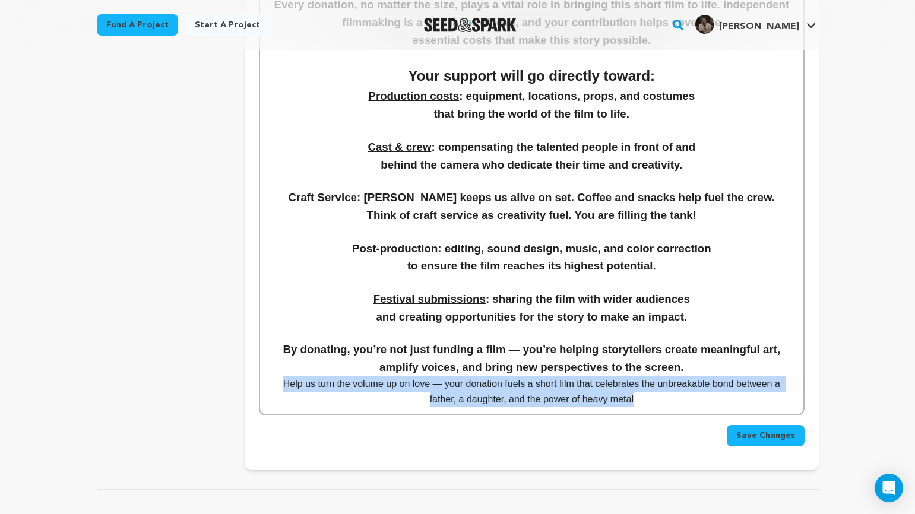
drag, startPoint x: 278, startPoint y: 386, endPoint x: 635, endPoint y: 409, distance: 357.6
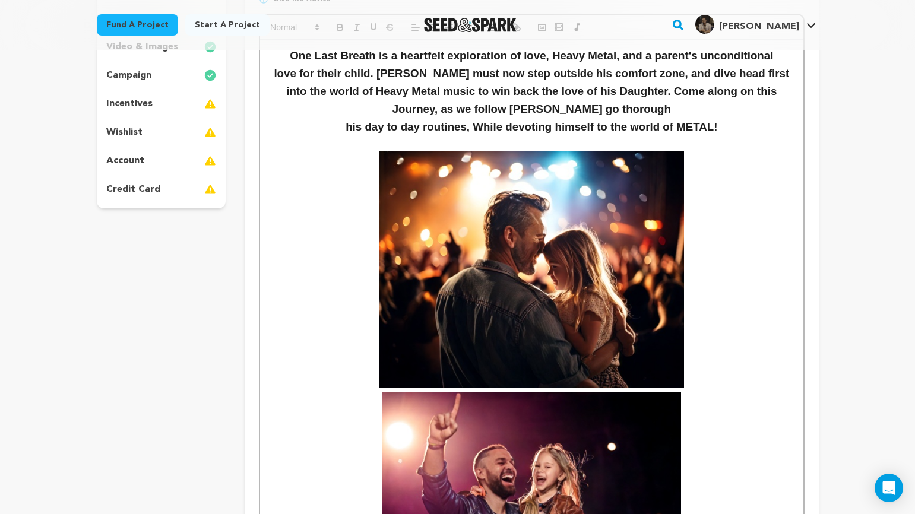
scroll to position [0, 0]
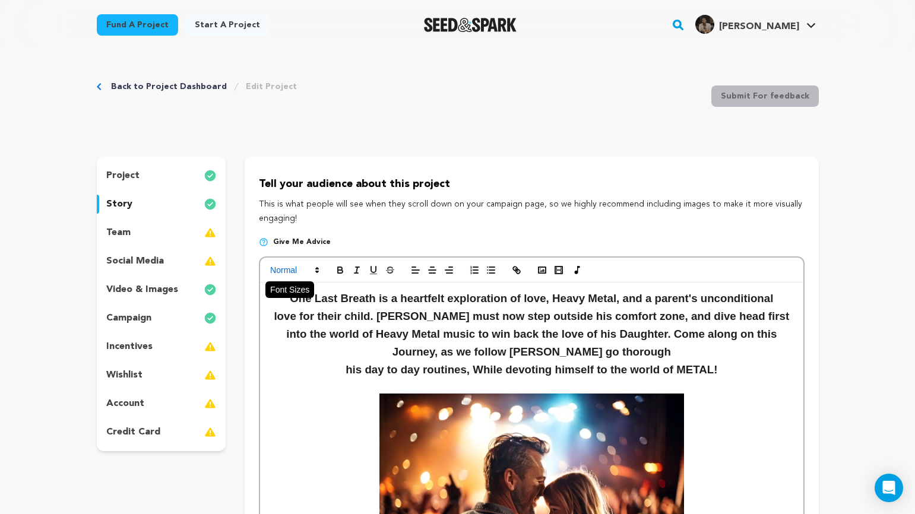
click at [306, 273] on span at bounding box center [294, 270] width 58 height 14
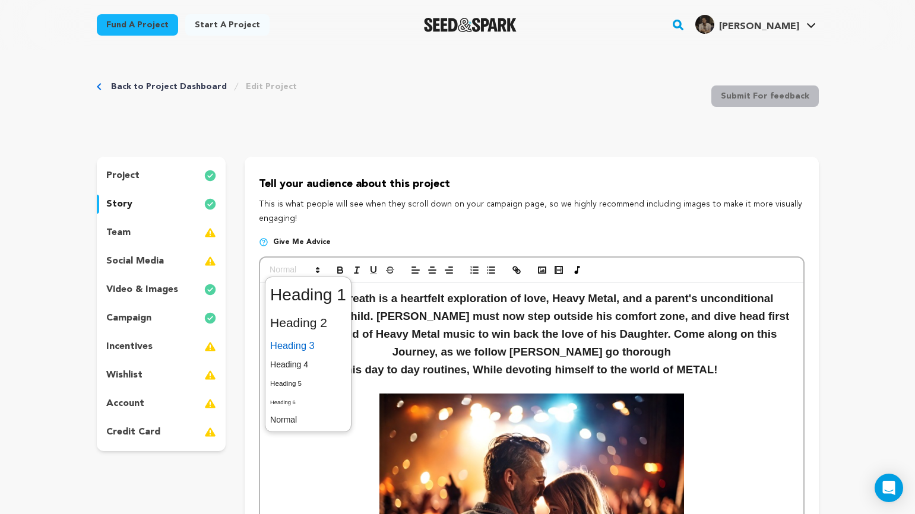
click at [314, 352] on span at bounding box center [308, 346] width 76 height 21
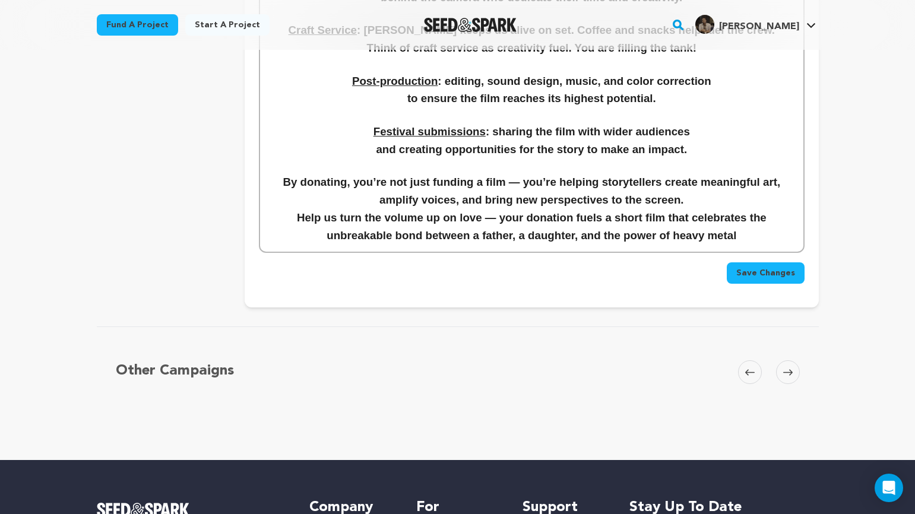
scroll to position [1804, 0]
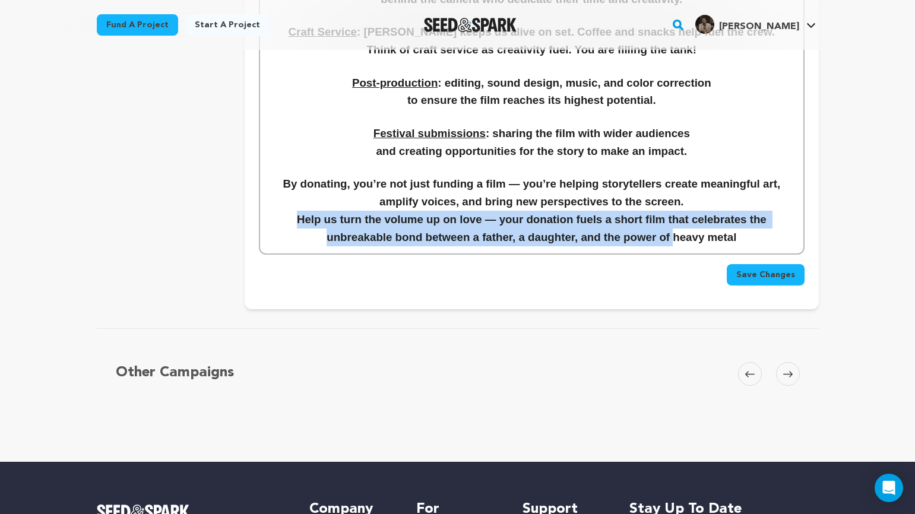
drag, startPoint x: 298, startPoint y: 222, endPoint x: 673, endPoint y: 246, distance: 376.2
click at [673, 246] on h3 "Help us turn the volume up on love — your donation fuels a short film that cele…" at bounding box center [531, 229] width 525 height 36
drag, startPoint x: 756, startPoint y: 239, endPoint x: 305, endPoint y: 222, distance: 451.7
click at [305, 222] on h3 "Help us turn the volume up on love — your donation fuels a short film that cele…" at bounding box center [531, 229] width 525 height 36
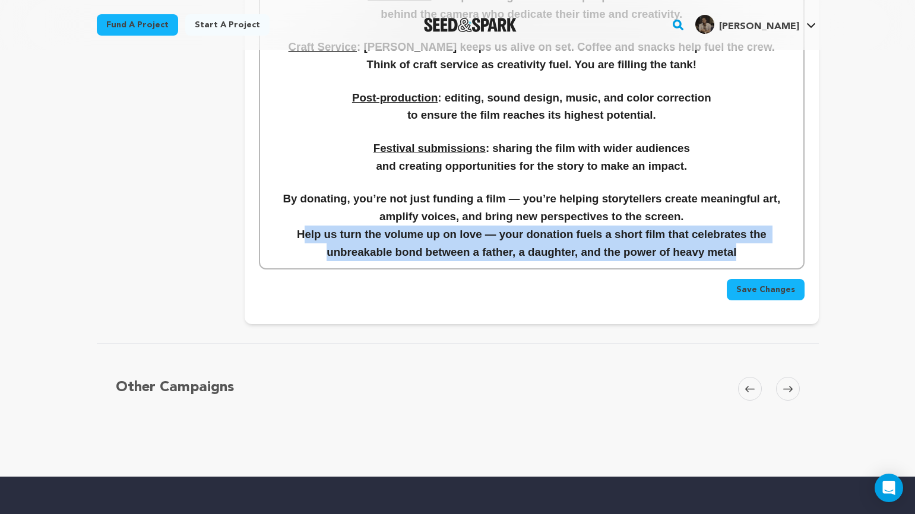
scroll to position [1786, 0]
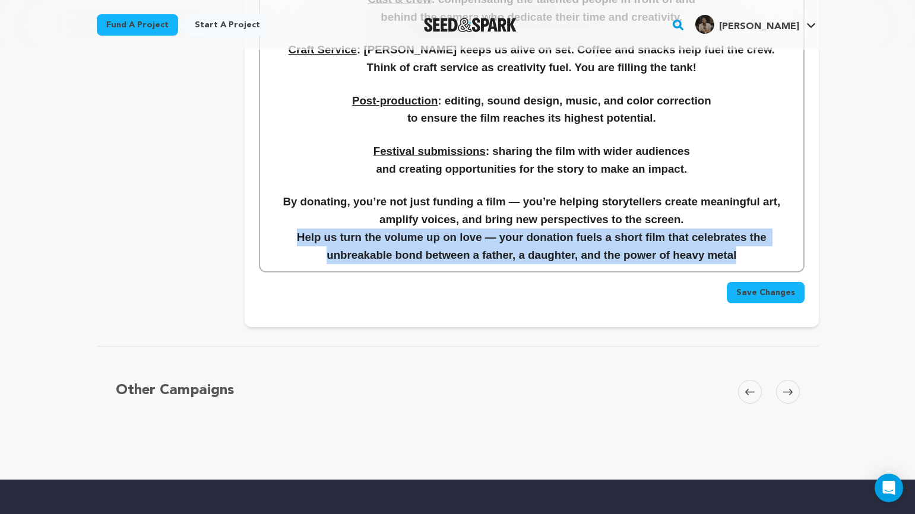
drag, startPoint x: 296, startPoint y: 241, endPoint x: 717, endPoint y: 289, distance: 423.7
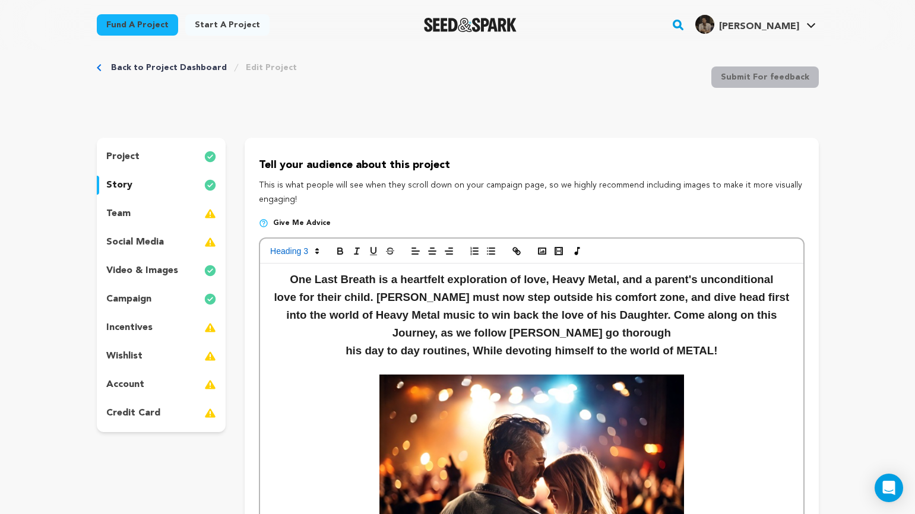
scroll to position [0, 0]
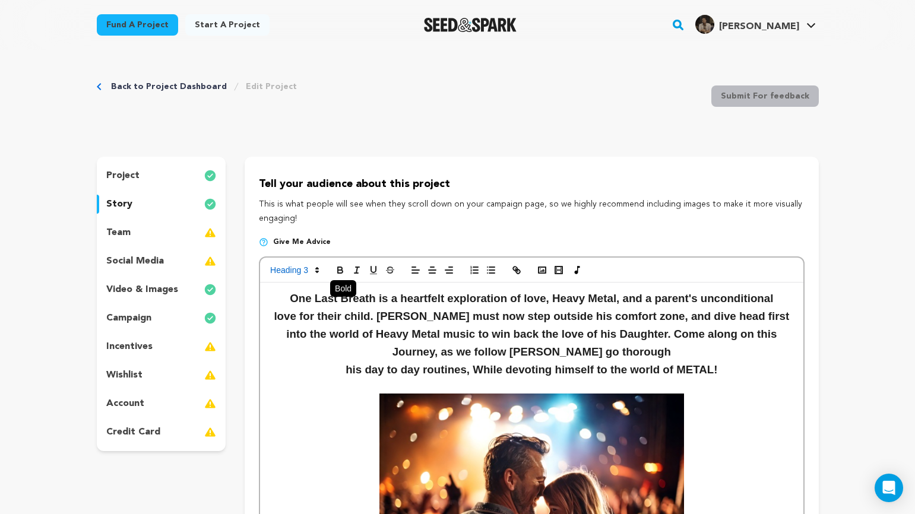
click at [337, 265] on icon "button" at bounding box center [340, 270] width 11 height 11
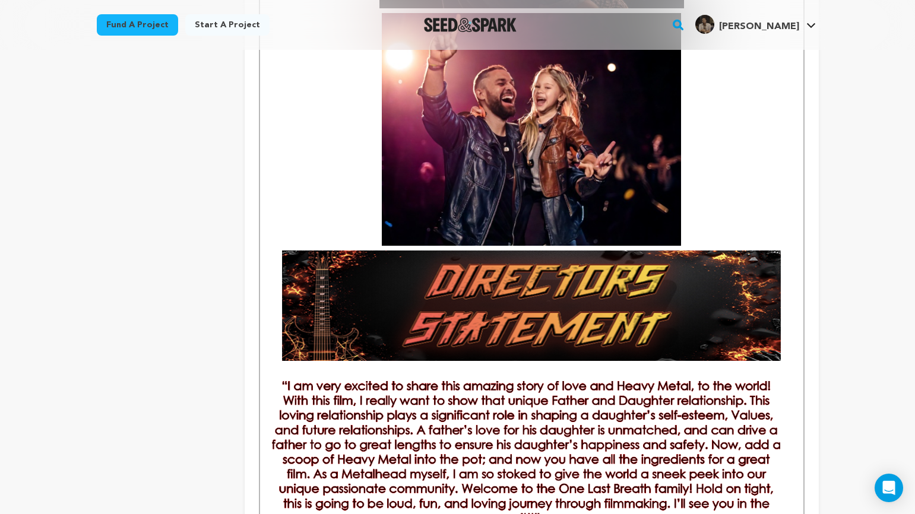
click at [496, 476] on img at bounding box center [532, 502] width 520 height 243
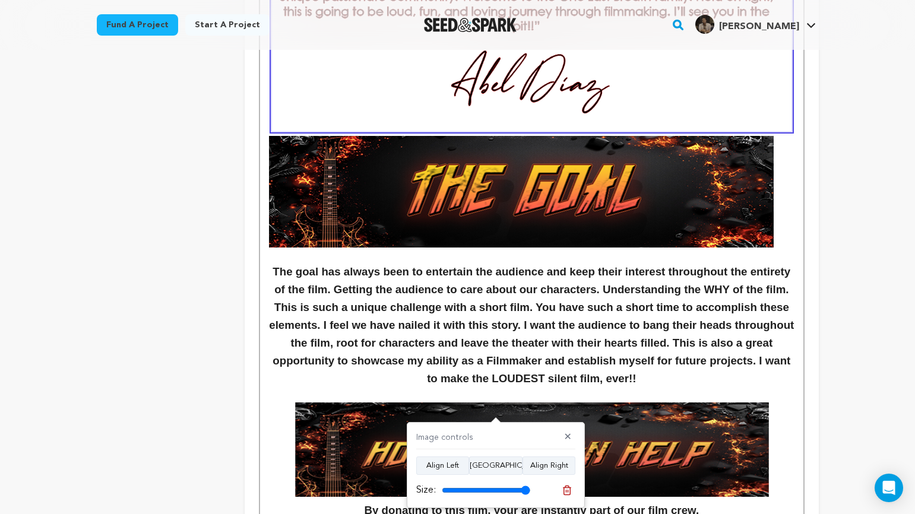
click at [789, 353] on h3 "The goal has always been to entertain the audience and keep their interest thro…" at bounding box center [531, 325] width 525 height 125
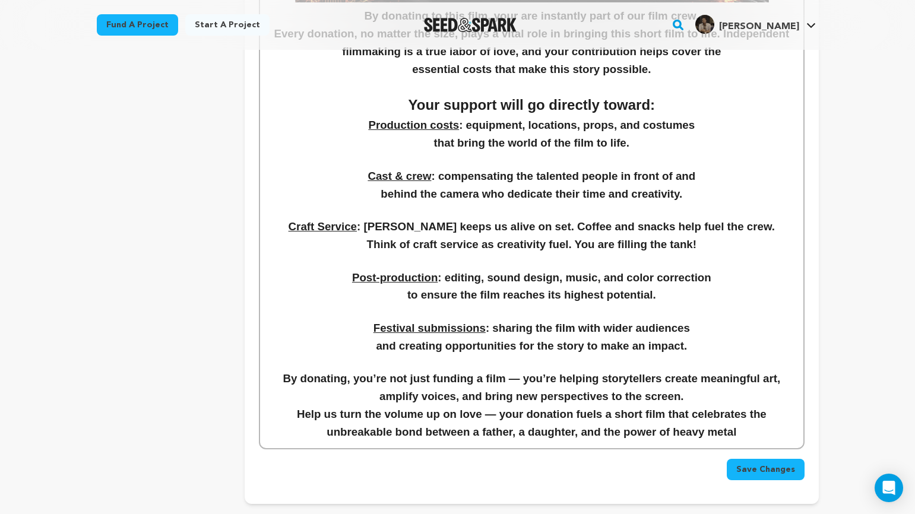
scroll to position [1616, 0]
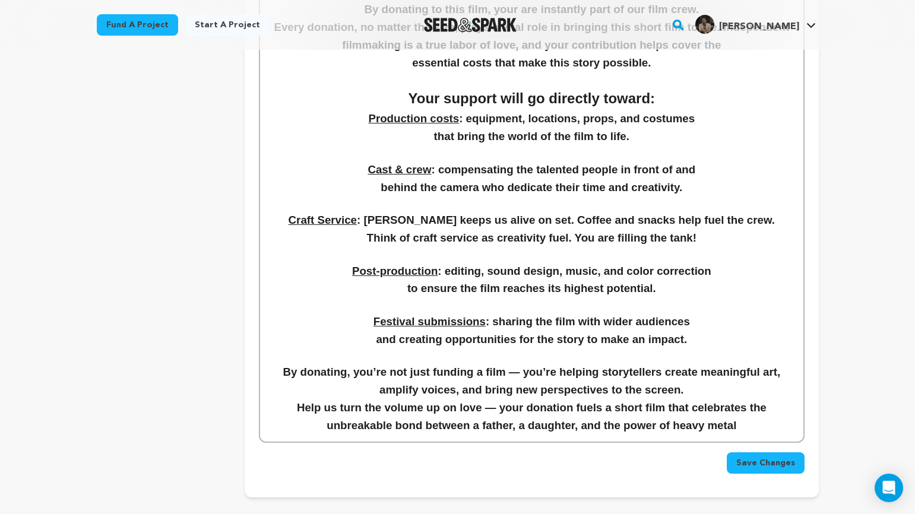
click at [767, 471] on button "Save Changes" at bounding box center [766, 463] width 78 height 21
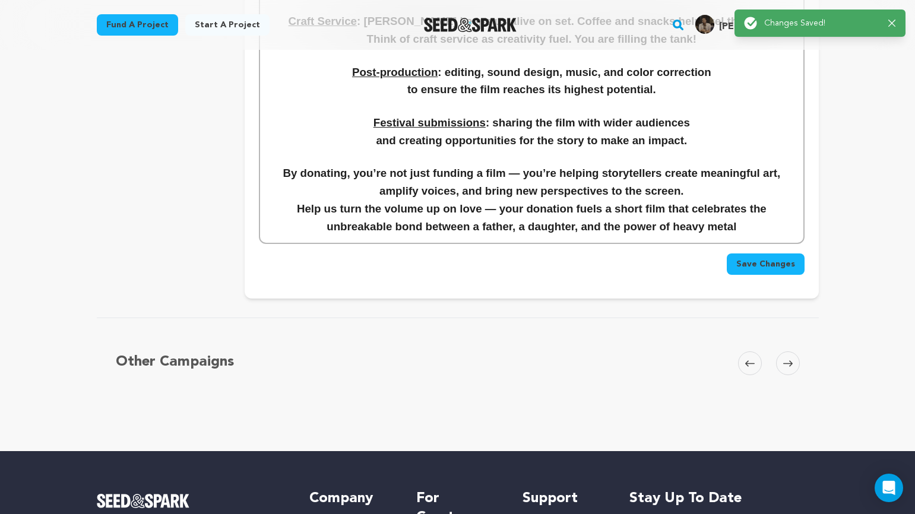
scroll to position [1803, 0]
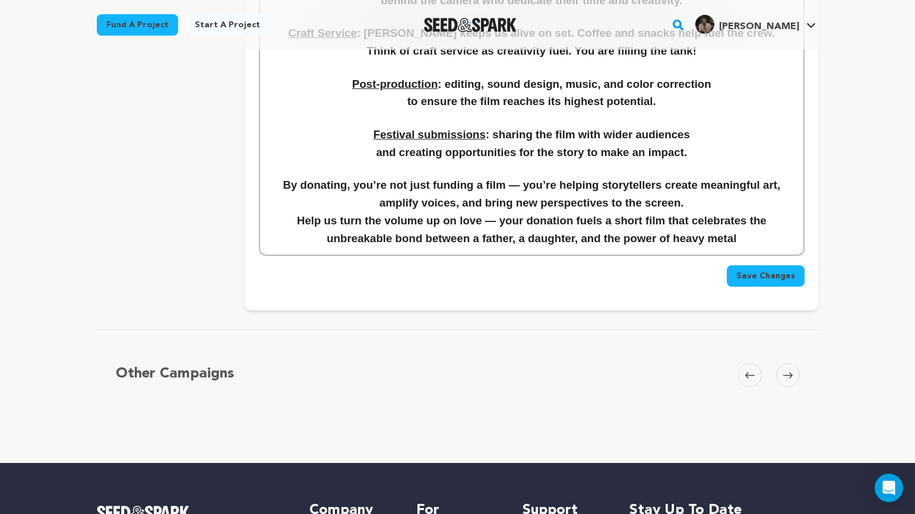
click at [746, 242] on h3 "Help us turn the volume up on love — your donation fuels a short film that cele…" at bounding box center [531, 230] width 525 height 36
click at [765, 273] on span "Save Changes" at bounding box center [765, 276] width 59 height 12
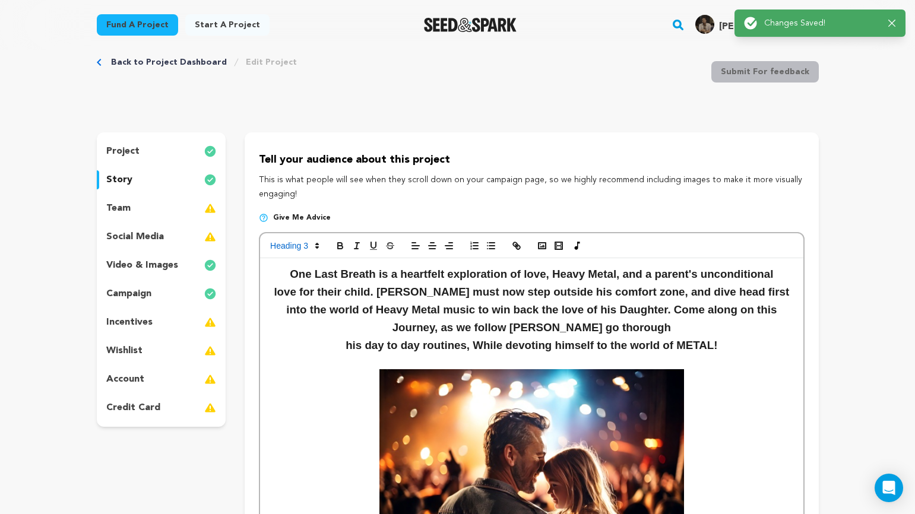
scroll to position [0, 0]
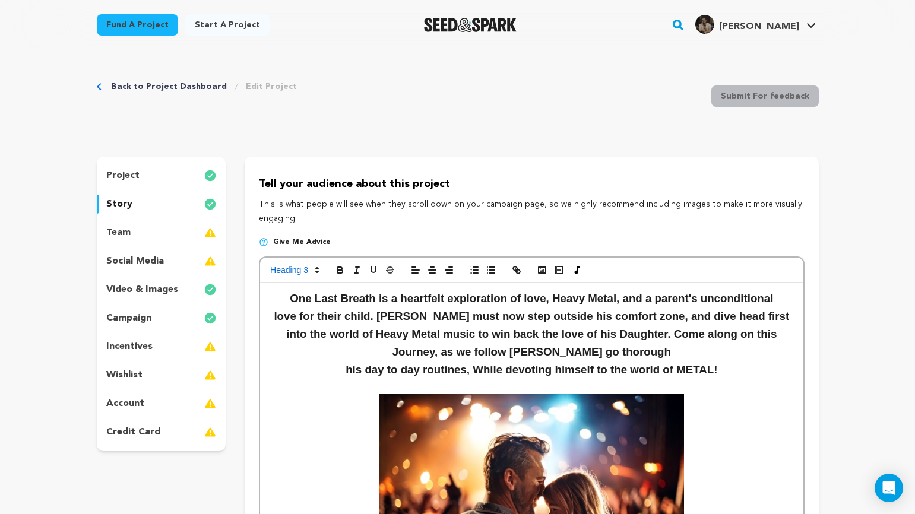
click at [471, 24] on img "Seed&Spark Homepage" at bounding box center [470, 25] width 93 height 14
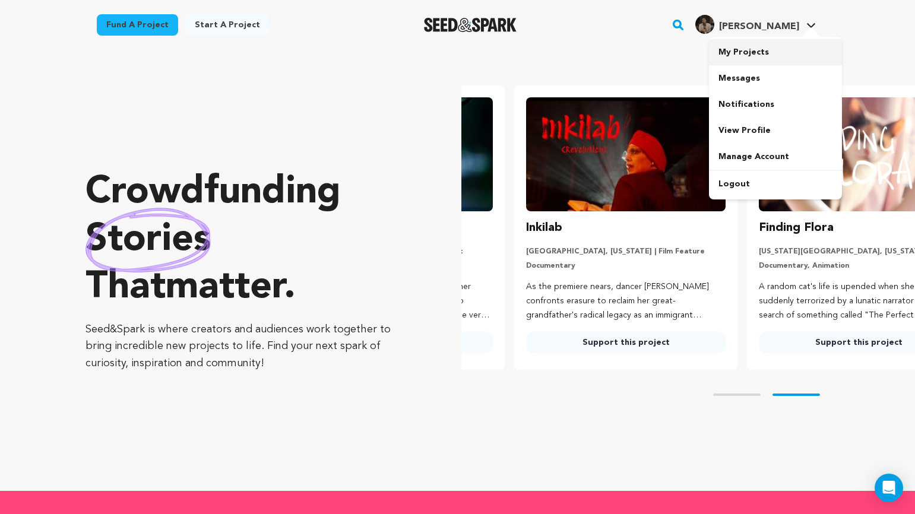
scroll to position [0, 242]
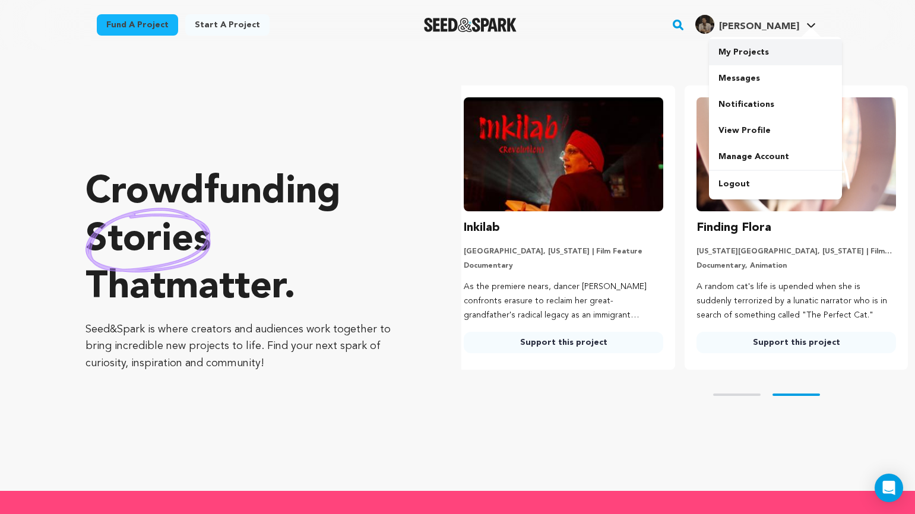
click at [742, 58] on link "My Projects" at bounding box center [775, 52] width 133 height 26
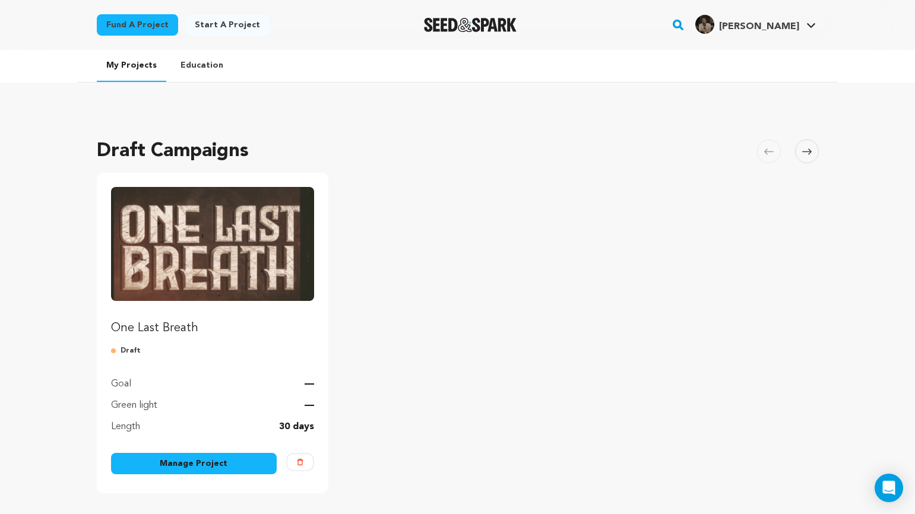
click at [216, 232] on img "Fund One Last Breath" at bounding box center [213, 244] width 204 height 114
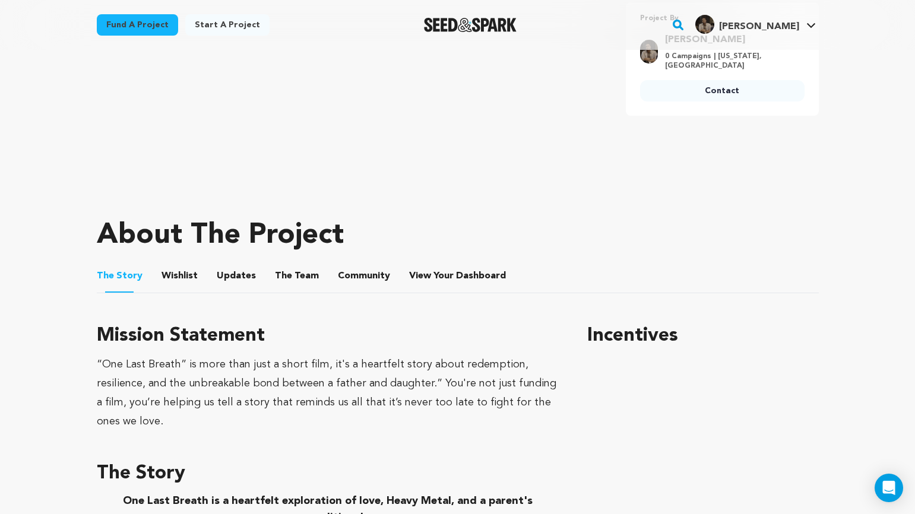
scroll to position [355, 0]
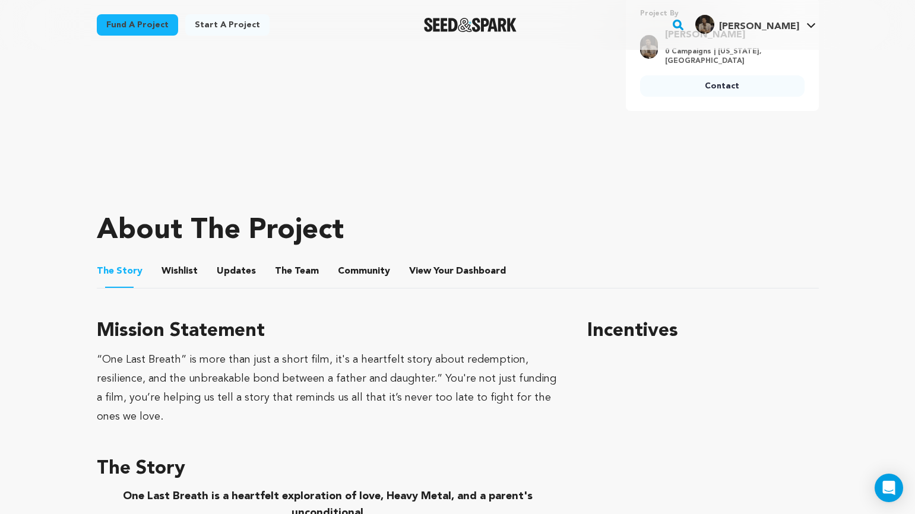
click at [166, 268] on button "Wishlist" at bounding box center [179, 274] width 29 height 29
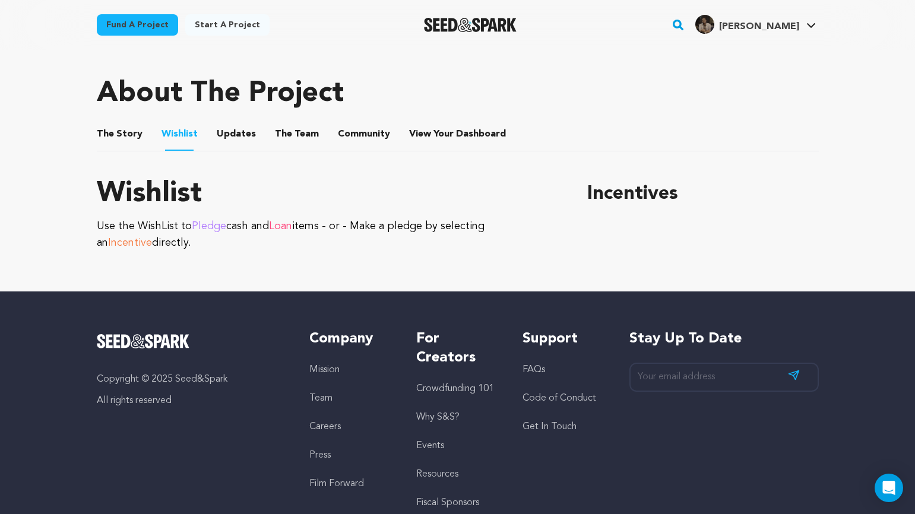
scroll to position [498, 0]
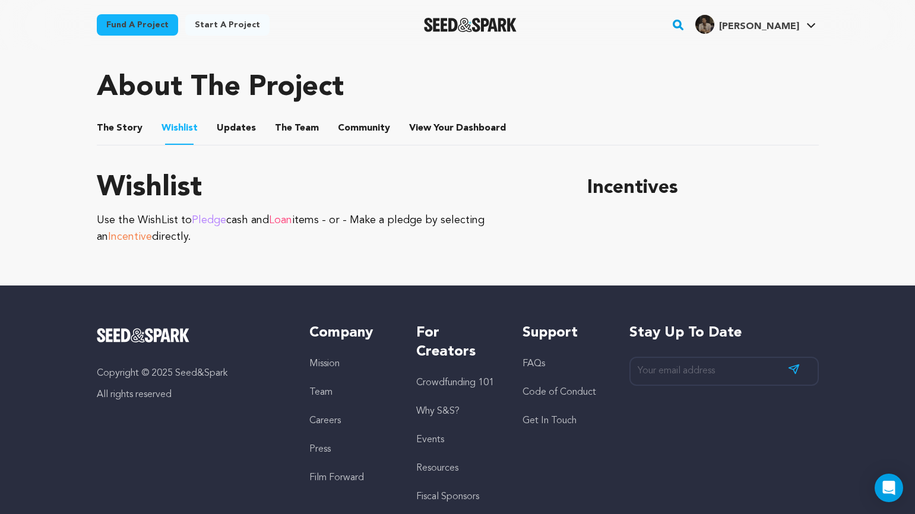
click at [238, 128] on button "Updates" at bounding box center [236, 130] width 29 height 29
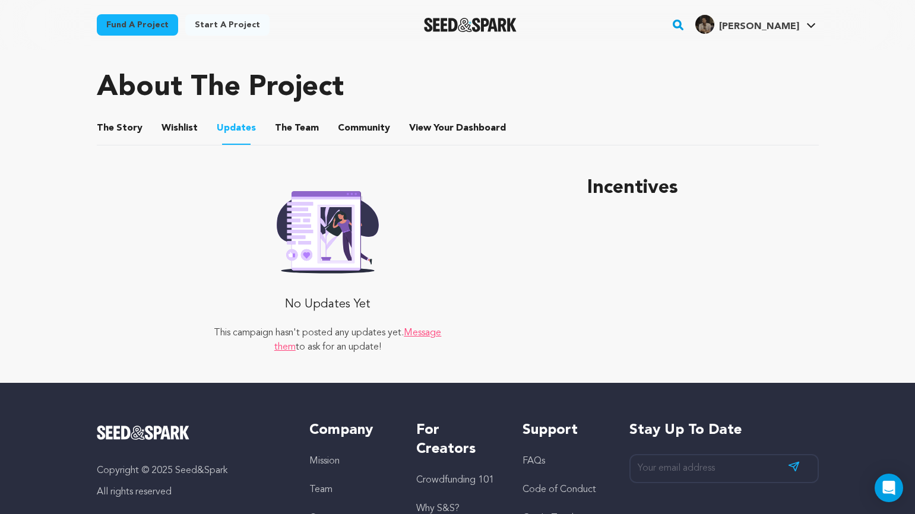
click at [290, 128] on button "The Team" at bounding box center [297, 130] width 29 height 29
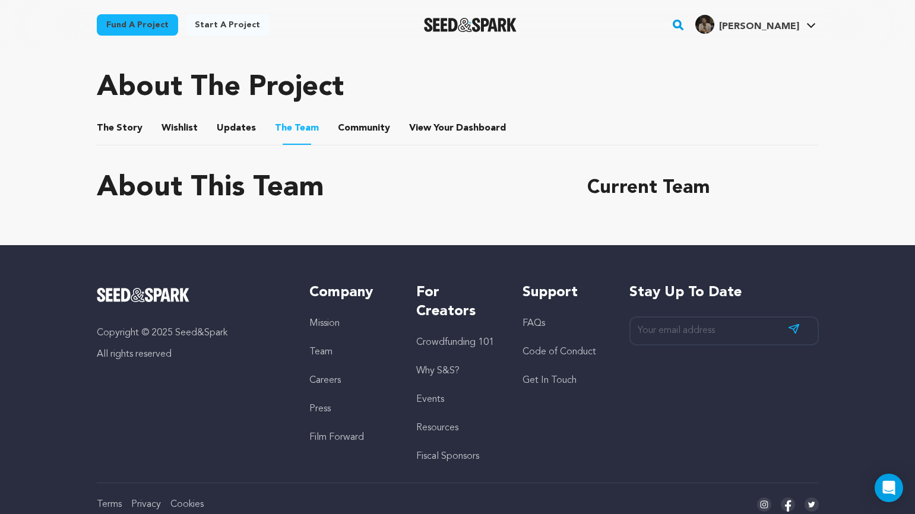
click at [368, 135] on button "Community" at bounding box center [364, 130] width 29 height 29
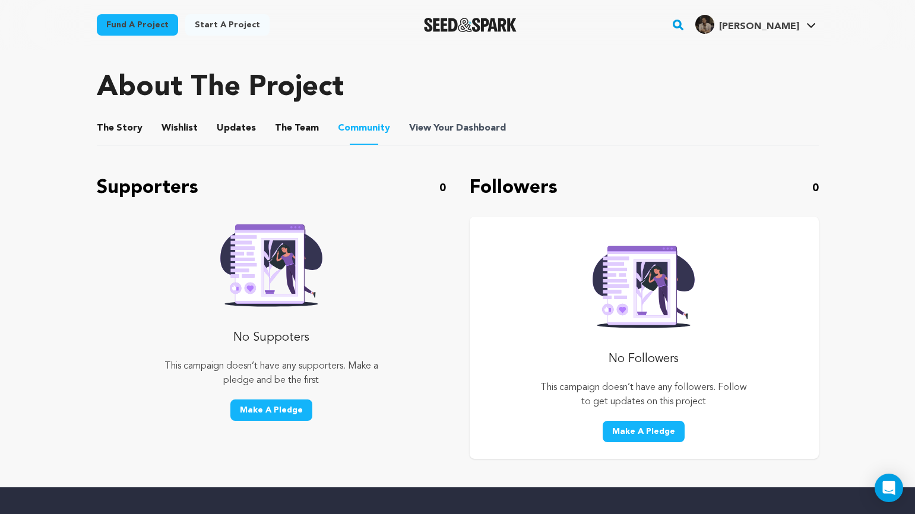
click at [432, 127] on span "View Your Dashboard" at bounding box center [458, 128] width 99 height 14
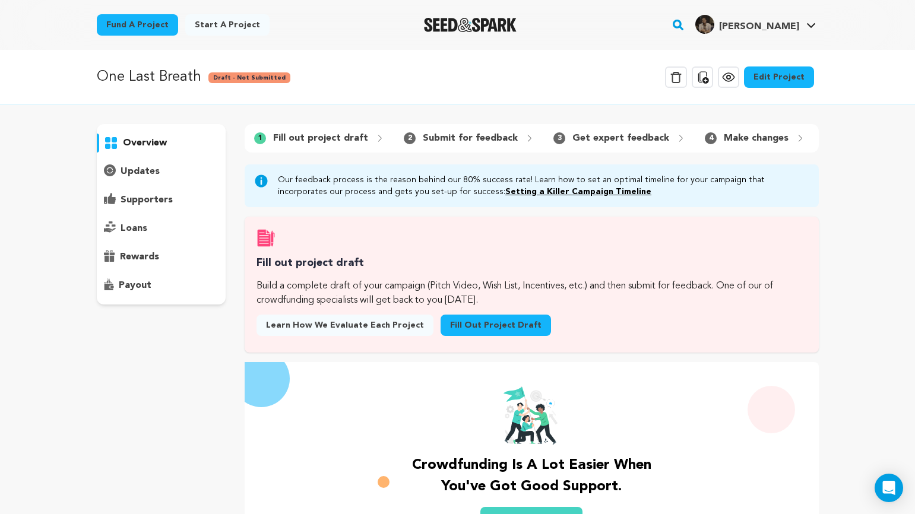
click at [770, 80] on link "Edit Project" at bounding box center [779, 77] width 70 height 21
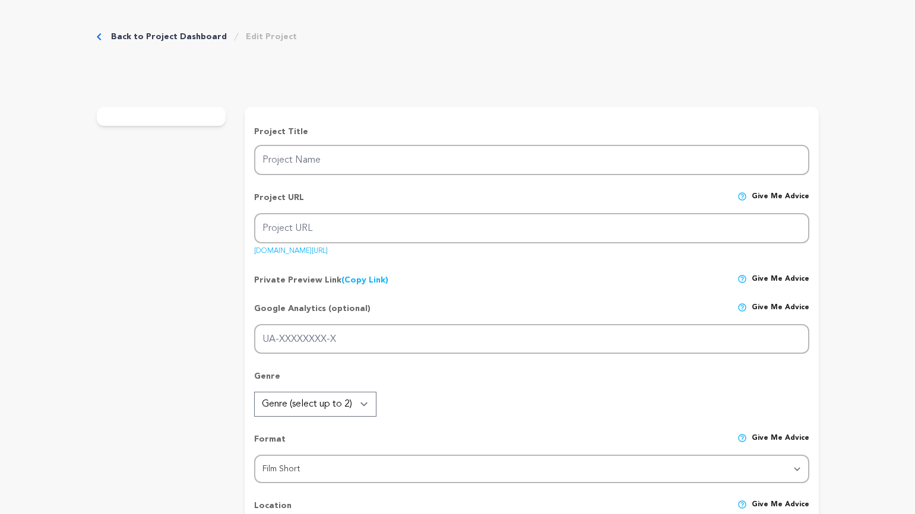
type input "One Last Breath"
type input "one-last-breath"
type input "A heartfelt exploration of love, Heavy Metal and the lengths a parent will go t…"
type textarea "In a heartfelt quest to reconnect with his estranged daughter, a recently divor…"
type textarea "“One Last Breath” is more than just a short film, it's a heartfelt story about …"
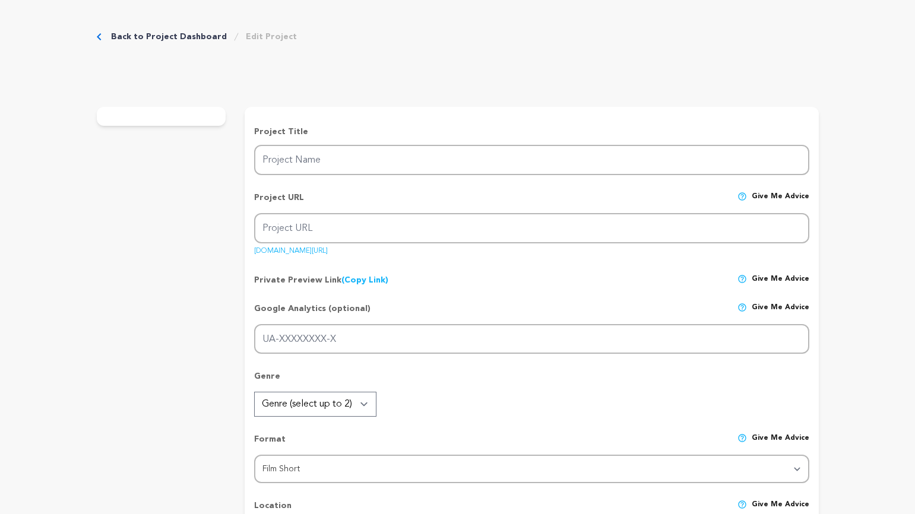
type textarea "Film Independent"
radio input "true"
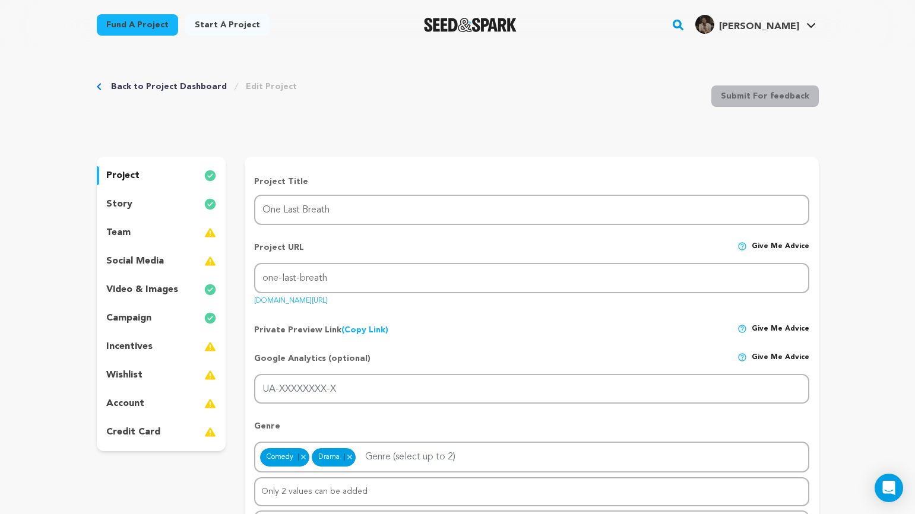
click at [132, 371] on p "wishlist" at bounding box center [124, 375] width 36 height 14
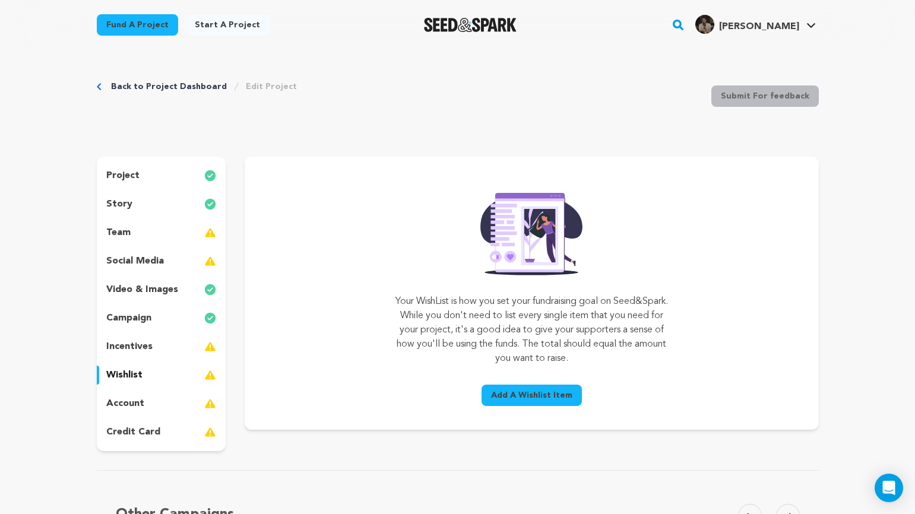
click at [559, 399] on span "Add A Wishlist Item" at bounding box center [531, 396] width 81 height 12
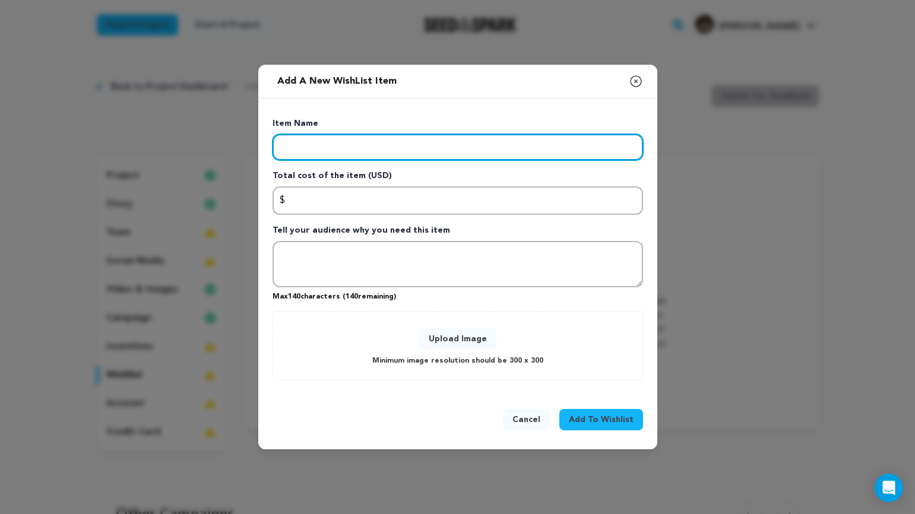
click at [347, 159] on input "Enter item name" at bounding box center [458, 147] width 371 height 26
type input "Crew"
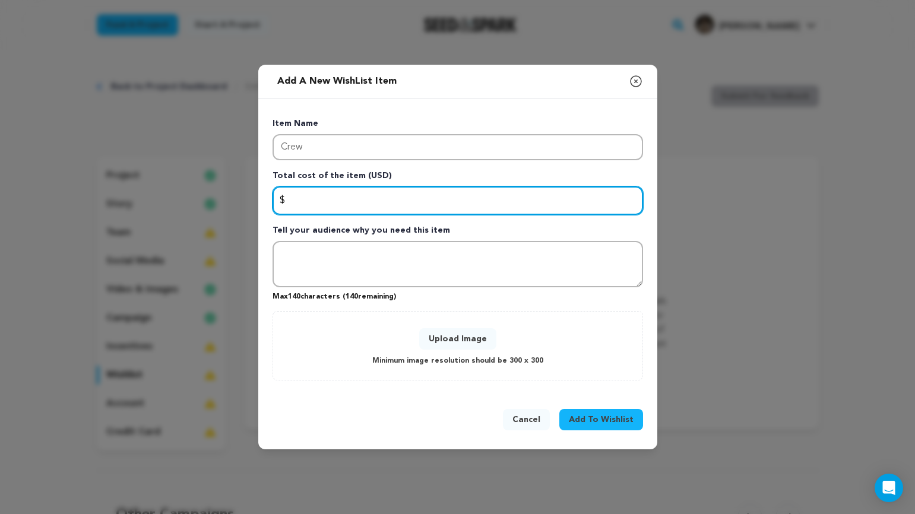
click at [407, 203] on input "Enter total cost of the item" at bounding box center [458, 200] width 371 height 29
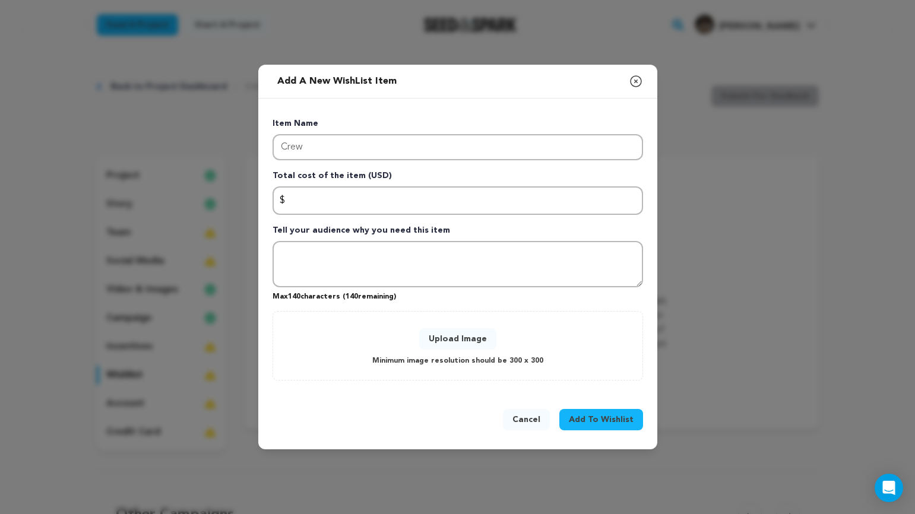
click at [451, 336] on button "Upload Image" at bounding box center [457, 338] width 77 height 21
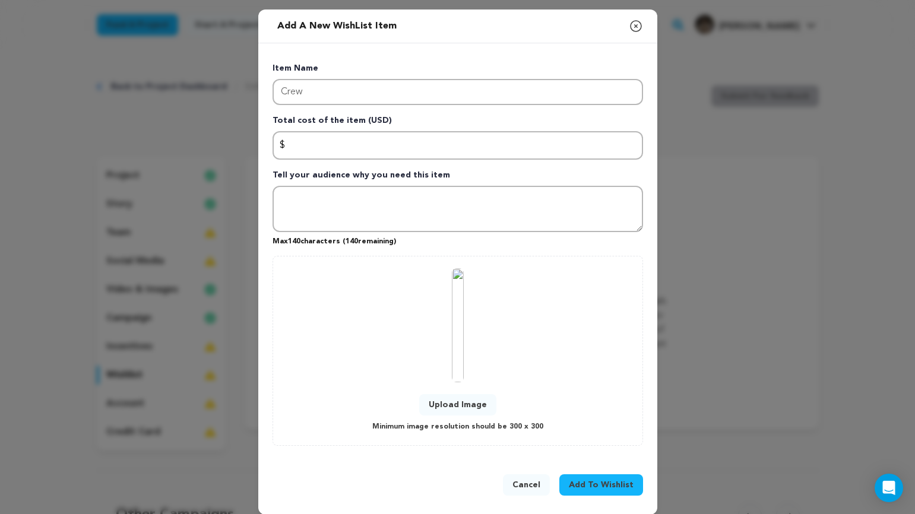
click at [535, 488] on button "Cancel" at bounding box center [526, 485] width 47 height 21
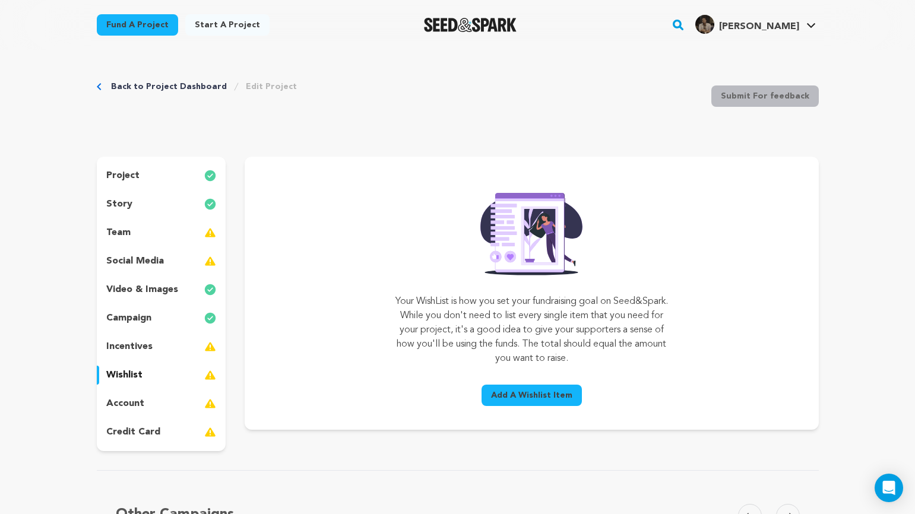
click at [514, 400] on span "Add A Wishlist Item" at bounding box center [531, 396] width 81 height 12
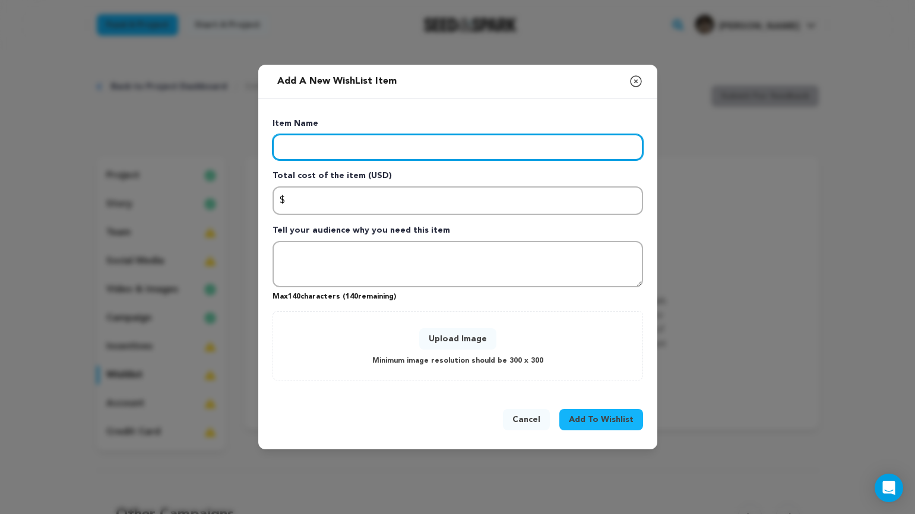
click at [362, 151] on input "Enter item name" at bounding box center [458, 147] width 371 height 26
type input "Crew"
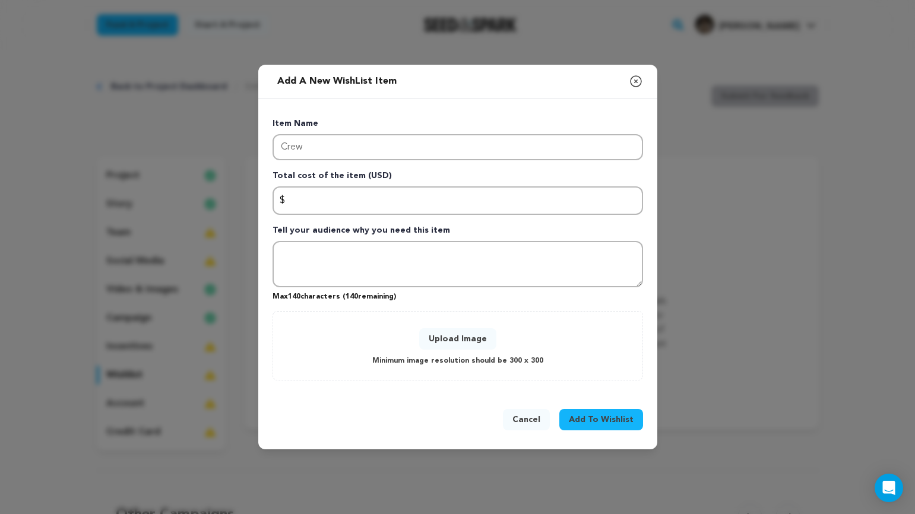
click at [463, 343] on button "Upload Image" at bounding box center [457, 338] width 77 height 21
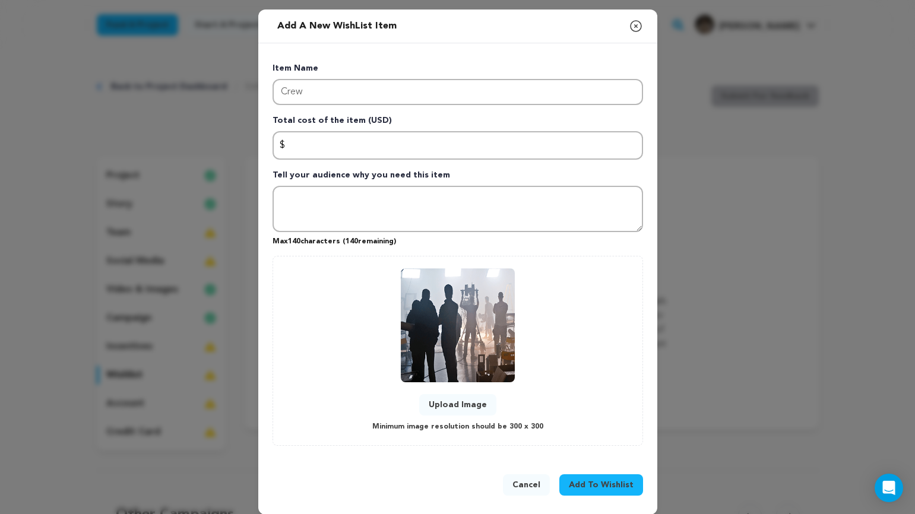
click at [604, 482] on span "Add To Wishlist" at bounding box center [601, 485] width 65 height 12
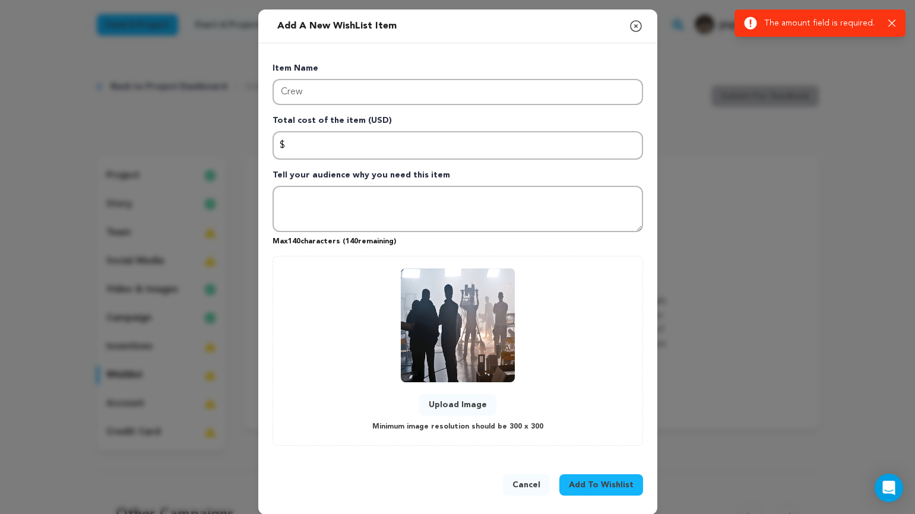
click at [337, 166] on div "Item Name Crew Total cost of the item (USD) $ Amount Tell your audience why you…" at bounding box center [458, 254] width 371 height 384
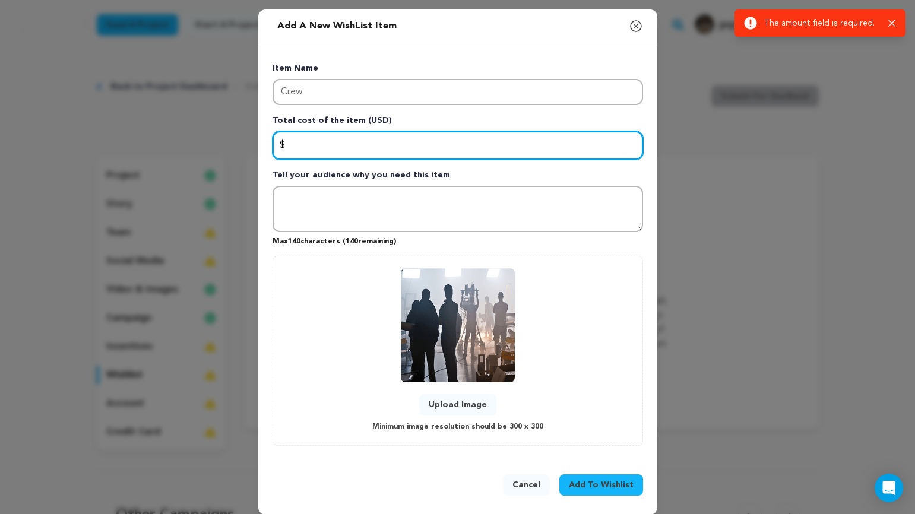
click at [332, 148] on input "Enter total cost of the item" at bounding box center [458, 145] width 371 height 29
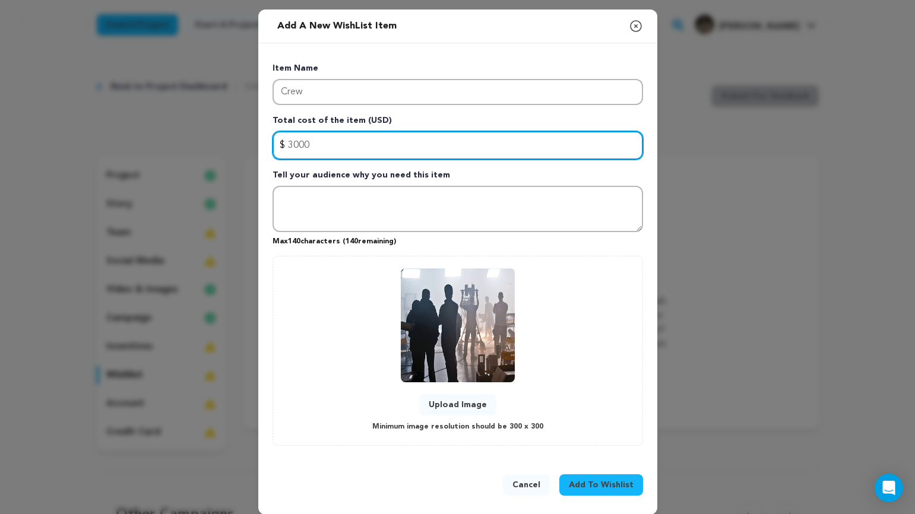
type input "3000"
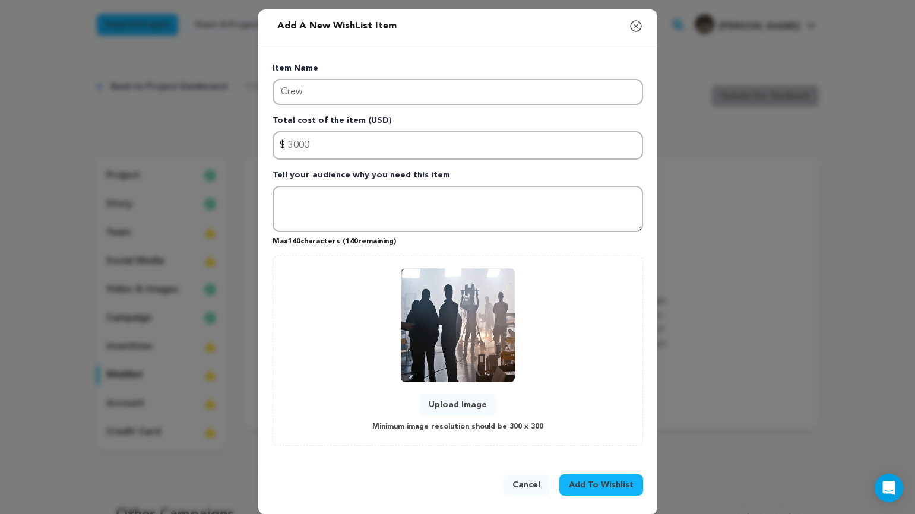
click at [627, 489] on span "Add To Wishlist" at bounding box center [601, 485] width 65 height 12
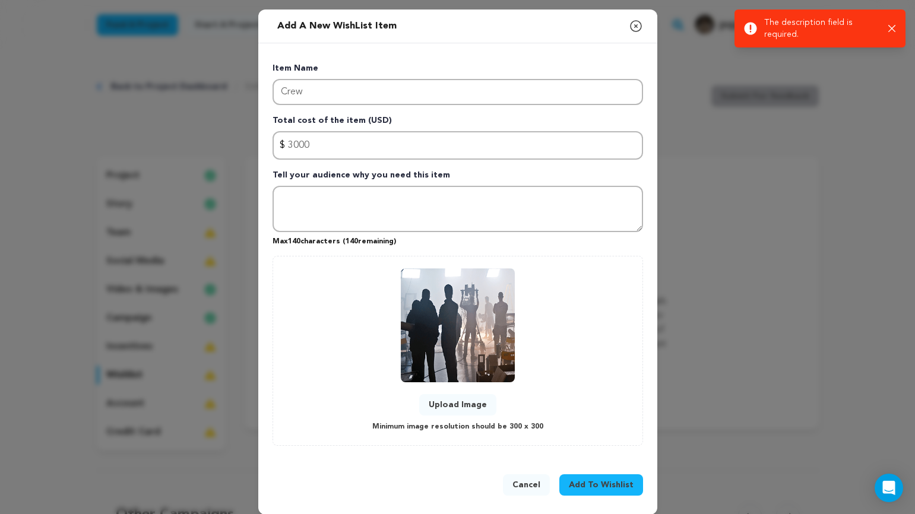
click at [321, 179] on p "Tell your audience why you need this item" at bounding box center [458, 177] width 371 height 17
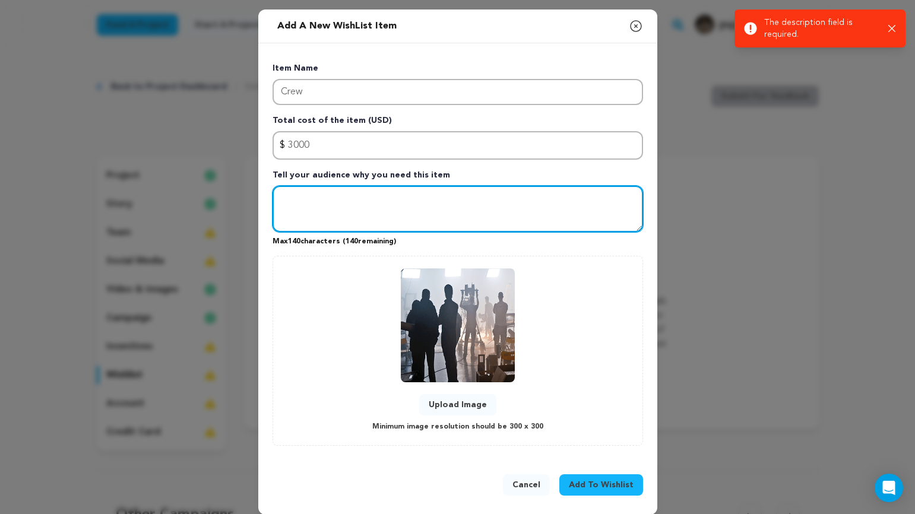
click at [326, 195] on textarea "Tell your audience why you need this item" at bounding box center [458, 209] width 371 height 46
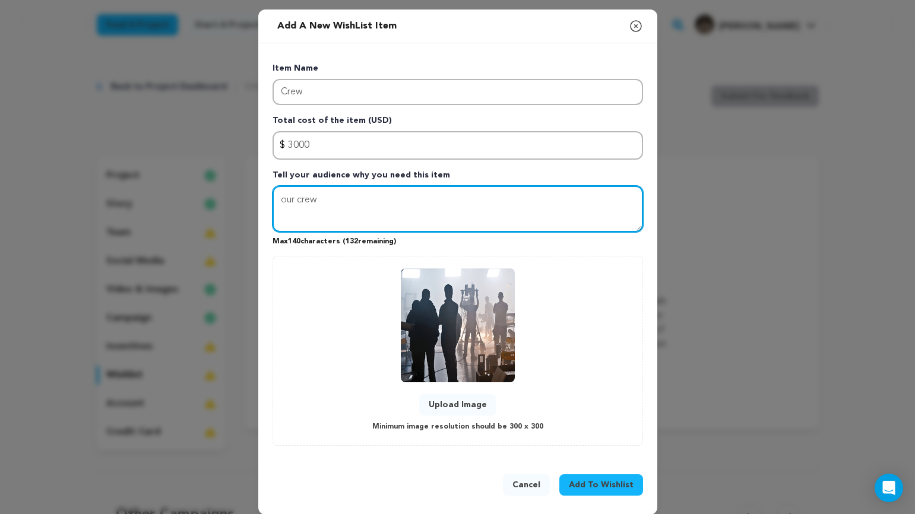
type textarea "our crew"
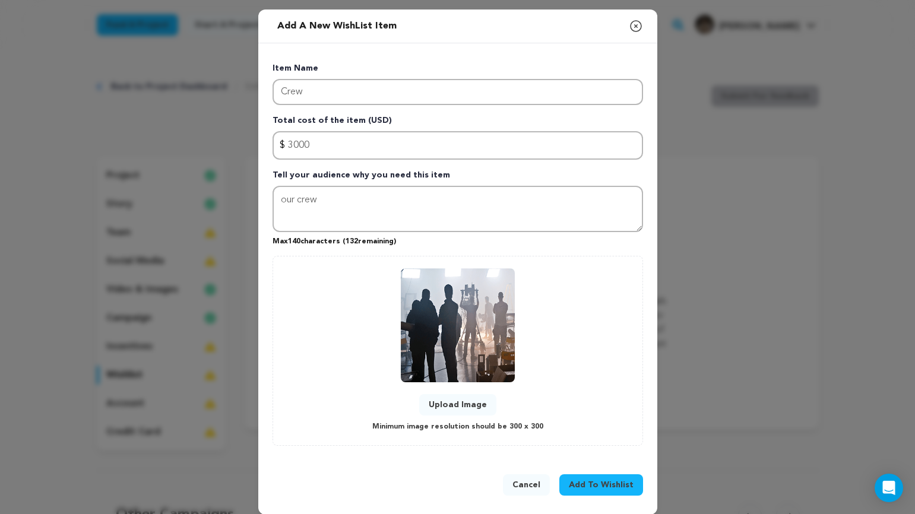
click at [618, 487] on span "Add To Wishlist" at bounding box center [601, 485] width 65 height 12
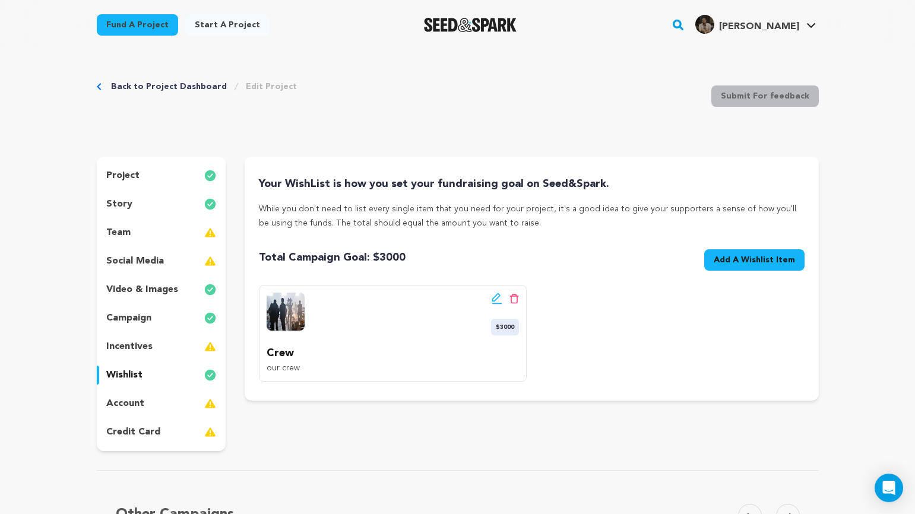
click at [311, 336] on div "Edit wishlist button Delete wishlist button $3000 Crew our crew" at bounding box center [393, 333] width 268 height 97
